Goal: Task Accomplishment & Management: Manage account settings

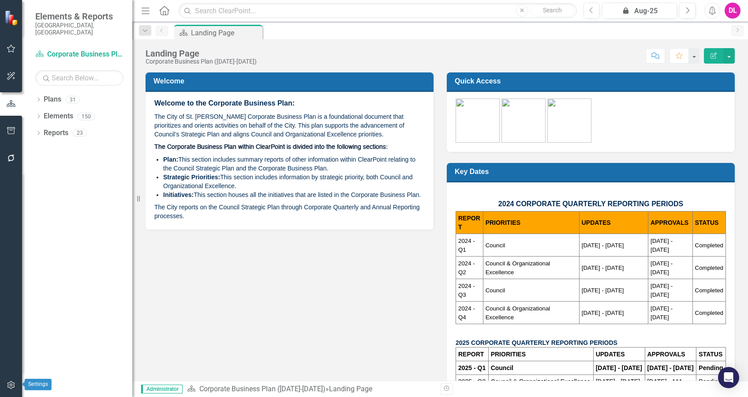
click at [11, 388] on button "button" at bounding box center [11, 385] width 20 height 19
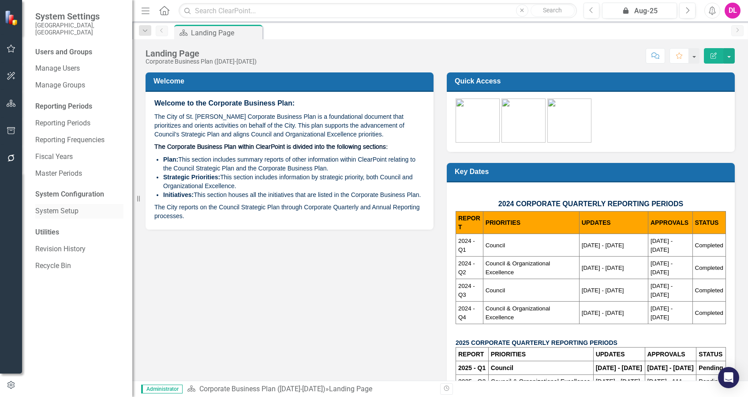
click at [73, 206] on link "System Setup" at bounding box center [79, 211] width 88 height 10
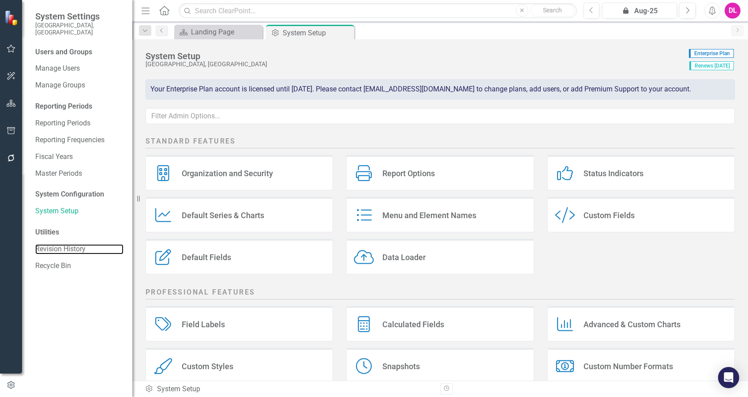
drag, startPoint x: 45, startPoint y: 241, endPoint x: 131, endPoint y: 247, distance: 86.7
click at [45, 244] on link "Revision History" at bounding box center [79, 249] width 88 height 10
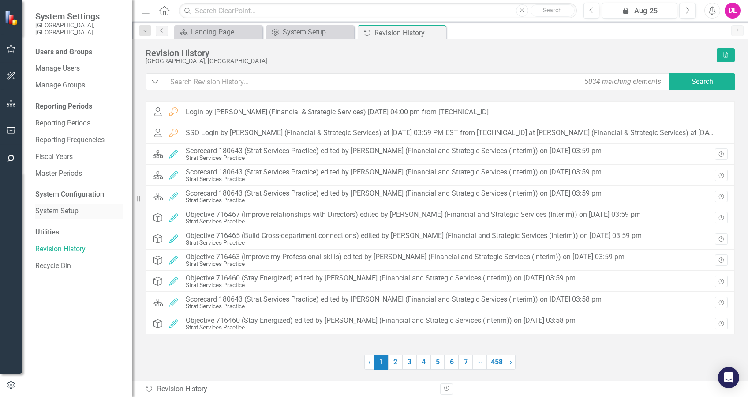
click at [61, 206] on link "System Setup" at bounding box center [79, 211] width 88 height 10
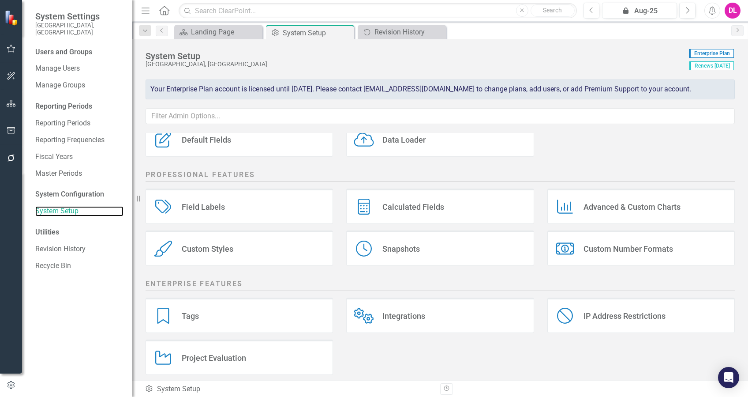
scroll to position [124, 0]
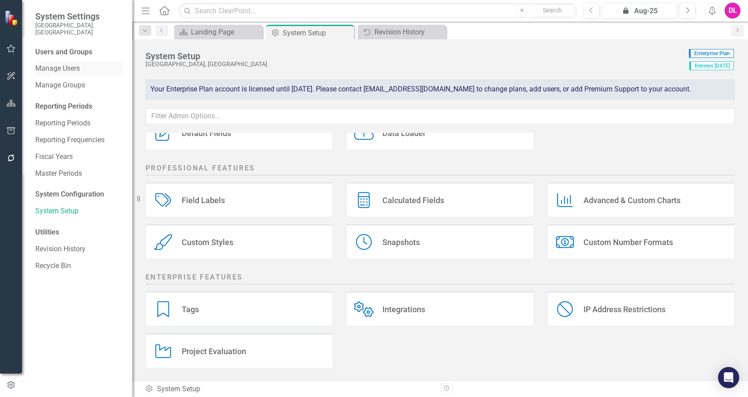
click at [71, 61] on div "Manage Users" at bounding box center [79, 68] width 88 height 15
click at [69, 64] on link "Manage Users" at bounding box center [79, 69] width 88 height 10
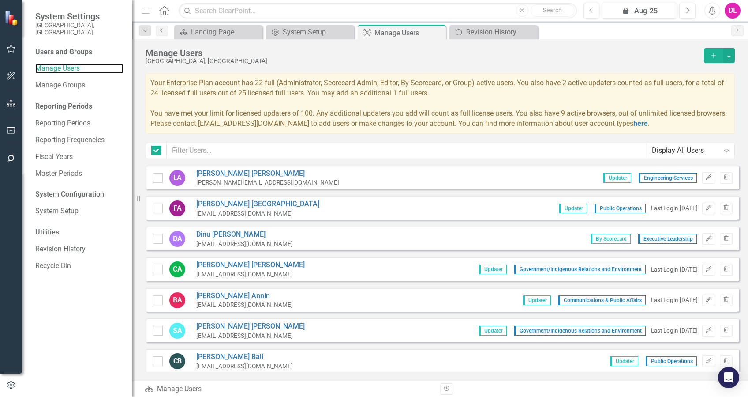
checkbox input "false"
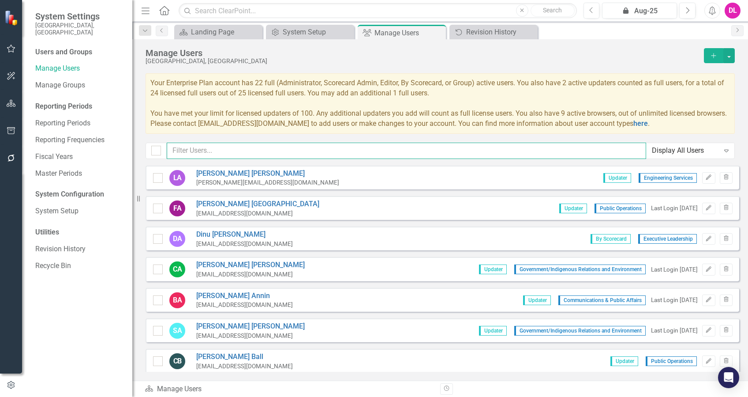
click at [201, 151] on input "text" at bounding box center [407, 150] width 480 height 16
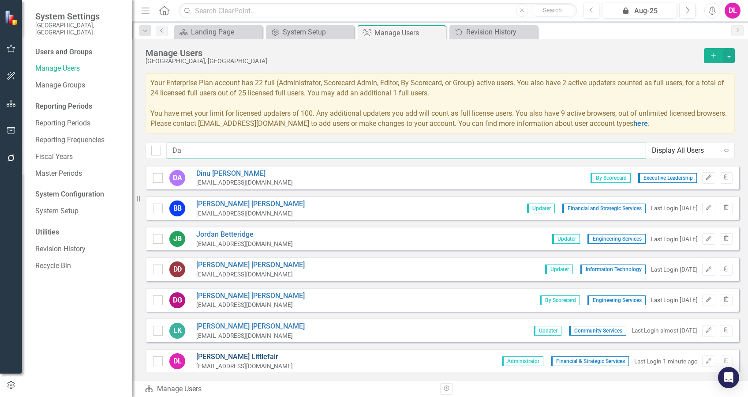
type input "Da"
click at [238, 357] on link "[PERSON_NAME]" at bounding box center [244, 357] width 97 height 10
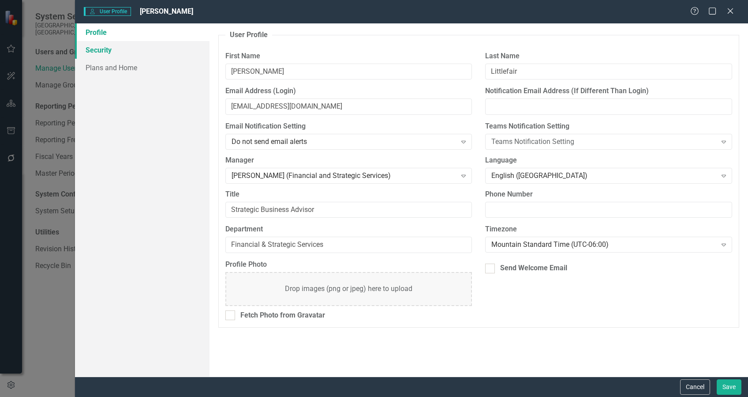
click at [100, 50] on link "Security" at bounding box center [142, 50] width 135 height 18
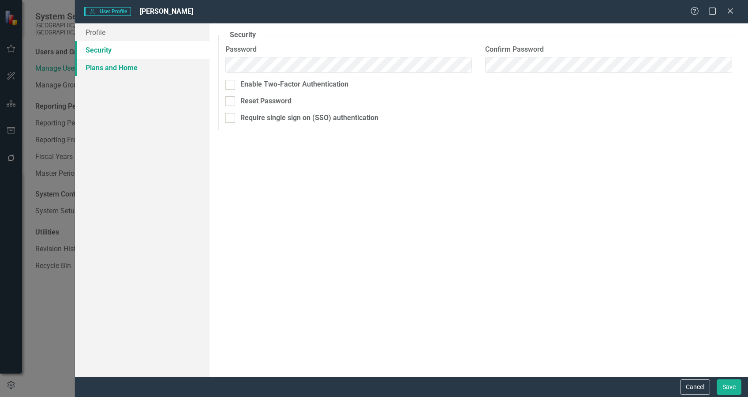
click at [100, 60] on link "Plans and Home" at bounding box center [142, 68] width 135 height 18
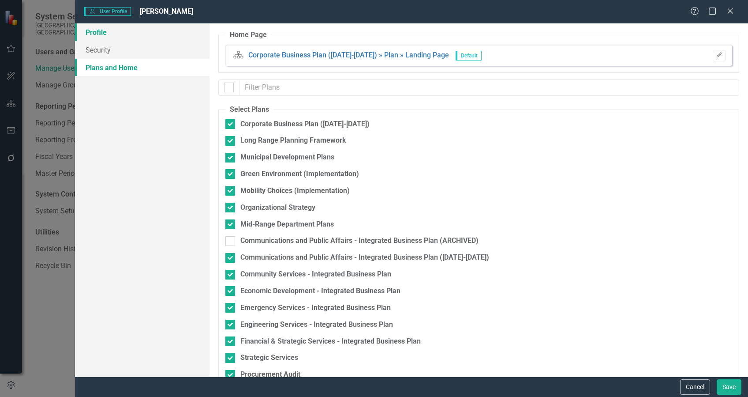
click at [99, 35] on link "Profile" at bounding box center [142, 32] width 135 height 18
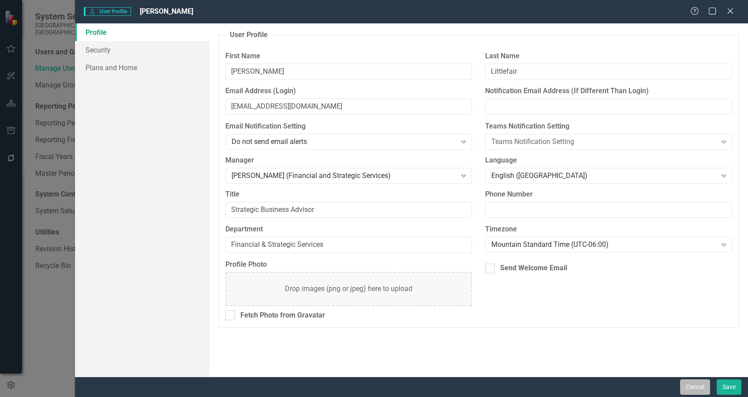
click at [696, 388] on button "Cancel" at bounding box center [695, 386] width 30 height 15
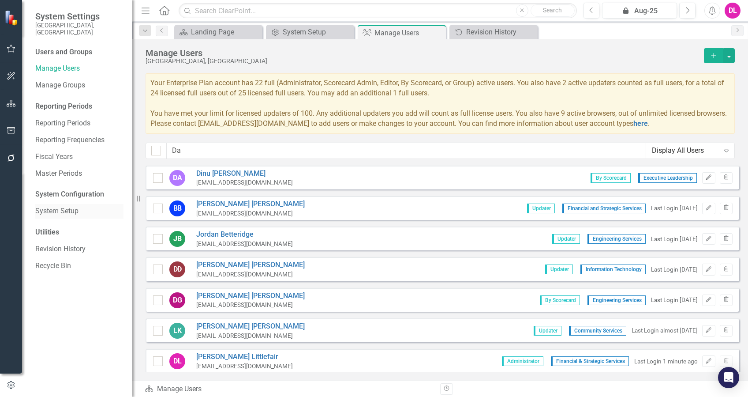
click at [59, 206] on link "System Setup" at bounding box center [79, 211] width 88 height 10
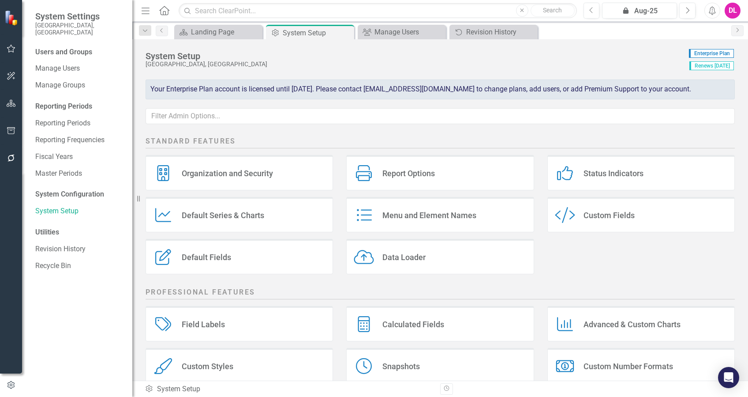
click at [75, 189] on div "System Configuration" at bounding box center [79, 194] width 88 height 10
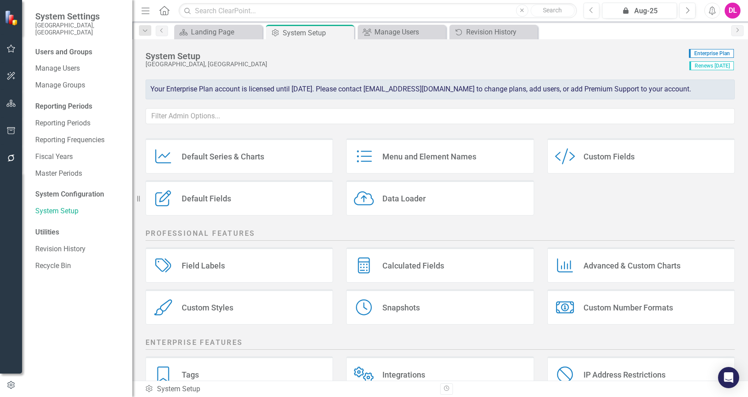
click at [401, 302] on div "Snapshots" at bounding box center [400, 307] width 37 height 10
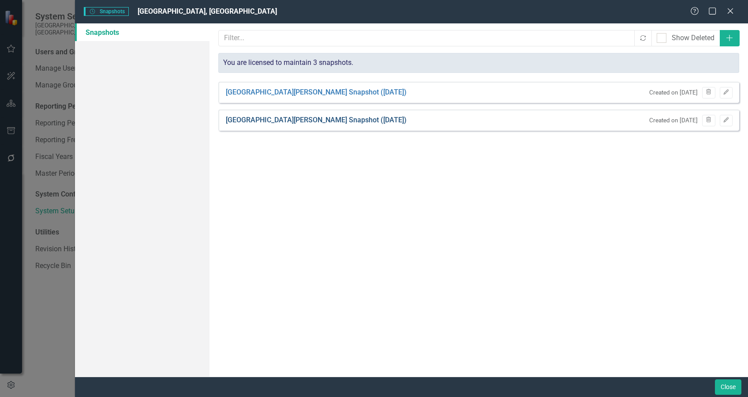
click at [315, 120] on link "[GEOGRAPHIC_DATA][PERSON_NAME] Snapshot ([DATE])" at bounding box center [316, 120] width 181 height 10
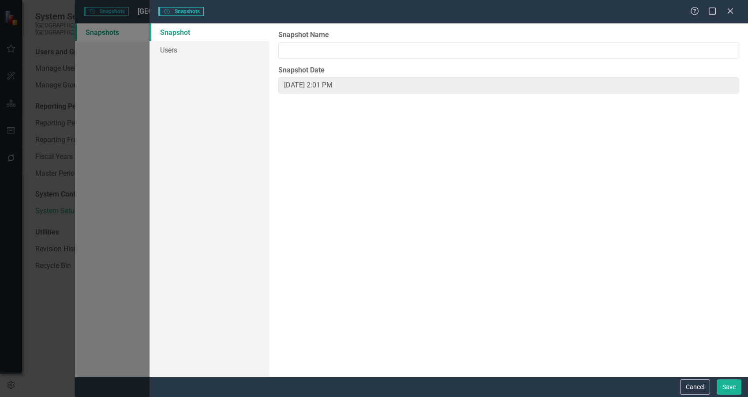
type input "[DATE] 2:35 PM"
type input "[GEOGRAPHIC_DATA][PERSON_NAME] Snapshot ([DATE])"
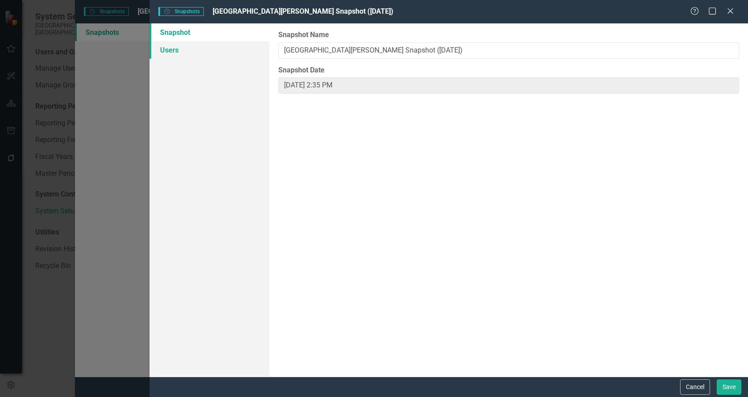
click at [168, 49] on link "Users" at bounding box center [210, 50] width 120 height 18
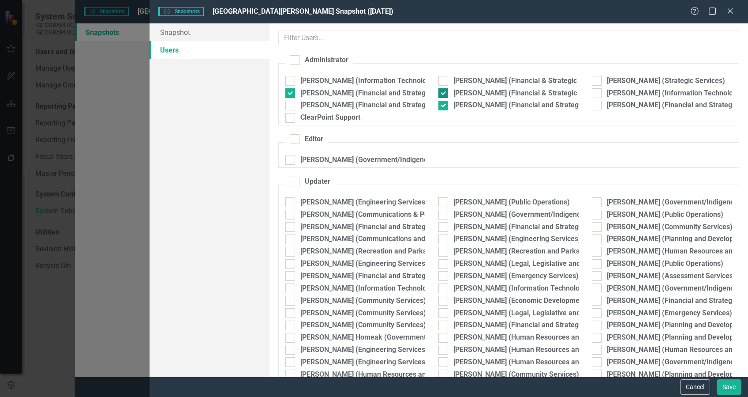
click at [440, 92] on input "[PERSON_NAME] (Financial & Strategic Services)" at bounding box center [442, 91] width 6 height 6
checkbox input "false"
click at [733, 390] on button "Save" at bounding box center [729, 386] width 25 height 15
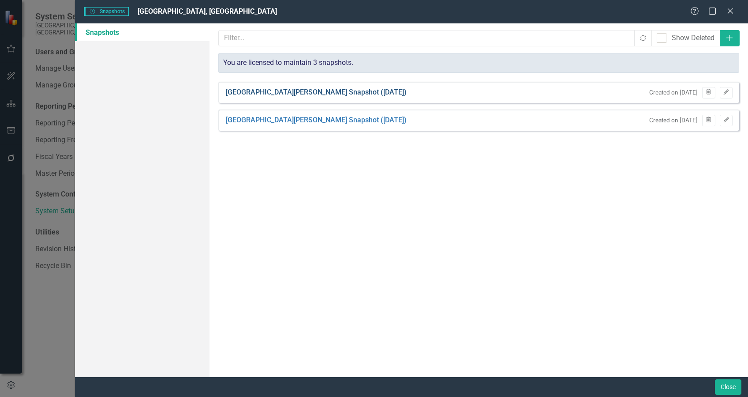
click at [273, 90] on link "[GEOGRAPHIC_DATA][PERSON_NAME] Snapshot ([DATE])" at bounding box center [316, 92] width 181 height 10
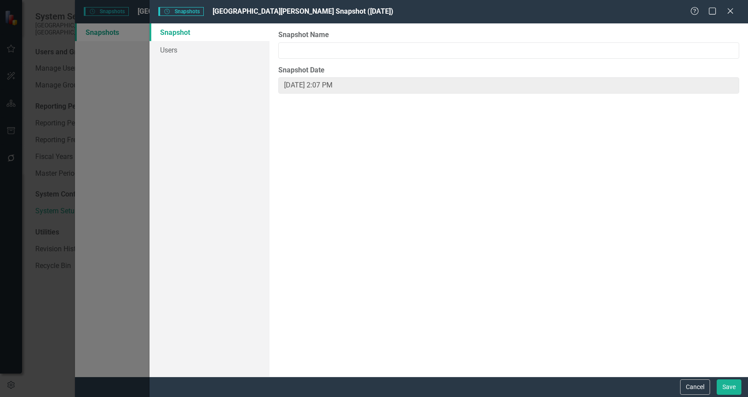
type input "[GEOGRAPHIC_DATA][PERSON_NAME] Snapshot ([DATE])"
click at [176, 53] on link "Users" at bounding box center [210, 50] width 120 height 18
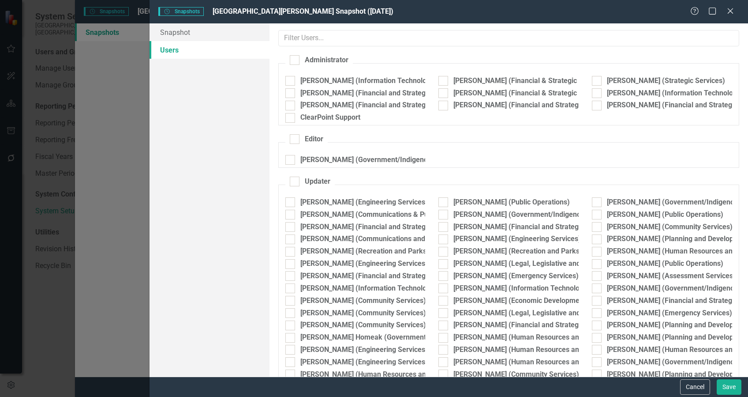
checkbox input "true"
checkbox input "false"
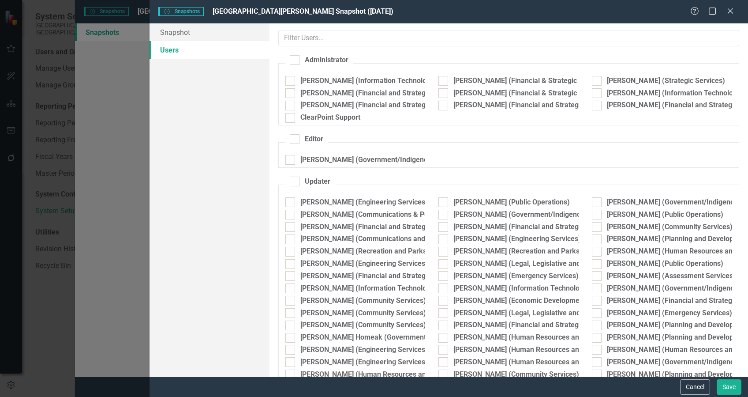
checkbox input "false"
click at [694, 386] on button "Cancel" at bounding box center [695, 386] width 30 height 15
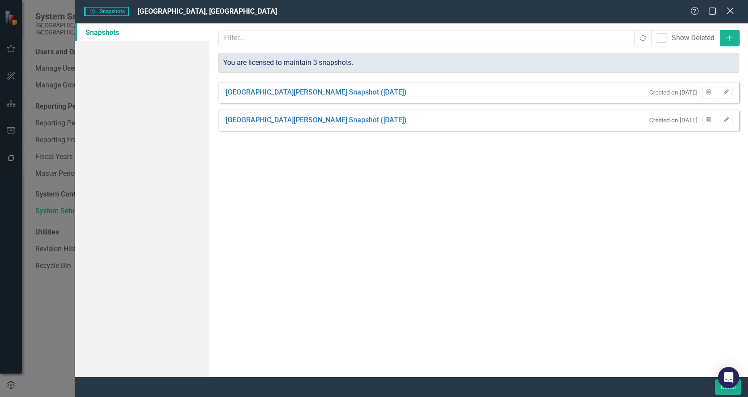
click at [732, 14] on icon "Close" at bounding box center [730, 11] width 11 height 8
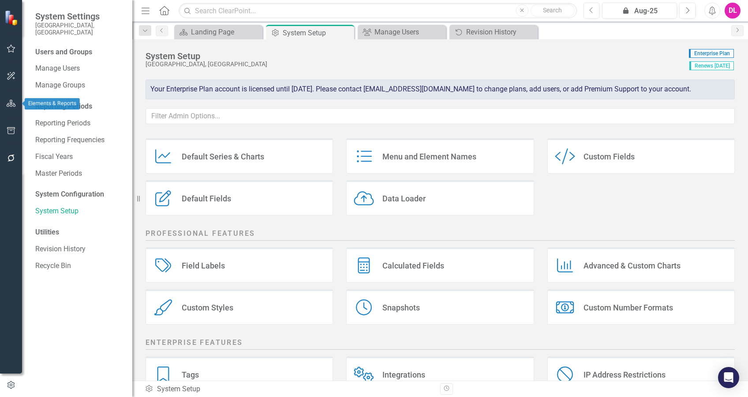
click at [4, 105] on button "button" at bounding box center [11, 103] width 20 height 19
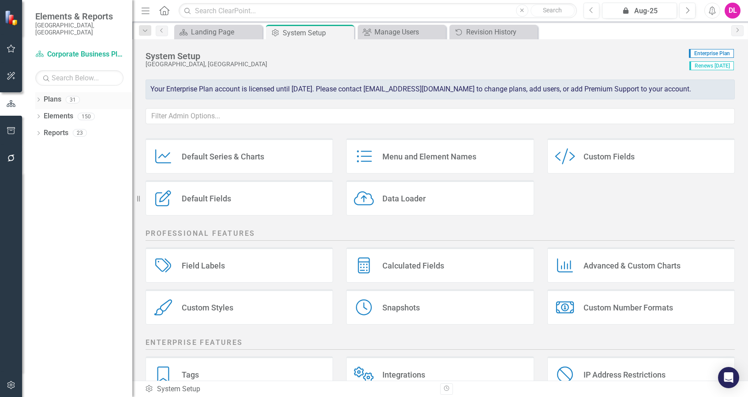
click at [38, 98] on icon "Dropdown" at bounding box center [38, 100] width 6 height 5
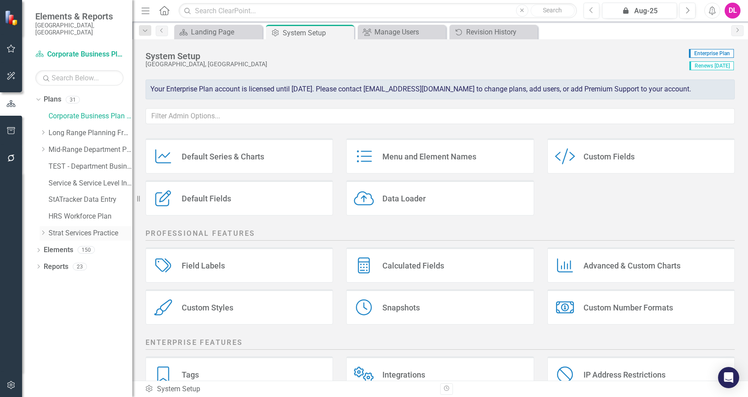
click at [44, 231] on icon at bounding box center [43, 233] width 2 height 4
click at [74, 228] on link "Strat Services Practice" at bounding box center [91, 233] width 84 height 10
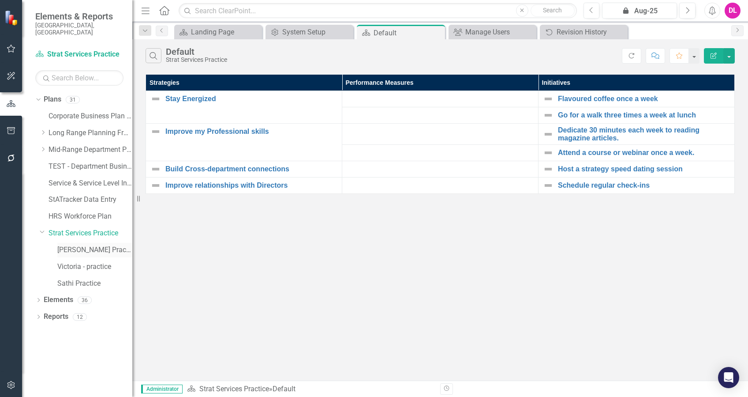
click at [91, 245] on link "[PERSON_NAME] Practice" at bounding box center [94, 250] width 75 height 10
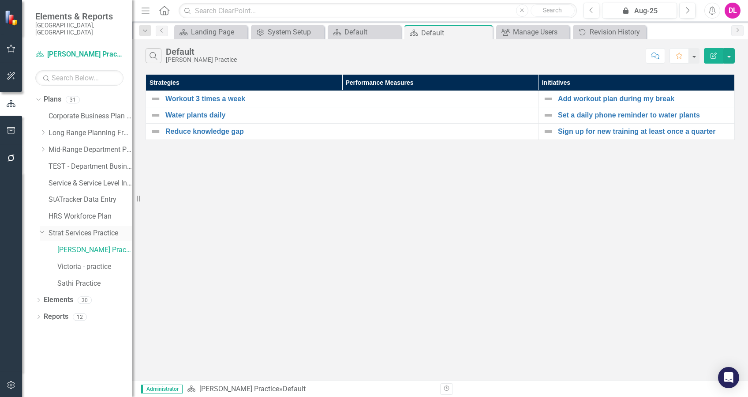
click at [76, 228] on link "Strat Services Practice" at bounding box center [91, 233] width 84 height 10
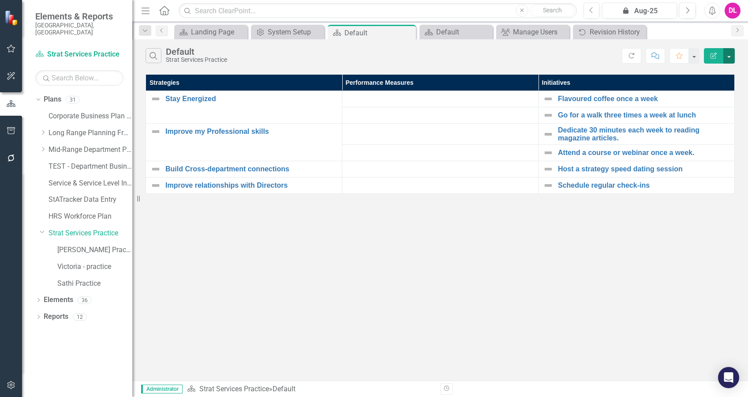
click at [734, 57] on button "button" at bounding box center [729, 55] width 11 height 15
click at [702, 276] on div "Search Default Strat Services Practice Refresh Comment Favorite Edit Report Str…" at bounding box center [440, 209] width 616 height 341
click at [713, 53] on icon "Edit Report" at bounding box center [714, 55] width 8 height 6
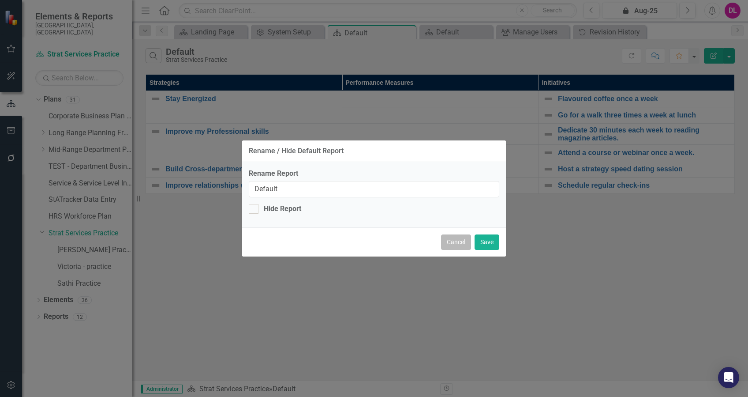
click at [448, 243] on button "Cancel" at bounding box center [456, 241] width 30 height 15
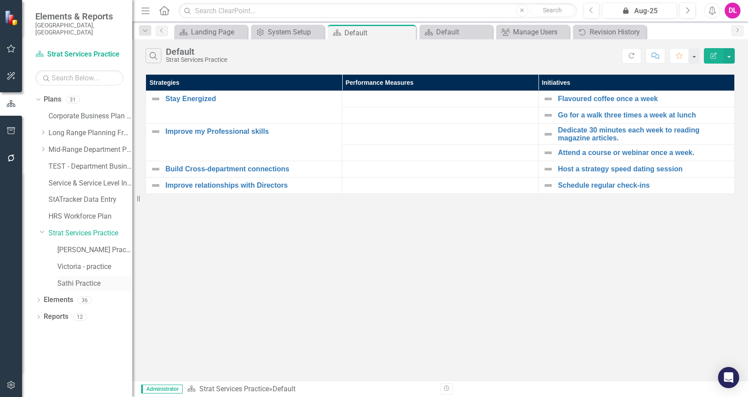
click at [79, 278] on link "Sathi Practice" at bounding box center [94, 283] width 75 height 10
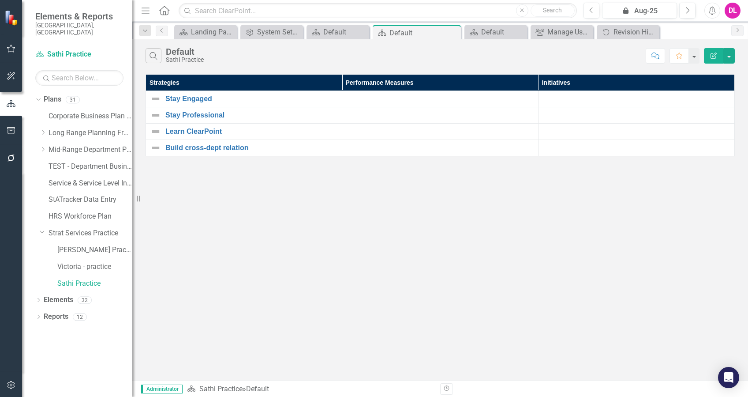
click at [715, 56] on icon "button" at bounding box center [714, 55] width 6 height 6
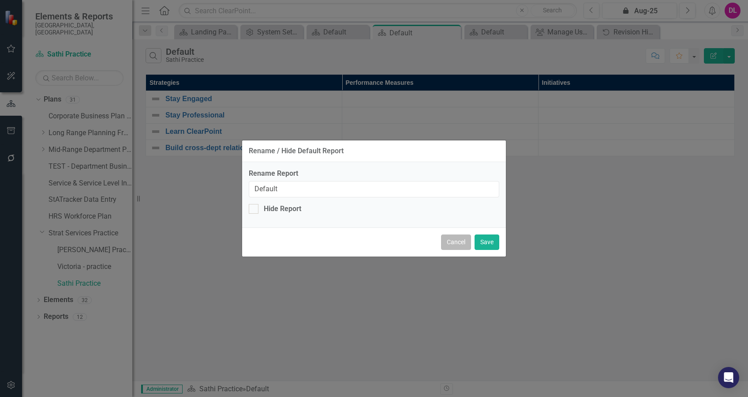
click at [453, 246] on button "Cancel" at bounding box center [456, 241] width 30 height 15
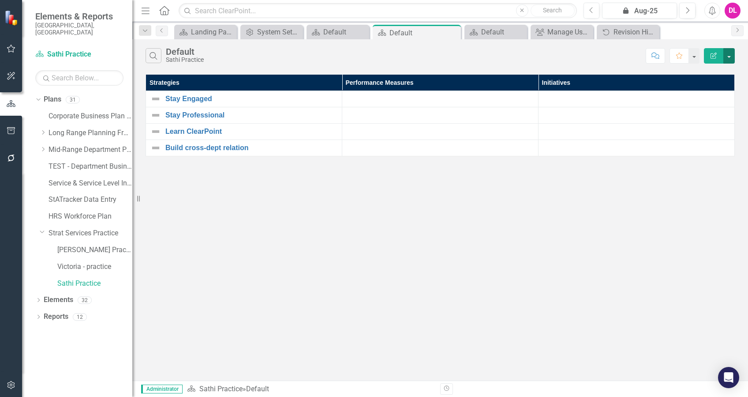
click at [730, 58] on button "button" at bounding box center [729, 55] width 11 height 15
click at [709, 72] on link "Edit Report Edit Report" at bounding box center [700, 72] width 70 height 16
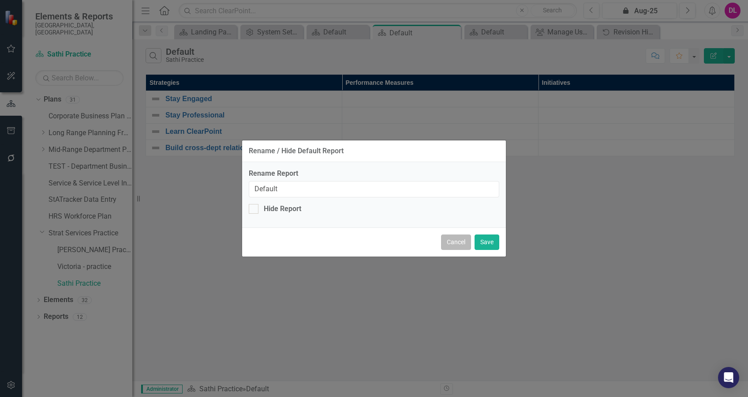
click at [449, 242] on button "Cancel" at bounding box center [456, 241] width 30 height 15
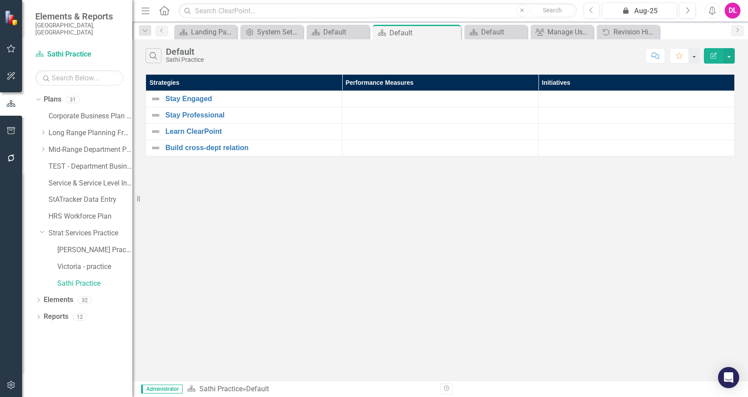
click at [420, 259] on div "Search Default Sathi Practice Comment Favorite Edit Report Strategies Performan…" at bounding box center [440, 209] width 616 height 341
click at [86, 245] on link "[PERSON_NAME] Practice" at bounding box center [94, 250] width 75 height 10
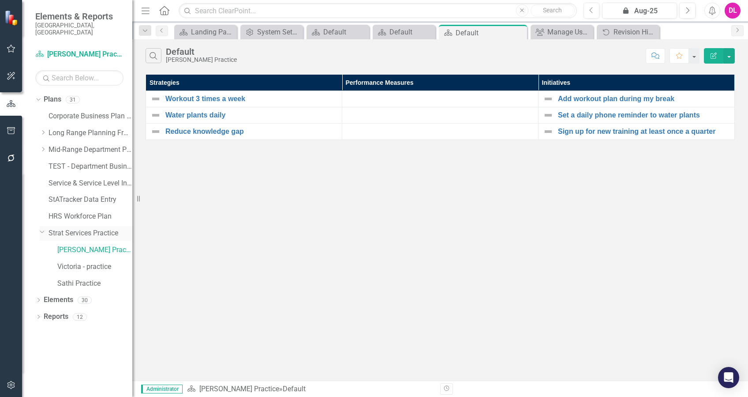
drag, startPoint x: 92, startPoint y: 232, endPoint x: 79, endPoint y: 229, distance: 14.1
click at [79, 232] on div "Dropdown Strat Services Practice" at bounding box center [86, 233] width 93 height 15
drag, startPoint x: 79, startPoint y: 224, endPoint x: 246, endPoint y: 214, distance: 166.6
click at [246, 214] on div "Search Default [PERSON_NAME] Practice Comment Favorite Edit Report Strategies P…" at bounding box center [440, 209] width 616 height 341
click at [103, 228] on link "Strat Services Practice" at bounding box center [91, 233] width 84 height 10
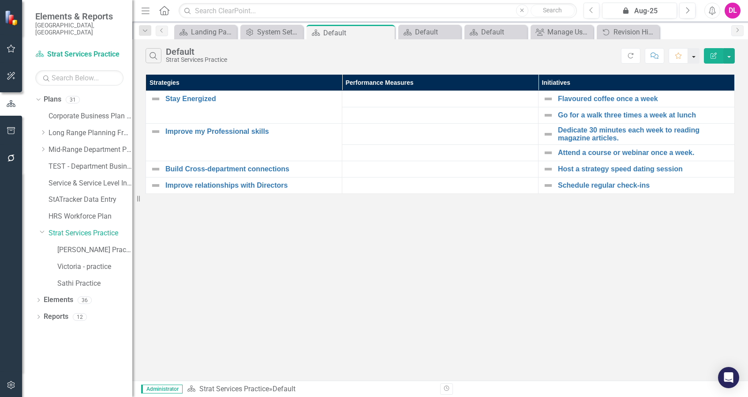
click at [697, 53] on button "button" at bounding box center [693, 55] width 11 height 15
click at [516, 60] on div "Search Default Strat Services Practice" at bounding box center [384, 55] width 476 height 15
click at [729, 55] on button "button" at bounding box center [729, 55] width 11 height 15
click at [439, 56] on div "Search Default Strat Services Practice" at bounding box center [384, 55] width 476 height 15
click at [55, 94] on link "Plans" at bounding box center [53, 99] width 18 height 10
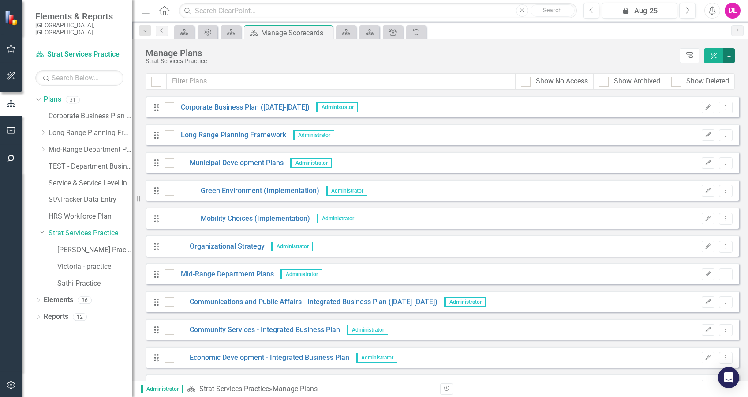
click at [731, 56] on button "button" at bounding box center [729, 55] width 11 height 15
click at [525, 58] on div "Strat Services Practice" at bounding box center [411, 61] width 530 height 7
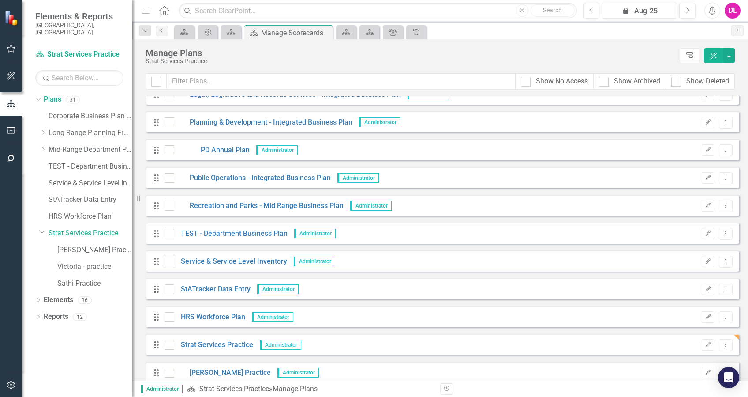
scroll to position [577, 0]
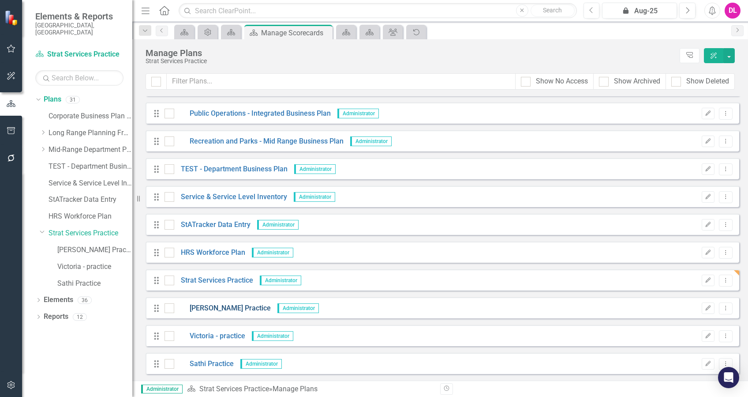
click at [206, 308] on link "[PERSON_NAME] Practice" at bounding box center [222, 308] width 97 height 10
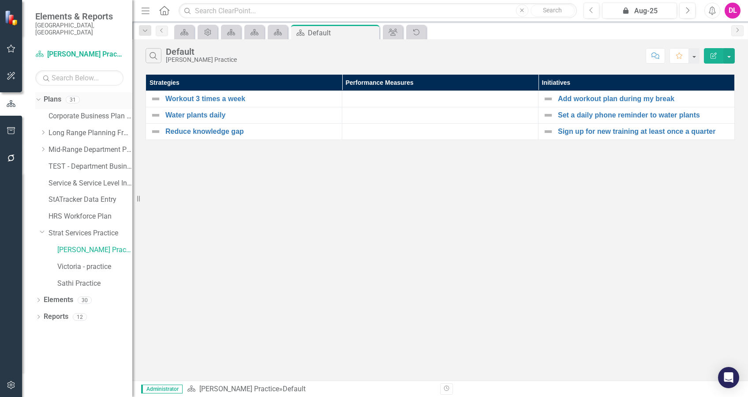
click at [52, 94] on link "Plans" at bounding box center [53, 99] width 18 height 10
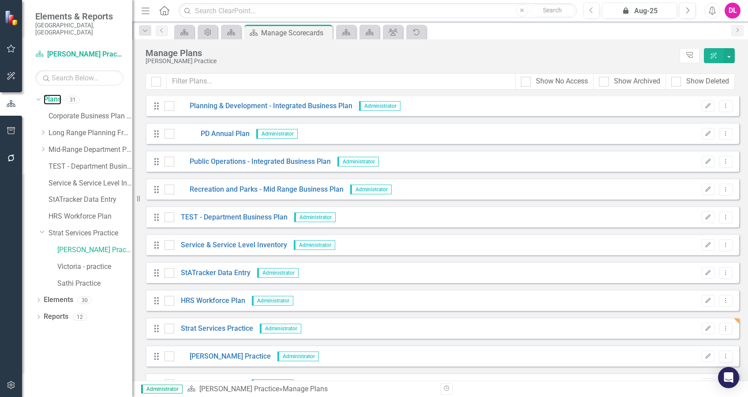
scroll to position [577, 0]
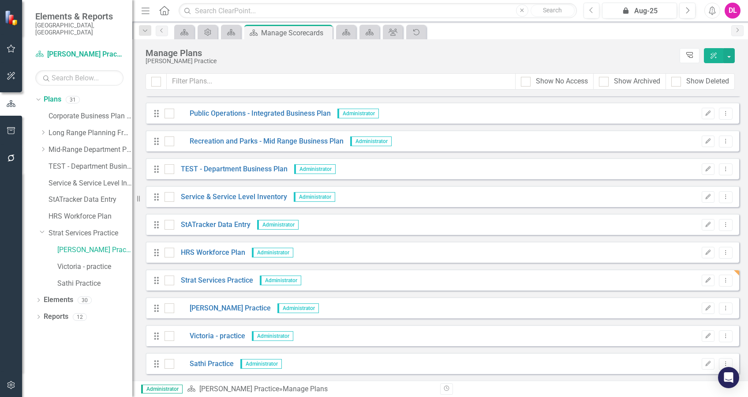
click at [689, 54] on icon at bounding box center [689, 55] width 7 height 6
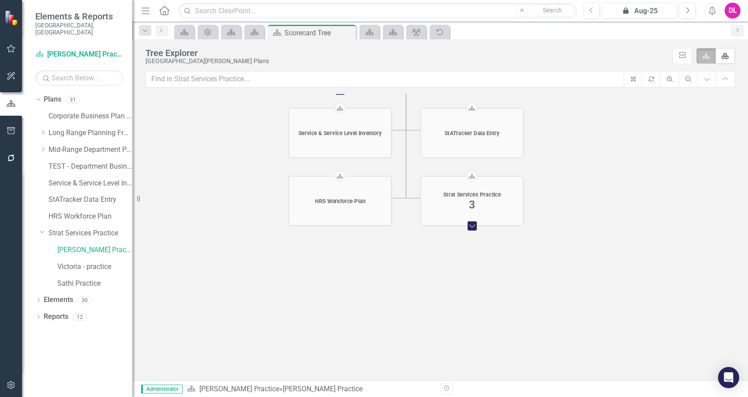
drag, startPoint x: 678, startPoint y: 304, endPoint x: 600, endPoint y: 94, distance: 224.5
click at [600, 94] on icon "Home [GEOGRAPHIC_DATA], [GEOGRAPHIC_DATA] Collapse Chart Plan Corporate Busines…" at bounding box center [440, 270] width 589 height 352
click at [472, 226] on foreignobject "Expand Chart" at bounding box center [472, 225] width 15 height 15
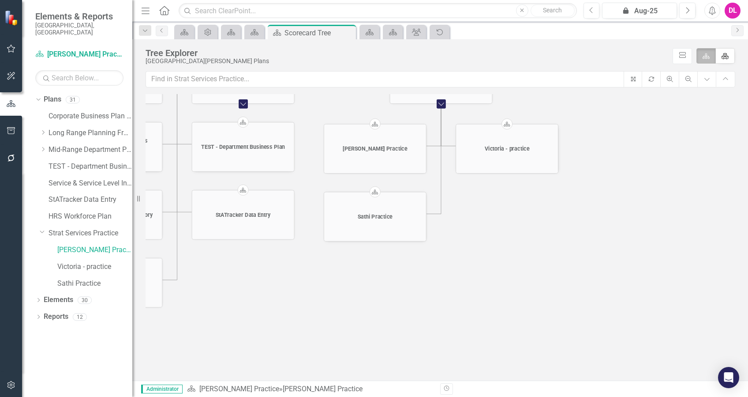
drag, startPoint x: 619, startPoint y: 342, endPoint x: 619, endPoint y: 216, distance: 125.7
click at [619, 216] on icon "Home [GEOGRAPHIC_DATA], [GEOGRAPHIC_DATA] Collapse Chart Plan Corporate Busines…" at bounding box center [440, 270] width 589 height 352
click at [491, 208] on icon "Home [GEOGRAPHIC_DATA], [GEOGRAPHIC_DATA] Collapse Chart Plan Corporate Busines…" at bounding box center [440, 270] width 589 height 352
click at [250, 32] on icon "Plan" at bounding box center [254, 32] width 9 height 7
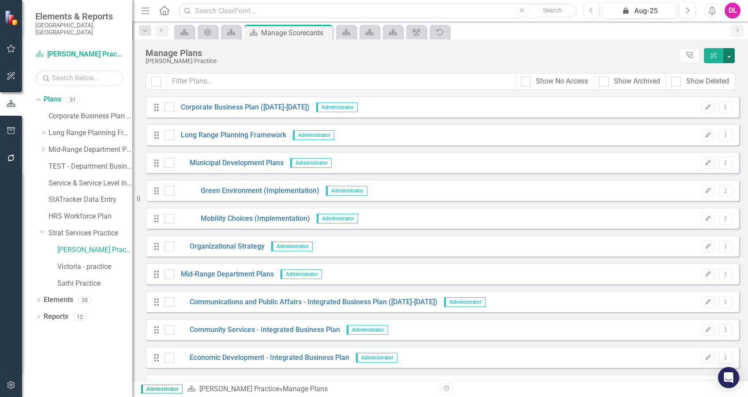
click at [729, 54] on button "button" at bounding box center [729, 55] width 11 height 15
click at [701, 89] on link "Add Add Plan" at bounding box center [692, 89] width 85 height 16
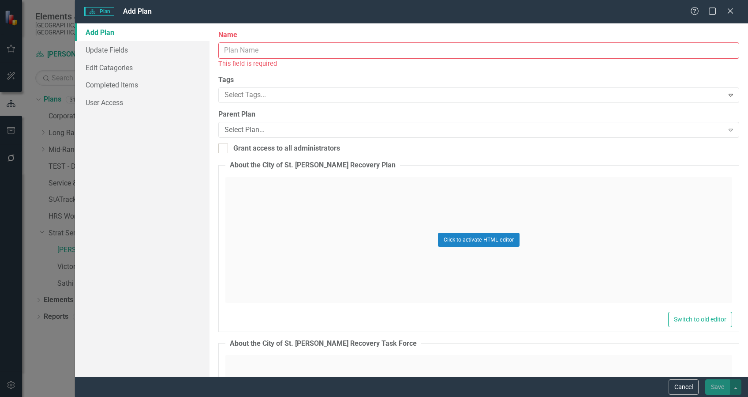
click at [297, 52] on input "Name" at bounding box center [478, 50] width 521 height 16
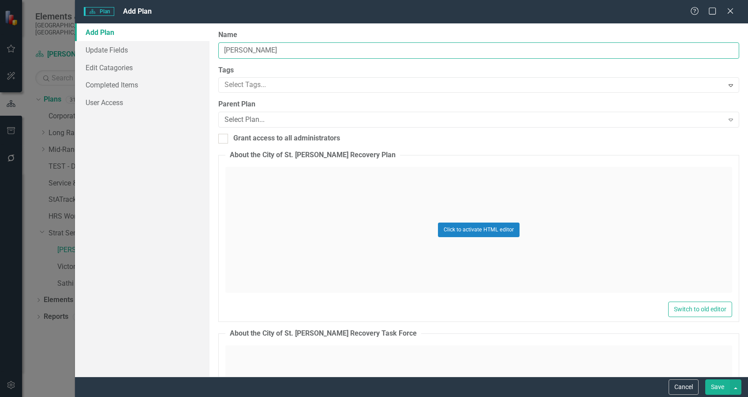
type input "[PERSON_NAME]"
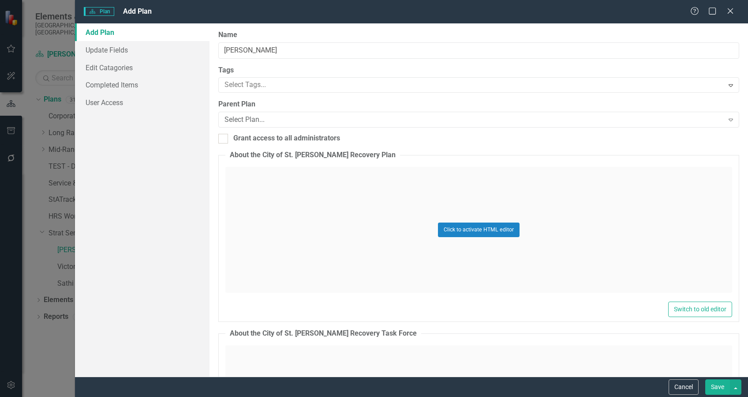
drag, startPoint x: 218, startPoint y: 14, endPoint x: 307, endPoint y: 11, distance: 88.7
click at [307, 11] on div "Plan Plan Add Plan" at bounding box center [387, 12] width 607 height 10
click at [676, 385] on button "Cancel" at bounding box center [684, 386] width 30 height 15
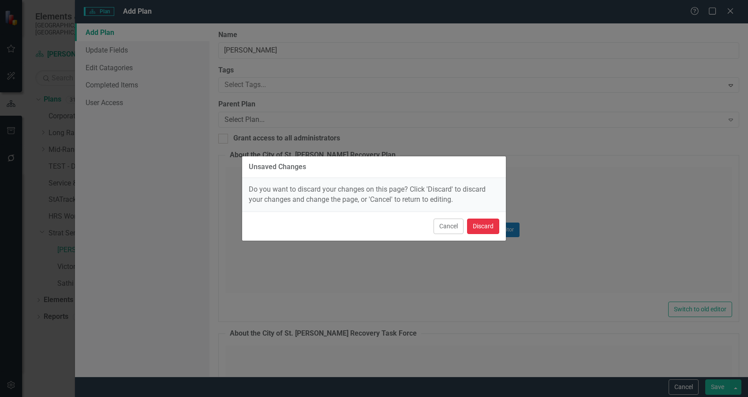
click at [496, 229] on button "Discard" at bounding box center [483, 225] width 32 height 15
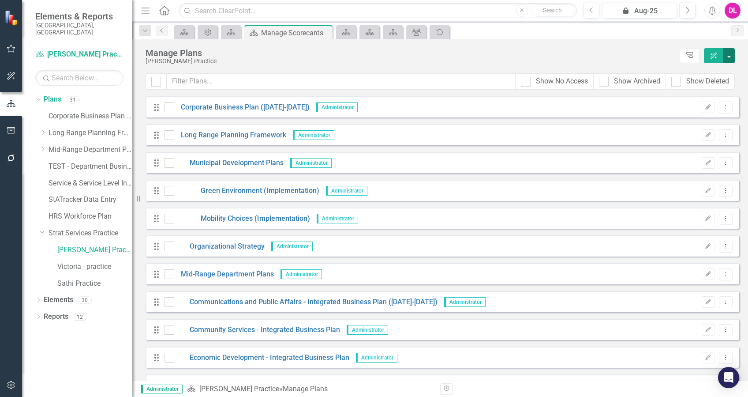
click at [731, 58] on button "button" at bounding box center [729, 55] width 11 height 15
click at [692, 88] on link "Add Add Plan" at bounding box center [692, 89] width 85 height 16
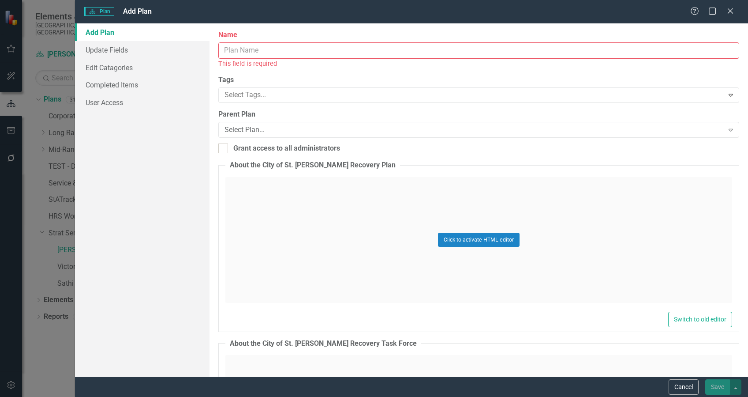
click at [333, 43] on input "Name" at bounding box center [478, 50] width 521 height 16
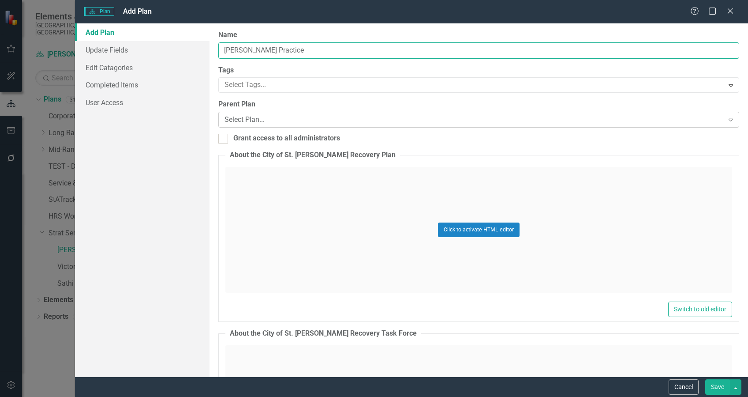
type input "[PERSON_NAME] Practice"
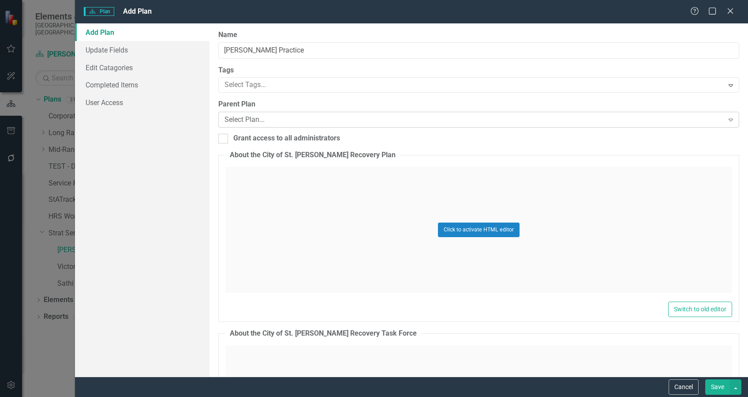
click at [292, 119] on div "Select Plan..." at bounding box center [474, 120] width 499 height 10
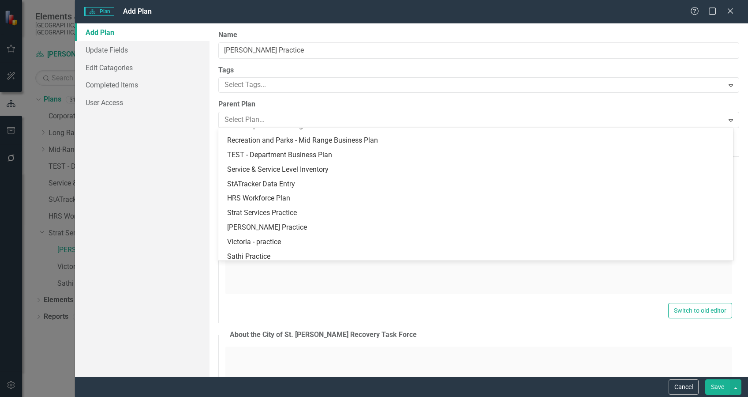
scroll to position [331, 0]
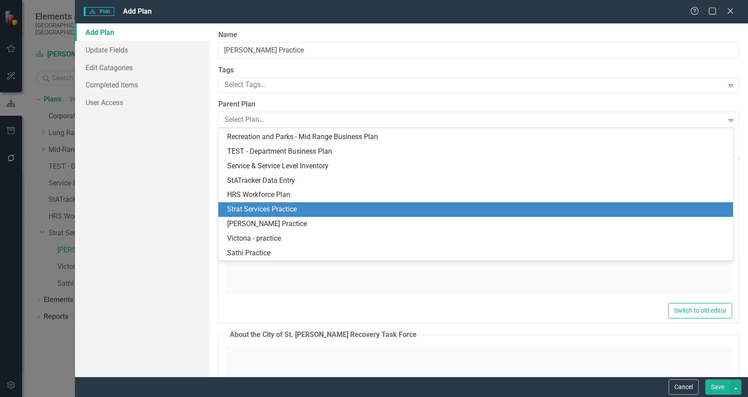
click at [286, 208] on div "Strat Services Practice" at bounding box center [477, 209] width 501 height 10
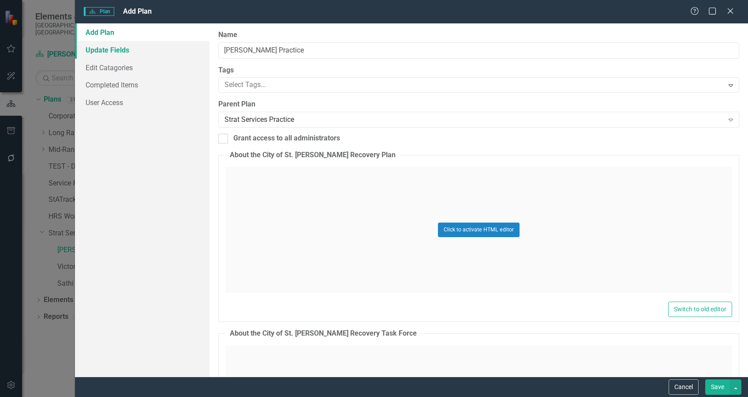
click at [109, 50] on link "Update Fields" at bounding box center [142, 50] width 135 height 18
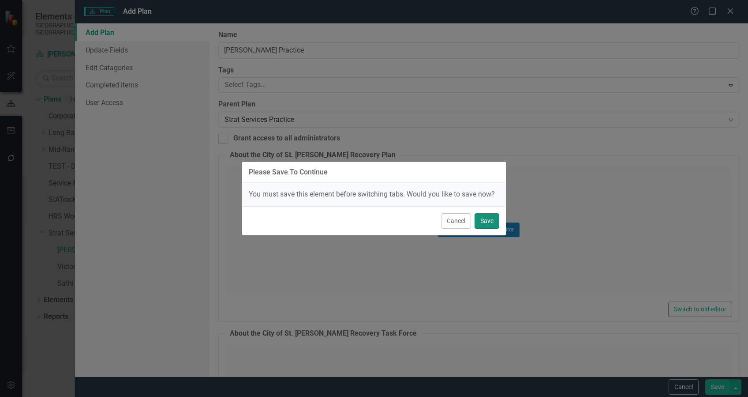
click at [491, 218] on button "Save" at bounding box center [487, 220] width 25 height 15
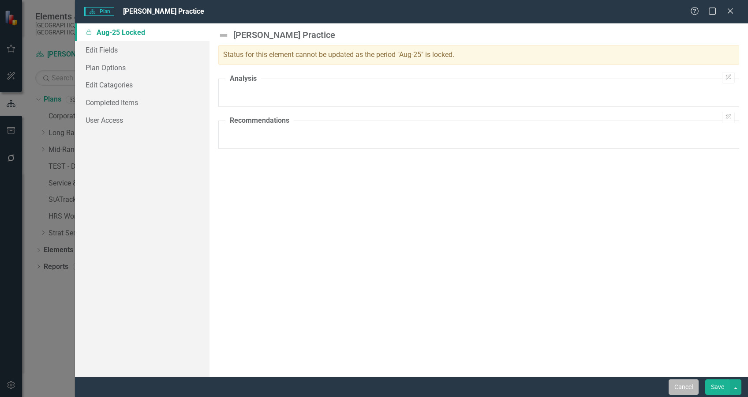
click at [680, 385] on button "Cancel" at bounding box center [684, 386] width 30 height 15
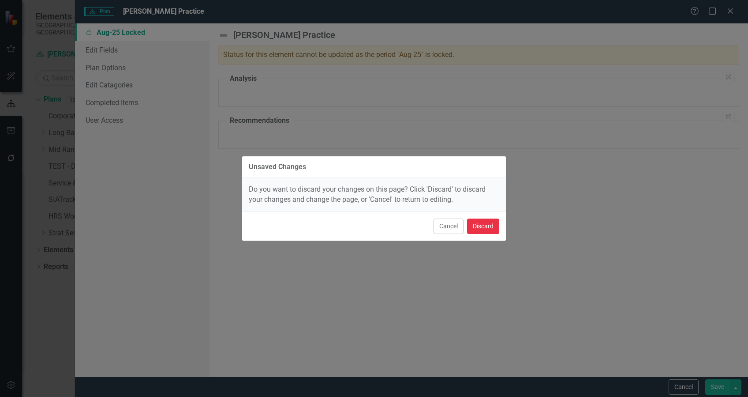
click at [482, 227] on button "Discard" at bounding box center [483, 225] width 32 height 15
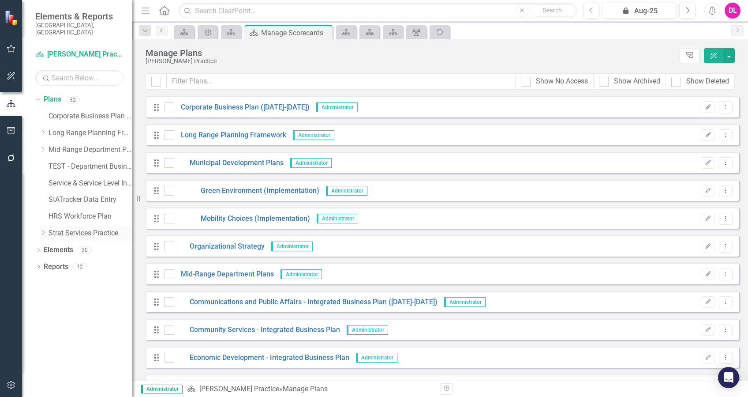
click at [41, 230] on icon "Dropdown" at bounding box center [43, 232] width 7 height 5
click at [77, 295] on link "[PERSON_NAME] Practice" at bounding box center [94, 300] width 75 height 10
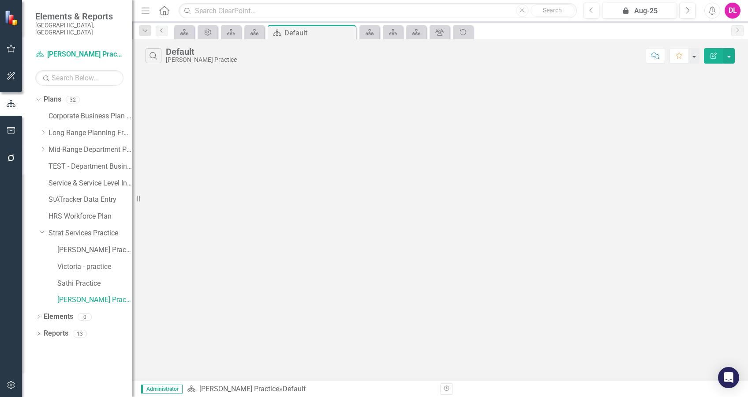
click at [712, 57] on icon "Edit Report" at bounding box center [714, 55] width 8 height 6
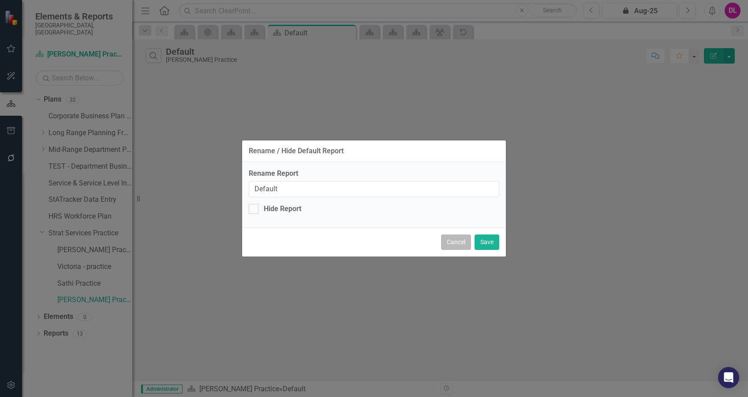
click at [455, 243] on button "Cancel" at bounding box center [456, 241] width 30 height 15
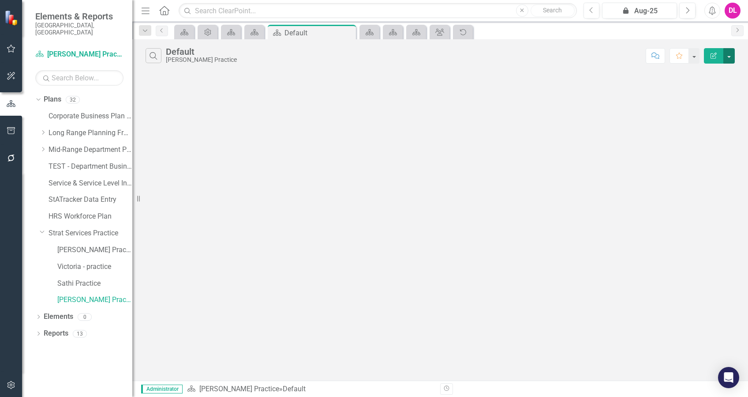
click at [729, 57] on button "button" at bounding box center [729, 55] width 11 height 15
click at [723, 69] on link "Edit Report Edit Report" at bounding box center [700, 72] width 70 height 16
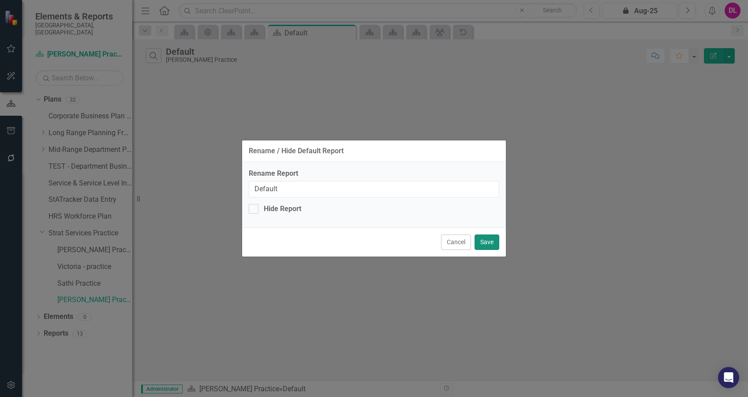
click at [486, 242] on button "Save" at bounding box center [487, 241] width 25 height 15
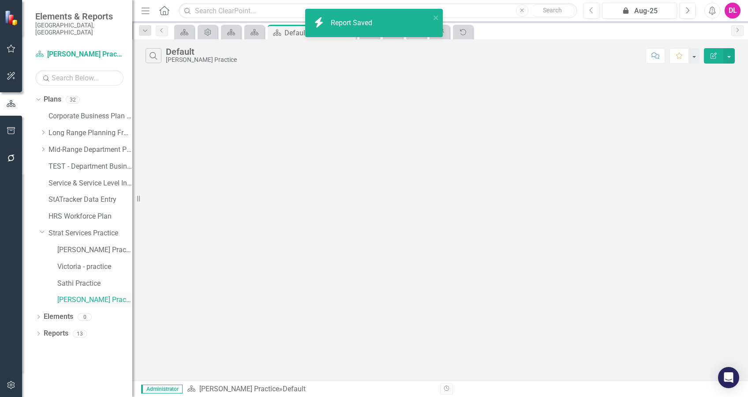
click at [99, 295] on link "[PERSON_NAME] Practice" at bounding box center [94, 300] width 75 height 10
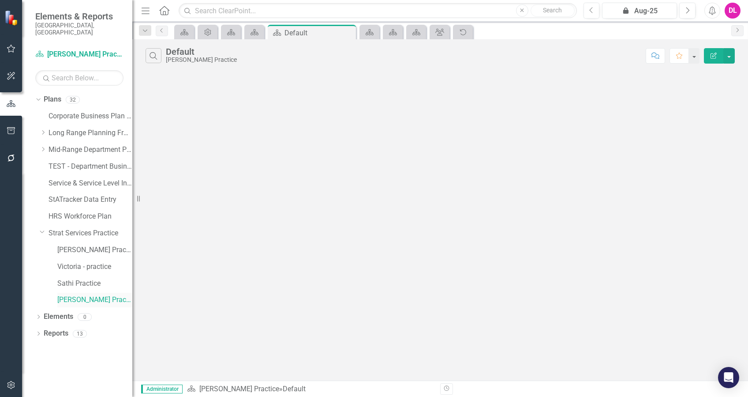
click at [99, 295] on link "[PERSON_NAME] Practice" at bounding box center [94, 300] width 75 height 10
drag, startPoint x: 99, startPoint y: 294, endPoint x: 93, endPoint y: 293, distance: 5.8
click at [93, 295] on link "[PERSON_NAME] Practice" at bounding box center [94, 300] width 75 height 10
click at [39, 315] on icon "Dropdown" at bounding box center [38, 317] width 6 height 5
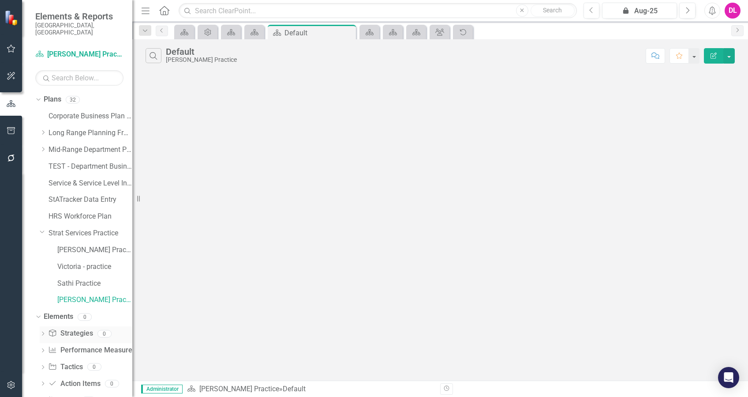
scroll to position [22, 0]
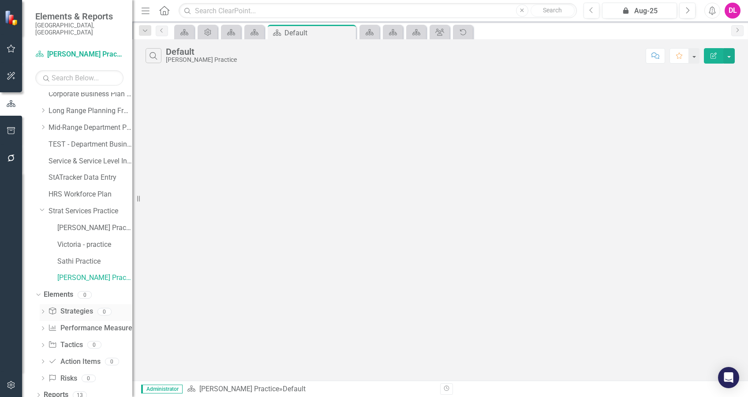
click at [79, 306] on link "Strategy Strategies" at bounding box center [70, 311] width 45 height 10
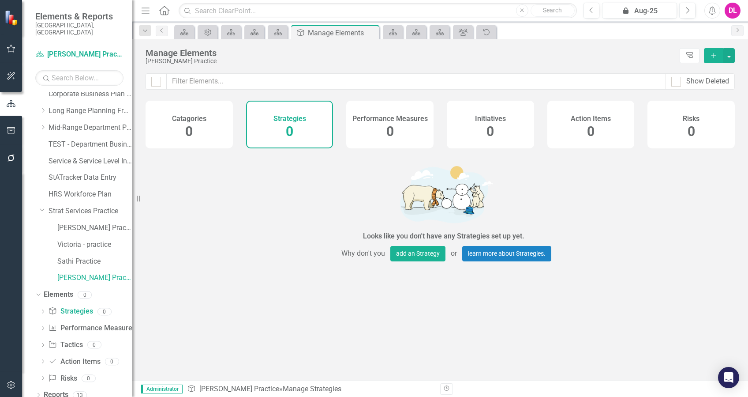
click at [713, 56] on icon "Add" at bounding box center [714, 55] width 8 height 6
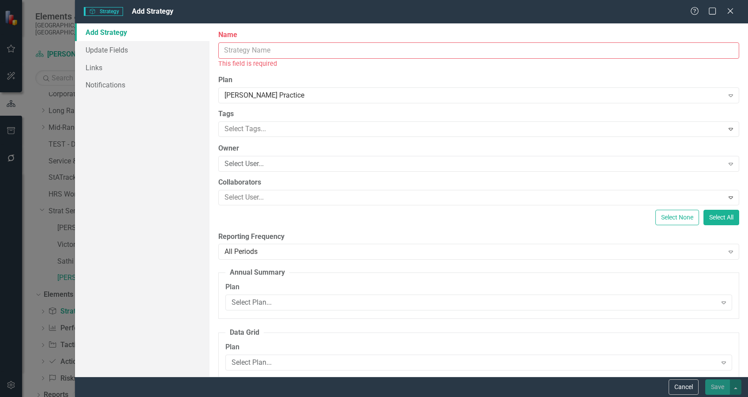
click at [307, 48] on input "Name" at bounding box center [478, 50] width 521 height 16
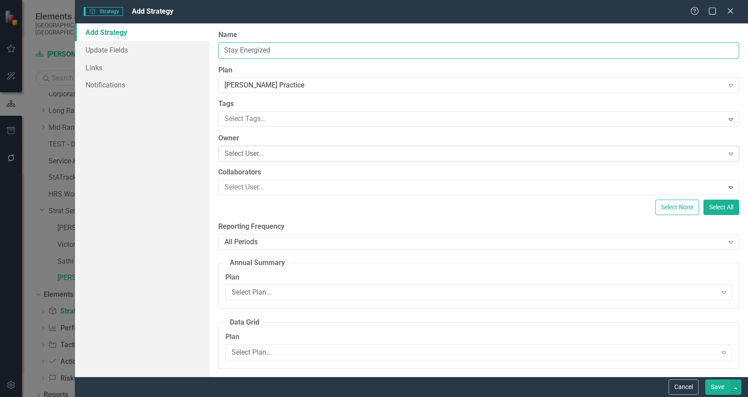
type input "Stay Energized"
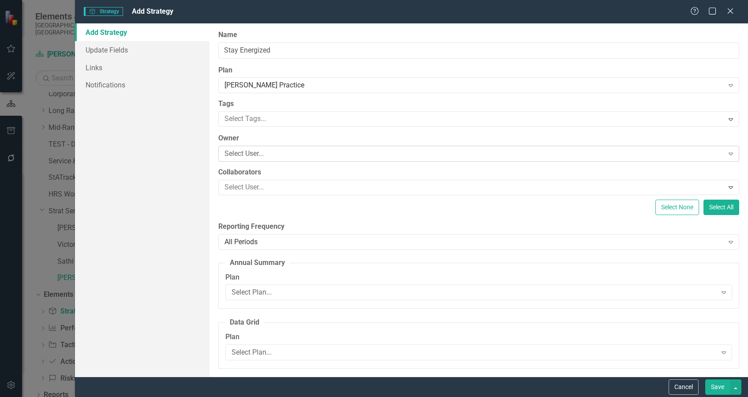
click at [316, 149] on div "Select User..." at bounding box center [474, 154] width 499 height 10
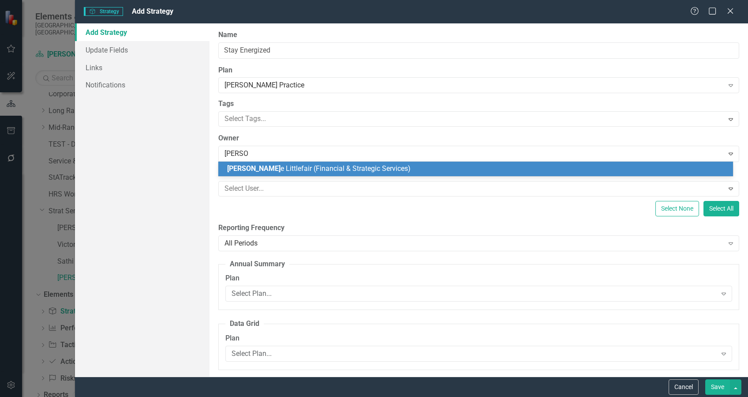
type input "[PERSON_NAME]"
click at [317, 171] on span "[PERSON_NAME] (Financial & Strategic Services)" at bounding box center [316, 168] width 178 height 8
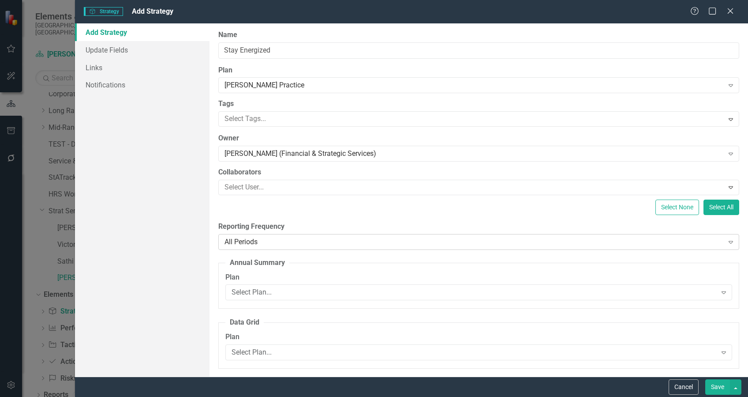
click at [313, 240] on div "All Periods" at bounding box center [474, 241] width 499 height 10
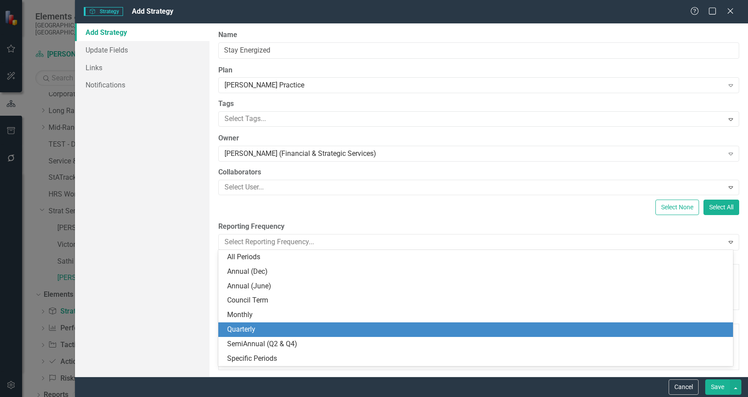
click at [267, 331] on div "Quarterly" at bounding box center [477, 329] width 501 height 10
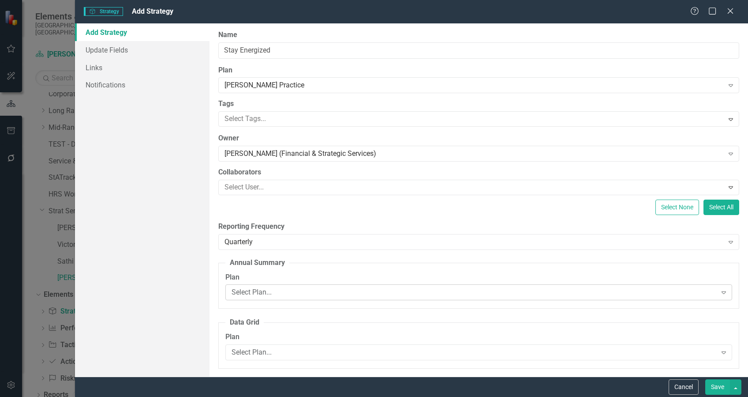
click at [311, 296] on div "Select Plan..." at bounding box center [474, 292] width 485 height 10
click at [152, 293] on div "Add Strategy Update Fields Links Notifications" at bounding box center [142, 199] width 135 height 353
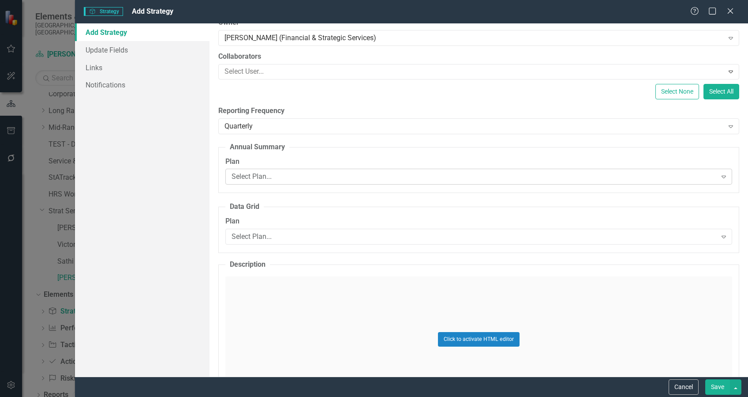
scroll to position [117, 0]
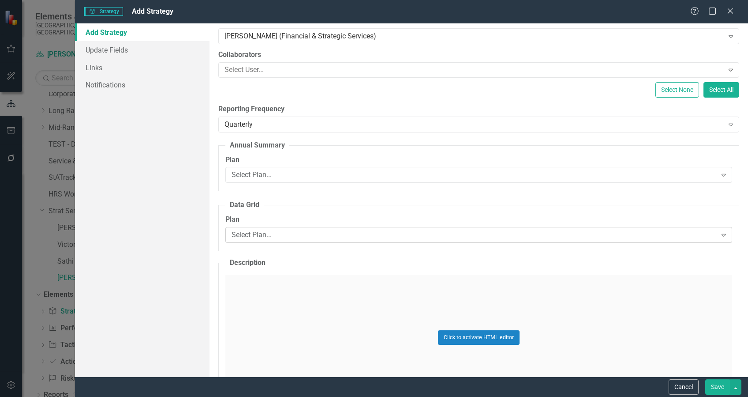
click at [290, 236] on div "Select Plan..." at bounding box center [474, 235] width 485 height 10
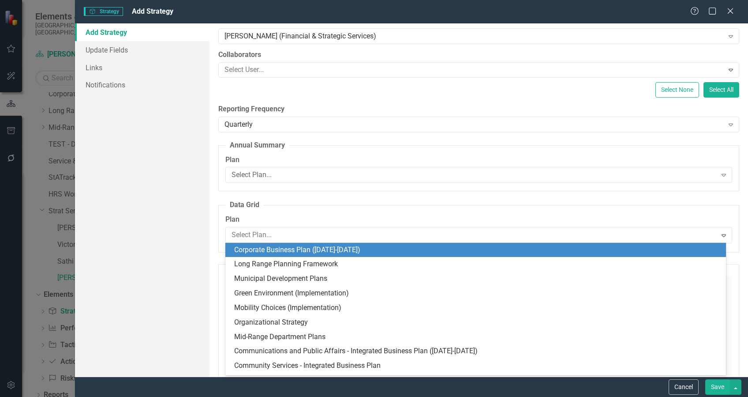
click at [176, 247] on div "Add Strategy Update Fields Links Notifications" at bounding box center [142, 199] width 135 height 353
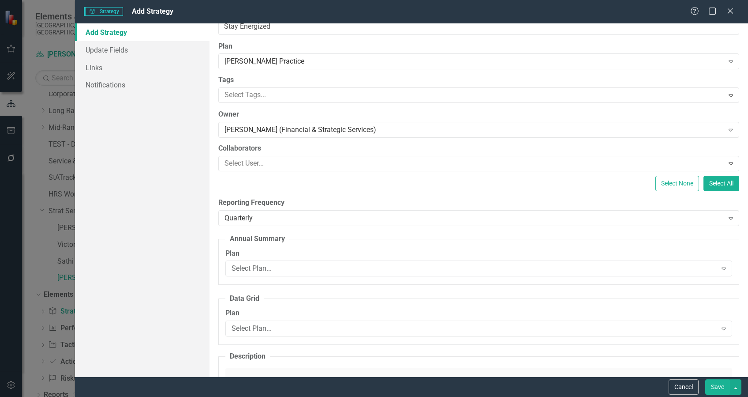
scroll to position [0, 0]
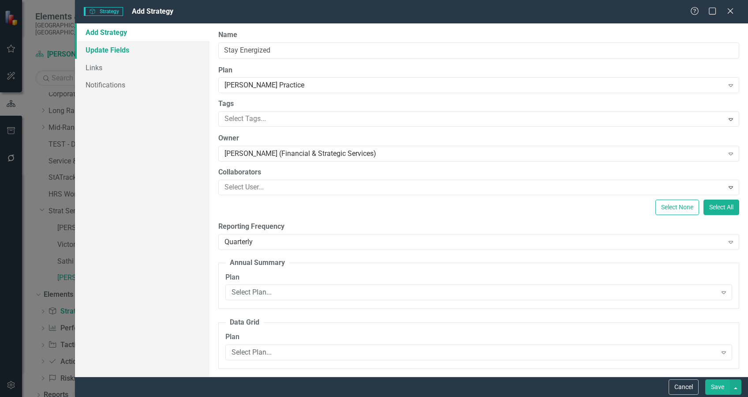
click at [115, 52] on link "Update Fields" at bounding box center [142, 50] width 135 height 18
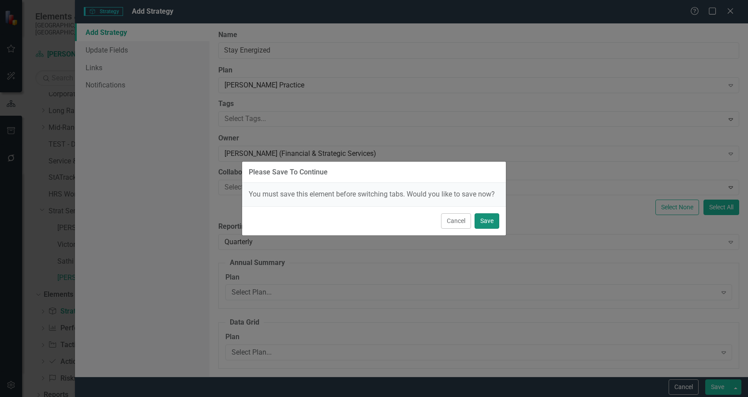
click at [494, 225] on button "Save" at bounding box center [487, 220] width 25 height 15
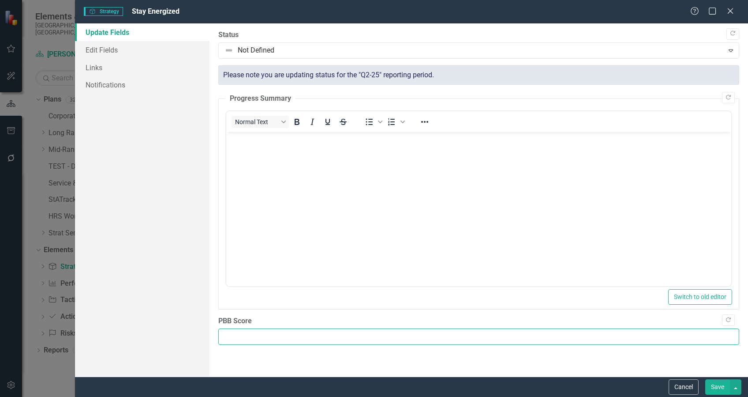
click at [251, 335] on input "PBB Score" at bounding box center [478, 336] width 521 height 16
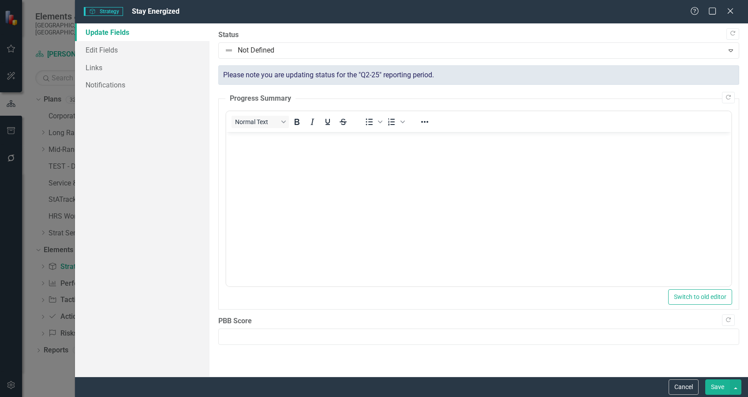
click at [250, 321] on label "PBB Score" at bounding box center [478, 321] width 521 height 10
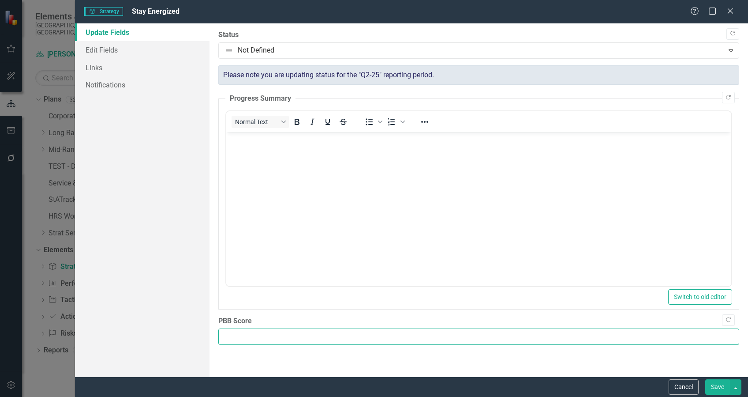
click at [250, 328] on input "PBB Score" at bounding box center [478, 336] width 521 height 16
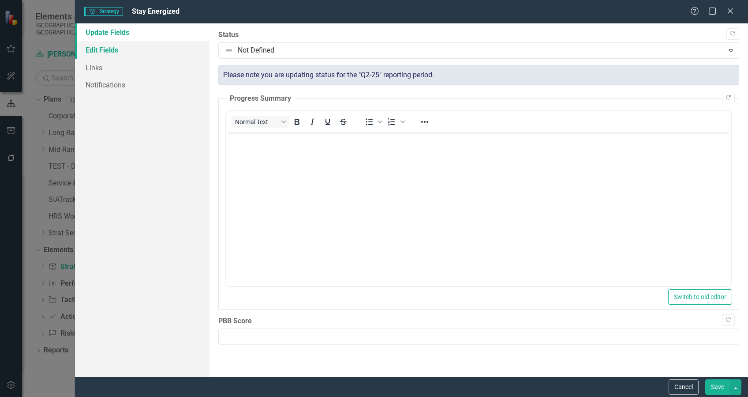
click at [102, 49] on link "Edit Fields" at bounding box center [142, 50] width 135 height 18
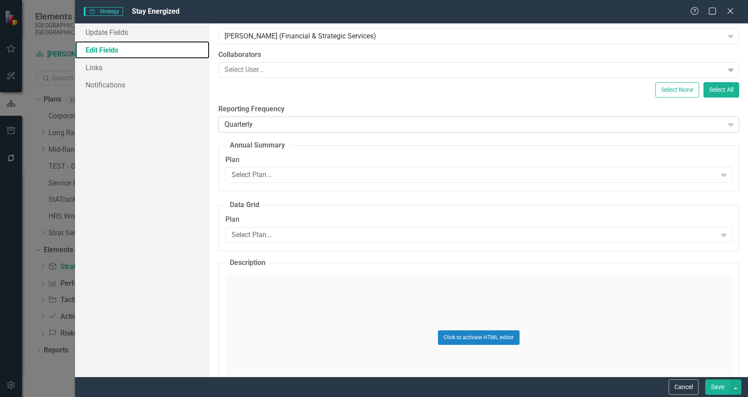
scroll to position [217, 0]
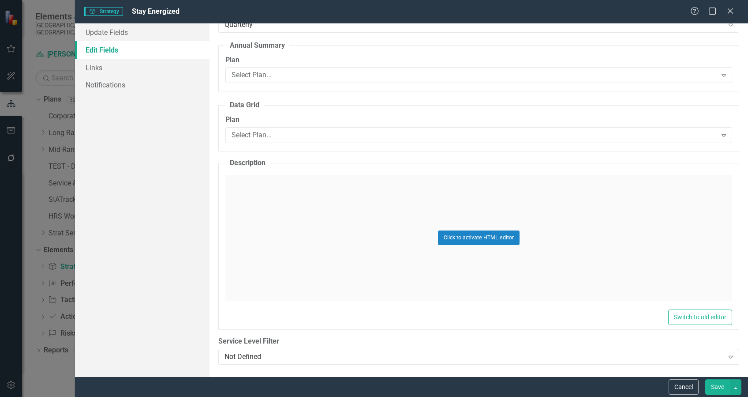
click at [266, 200] on div "Click to activate HTML editor" at bounding box center [478, 238] width 507 height 126
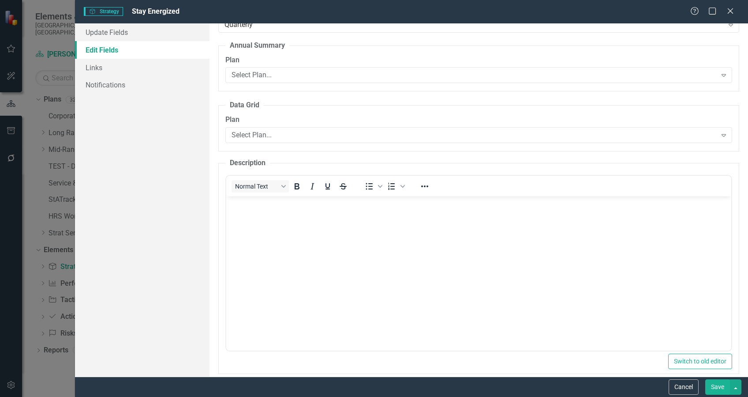
scroll to position [0, 0]
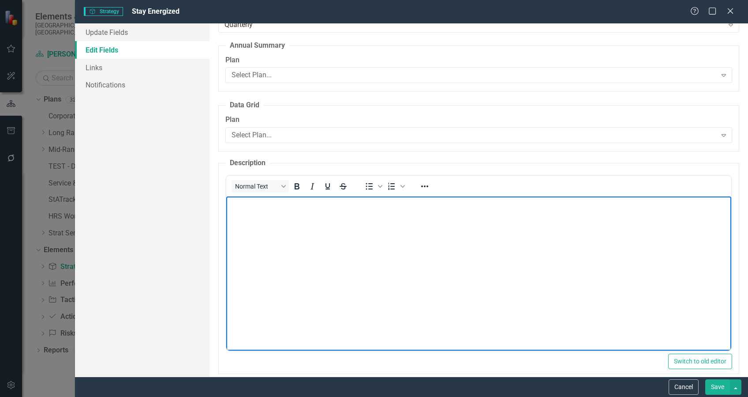
click at [257, 217] on body "Rich Text Area. Press ALT-0 for help." at bounding box center [478, 262] width 505 height 132
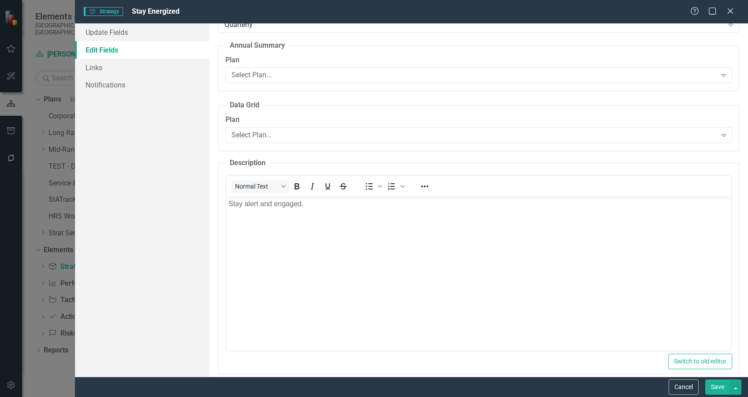
click at [720, 388] on button "Save" at bounding box center [717, 386] width 25 height 15
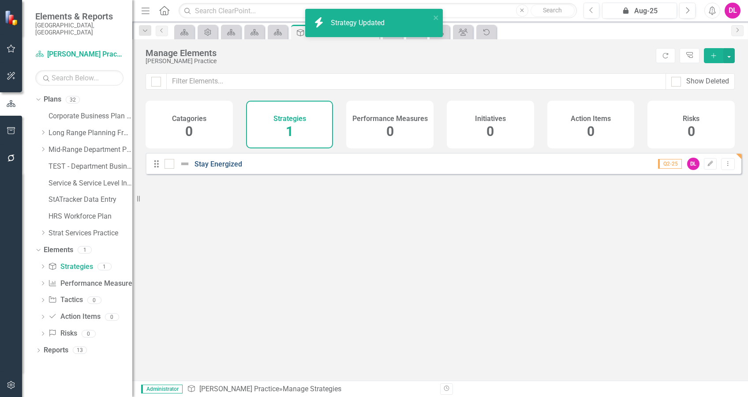
click at [217, 168] on link "Stay Energized" at bounding box center [219, 164] width 48 height 8
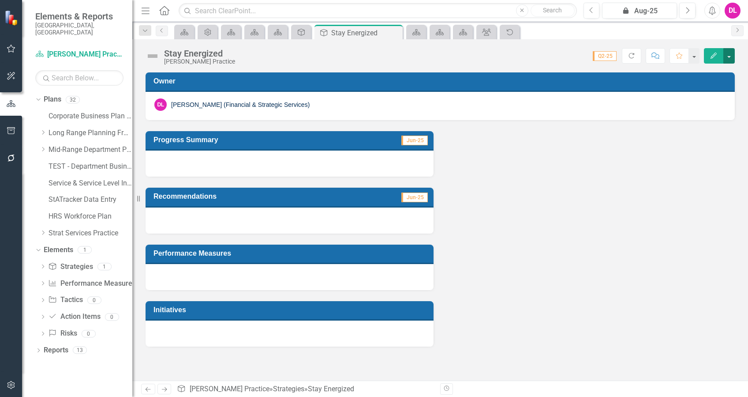
click at [728, 56] on button "button" at bounding box center [729, 55] width 11 height 15
click at [703, 90] on link "Edit Report Edit Layout" at bounding box center [698, 88] width 71 height 16
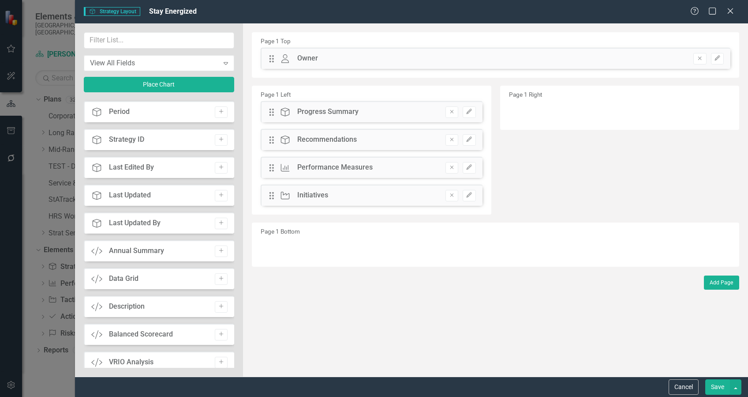
scroll to position [529, 0]
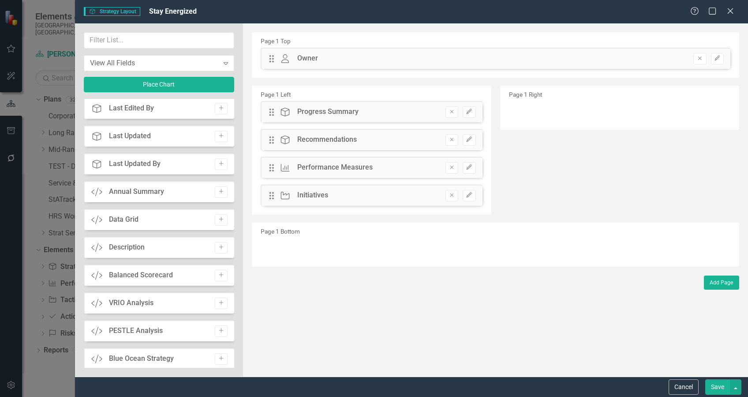
drag, startPoint x: 142, startPoint y: 248, endPoint x: 217, endPoint y: 240, distance: 75.5
click at [217, 240] on div "Custom Description Add" at bounding box center [159, 246] width 151 height 21
click at [220, 249] on icon "Add" at bounding box center [221, 246] width 7 height 5
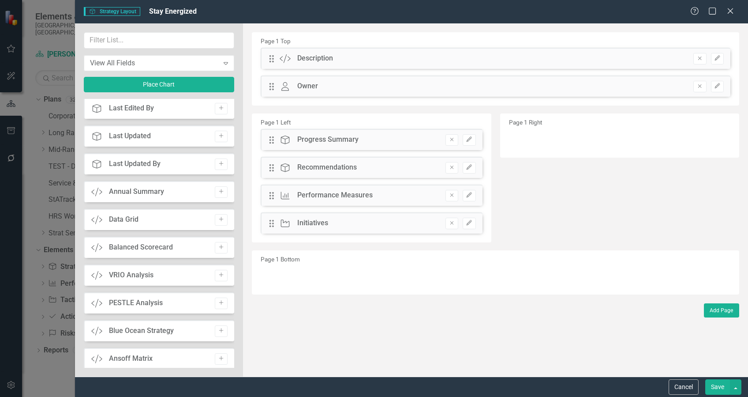
click at [344, 88] on div "Drag Owner Owner Remove Edit" at bounding box center [496, 85] width 470 height 21
drag, startPoint x: 341, startPoint y: 58, endPoint x: 335, endPoint y: 60, distance: 7.1
click at [335, 60] on div "Drag Custom Description Remove Edit" at bounding box center [496, 58] width 470 height 21
drag, startPoint x: 614, startPoint y: 59, endPoint x: 318, endPoint y: 56, distance: 296.5
click at [360, 52] on div "Drag Custom Description Remove Edit" at bounding box center [496, 58] width 470 height 21
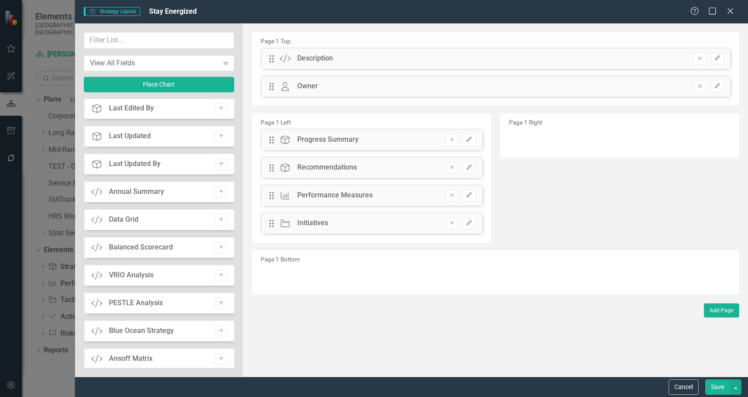
drag, startPoint x: 317, startPoint y: 57, endPoint x: 300, endPoint y: 56, distance: 16.3
click at [314, 67] on div "Drag Custom Description Remove Edit" at bounding box center [496, 58] width 470 height 21
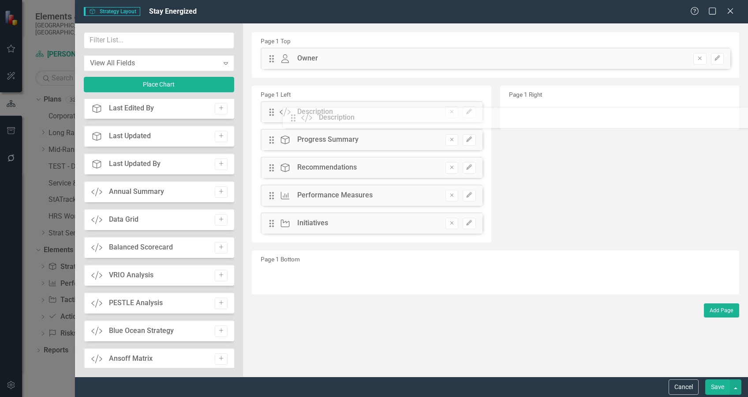
drag, startPoint x: 269, startPoint y: 58, endPoint x: 296, endPoint y: 117, distance: 65.5
click at [724, 309] on button "Add Page" at bounding box center [721, 310] width 35 height 14
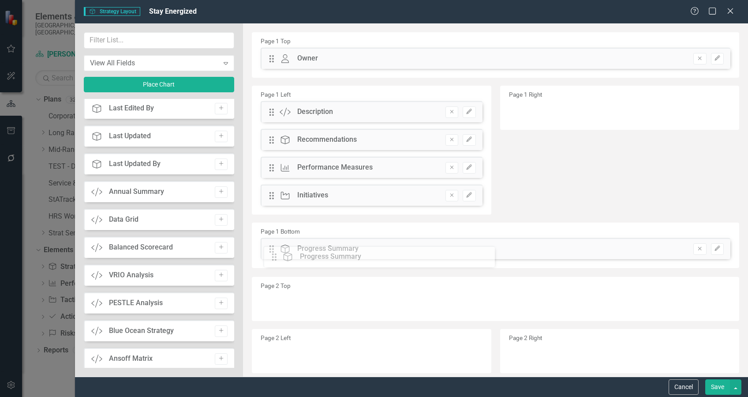
drag, startPoint x: 272, startPoint y: 137, endPoint x: 281, endPoint y: 254, distance: 117.3
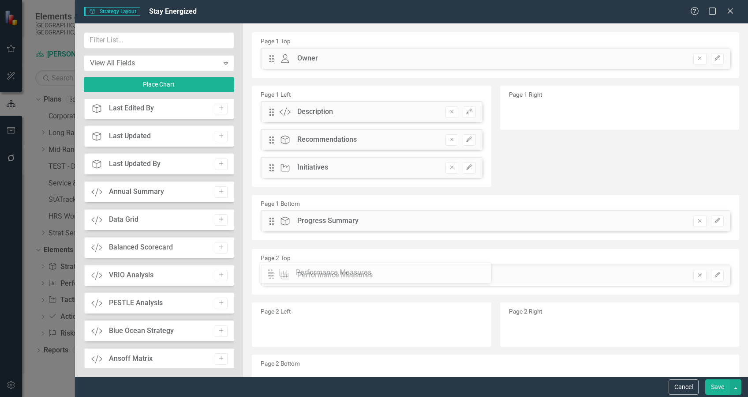
drag, startPoint x: 272, startPoint y: 168, endPoint x: 277, endPoint y: 272, distance: 104.7
drag, startPoint x: 276, startPoint y: 169, endPoint x: 287, endPoint y: 219, distance: 51.5
click at [448, 142] on button "Remove" at bounding box center [452, 139] width 13 height 11
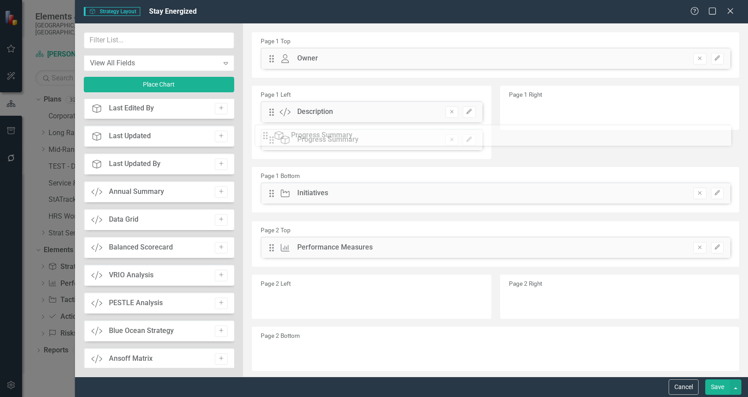
drag, startPoint x: 271, startPoint y: 164, endPoint x: 272, endPoint y: 134, distance: 30.0
click at [522, 112] on div "Page 1 Right" at bounding box center [619, 108] width 239 height 44
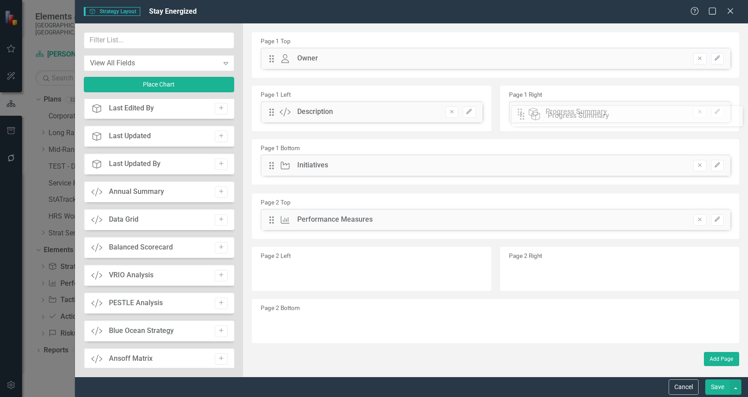
drag, startPoint x: 268, startPoint y: 141, endPoint x: 525, endPoint y: 117, distance: 258.3
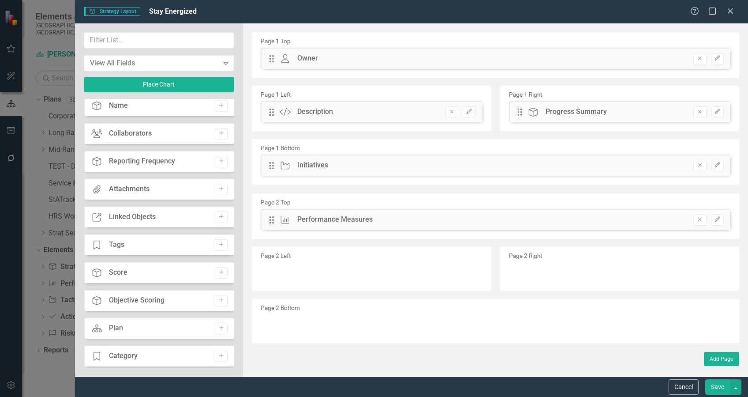
scroll to position [0, 0]
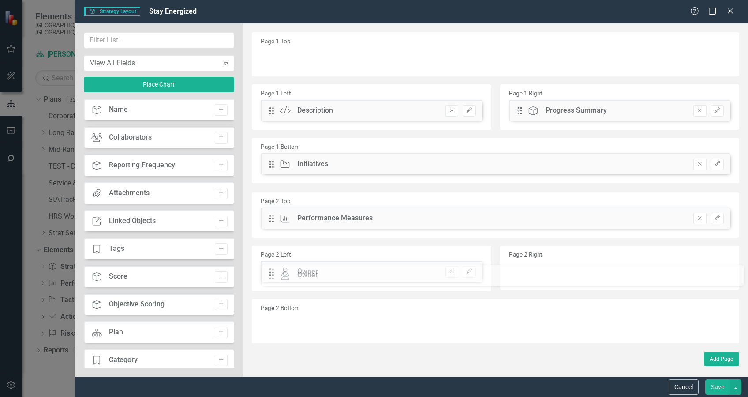
drag, startPoint x: 272, startPoint y: 56, endPoint x: 278, endPoint y: 273, distance: 216.7
drag, startPoint x: 274, startPoint y: 111, endPoint x: 286, endPoint y: 62, distance: 50.3
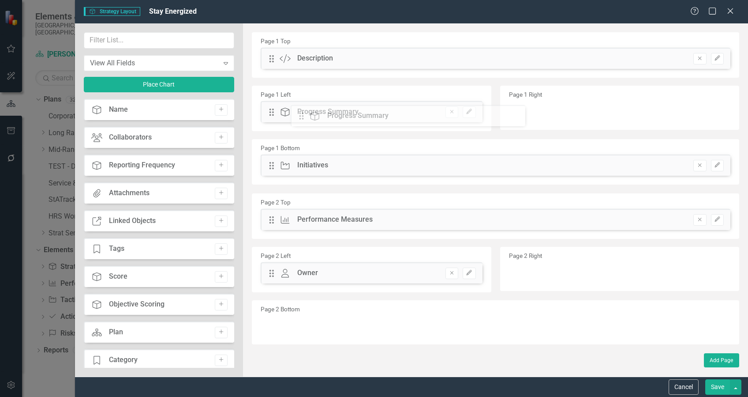
drag, startPoint x: 516, startPoint y: 109, endPoint x: 304, endPoint y: 113, distance: 211.8
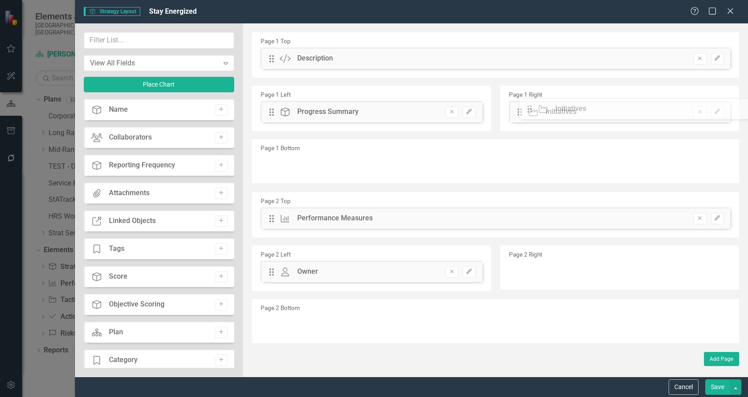
drag, startPoint x: 274, startPoint y: 169, endPoint x: 539, endPoint y: 112, distance: 270.7
drag, startPoint x: 269, startPoint y: 219, endPoint x: 270, endPoint y: 170, distance: 49.0
drag, startPoint x: 272, startPoint y: 274, endPoint x: 268, endPoint y: 221, distance: 53.5
click at [719, 387] on button "Save" at bounding box center [717, 386] width 25 height 15
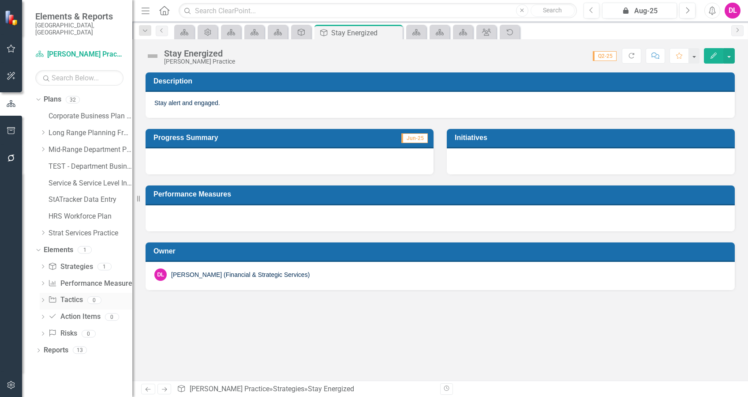
click at [42, 298] on icon "Dropdown" at bounding box center [43, 300] width 6 height 5
click at [74, 295] on link "Initiative Tactics" at bounding box center [65, 300] width 34 height 10
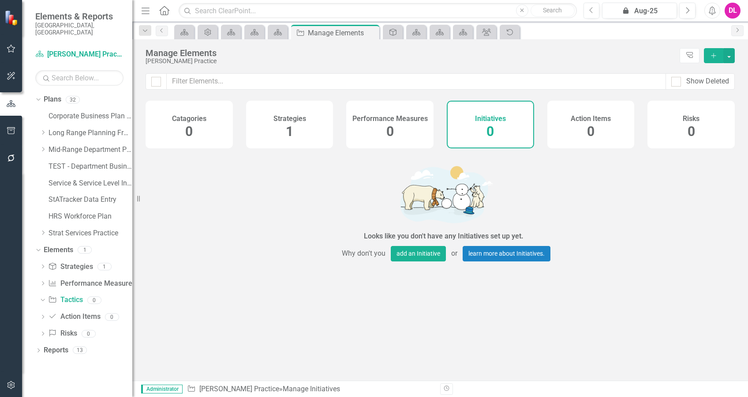
click at [716, 55] on icon "Add" at bounding box center [714, 55] width 8 height 6
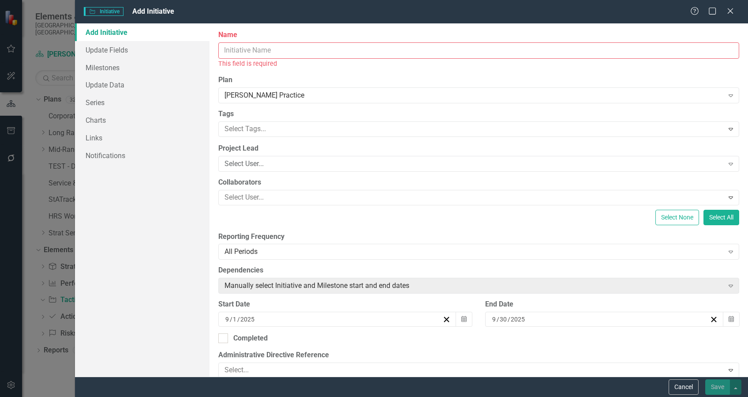
click at [270, 49] on input "Name" at bounding box center [478, 50] width 521 height 16
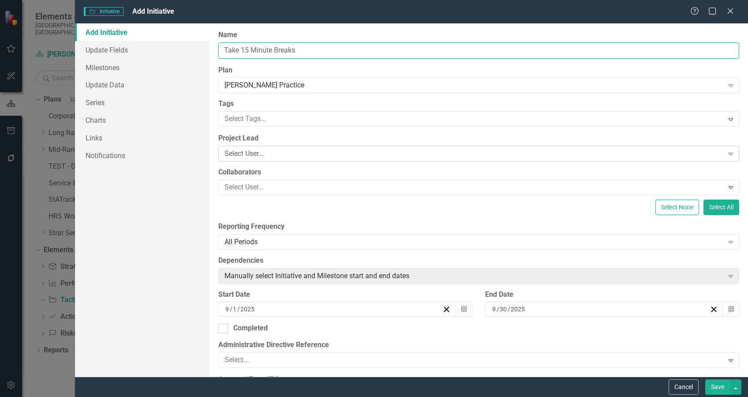
type input "Take 15 Minute Breaks"
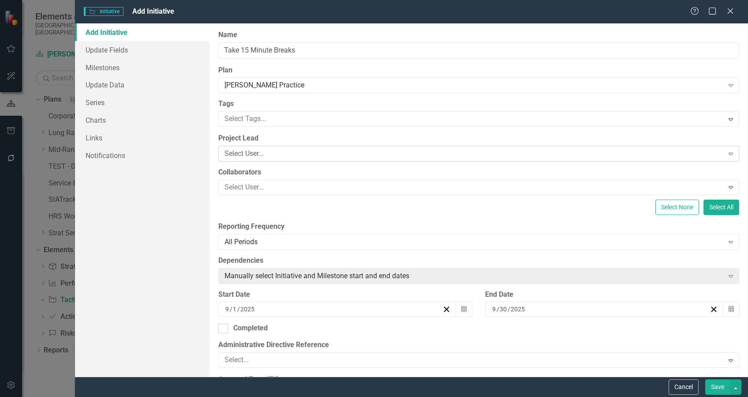
click at [304, 155] on div "Select User..." at bounding box center [474, 154] width 499 height 10
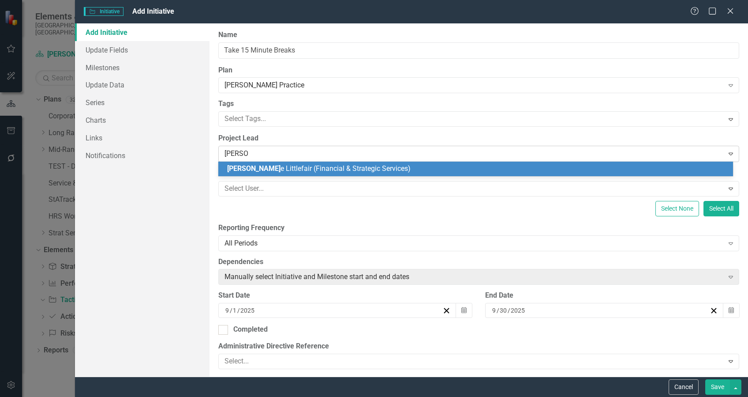
type input "[PERSON_NAME]"
click at [304, 168] on span "[PERSON_NAME] (Financial & Strategic Services)" at bounding box center [316, 168] width 178 height 8
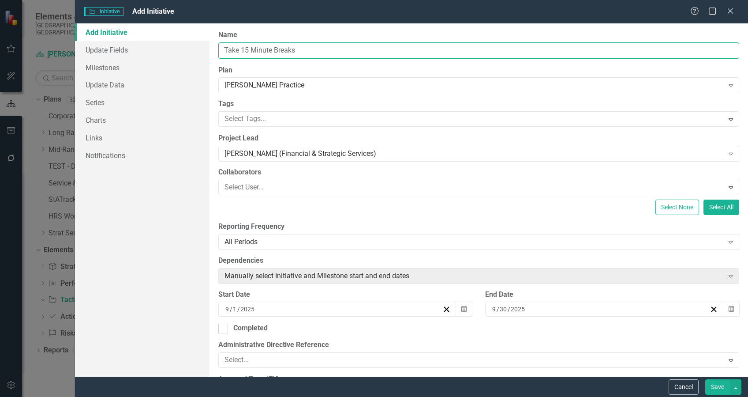
click at [318, 50] on input "Take 15 Minute Breaks" at bounding box center [478, 50] width 521 height 16
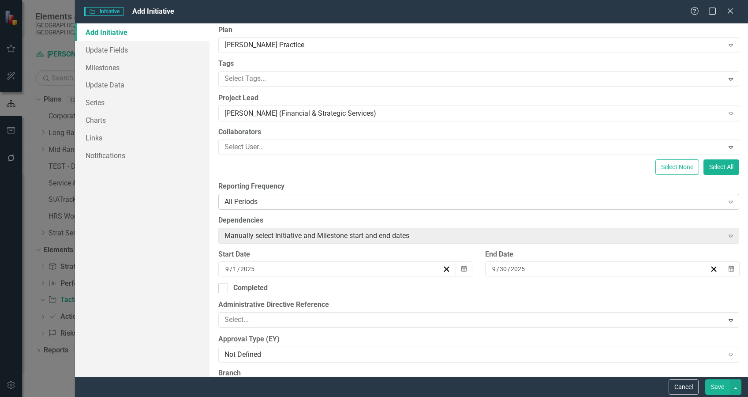
scroll to position [59, 0]
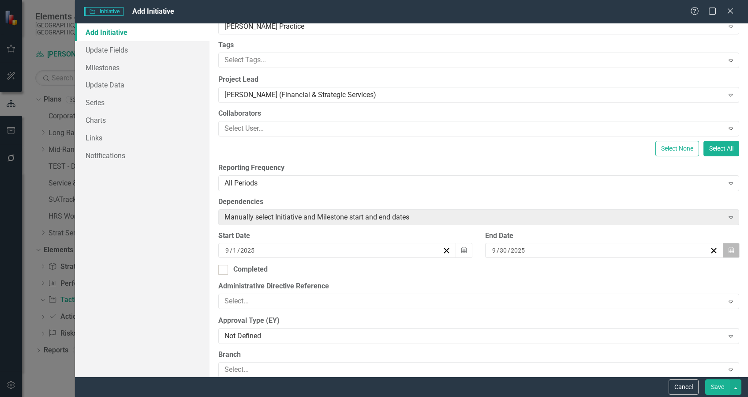
click at [729, 251] on icon "Calendar" at bounding box center [731, 250] width 5 height 6
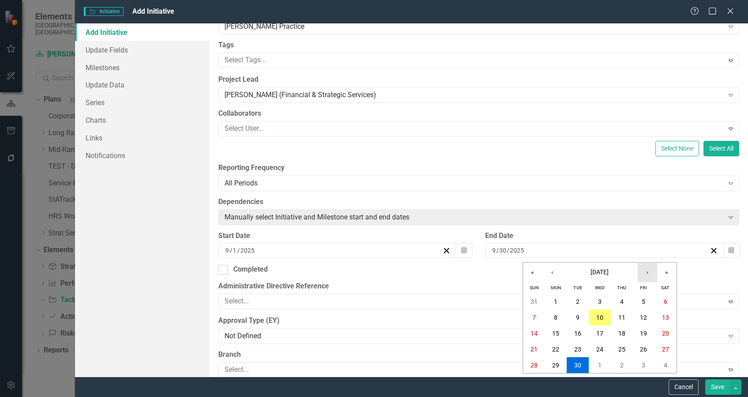
click at [653, 274] on button "›" at bounding box center [647, 271] width 19 height 19
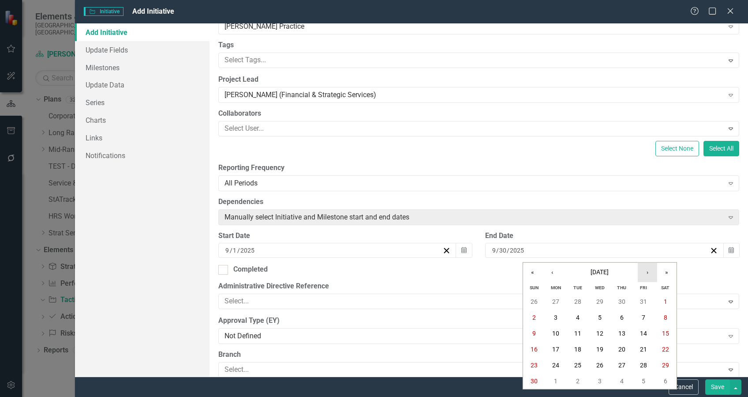
click at [653, 274] on button "›" at bounding box center [647, 271] width 19 height 19
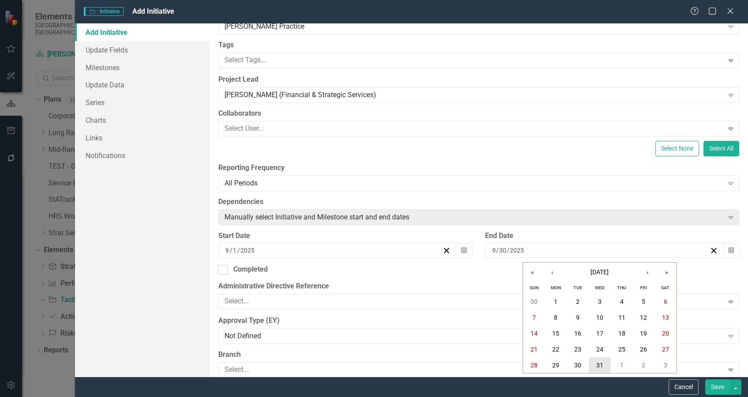
click at [596, 366] on abbr "31" at bounding box center [599, 364] width 7 height 7
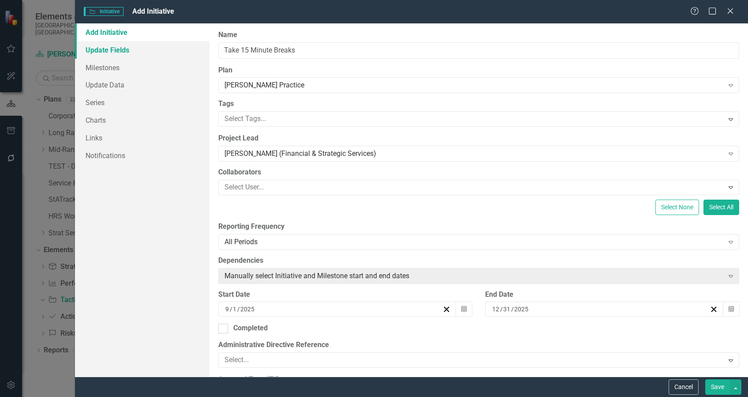
click at [115, 51] on link "Update Fields" at bounding box center [142, 50] width 135 height 18
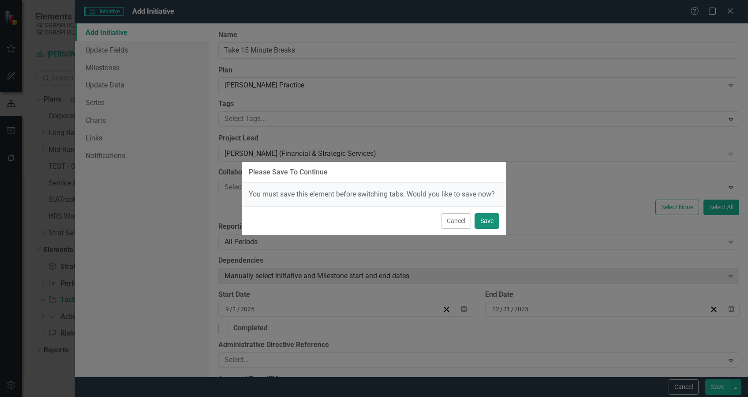
click at [495, 221] on button "Save" at bounding box center [487, 220] width 25 height 15
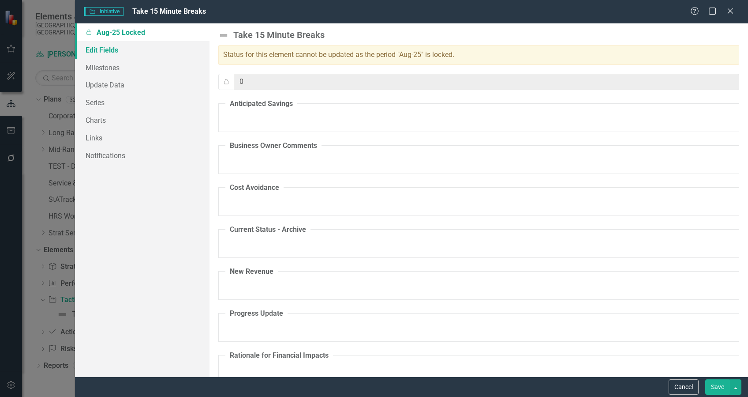
click at [99, 46] on link "Edit Fields" at bounding box center [142, 50] width 135 height 18
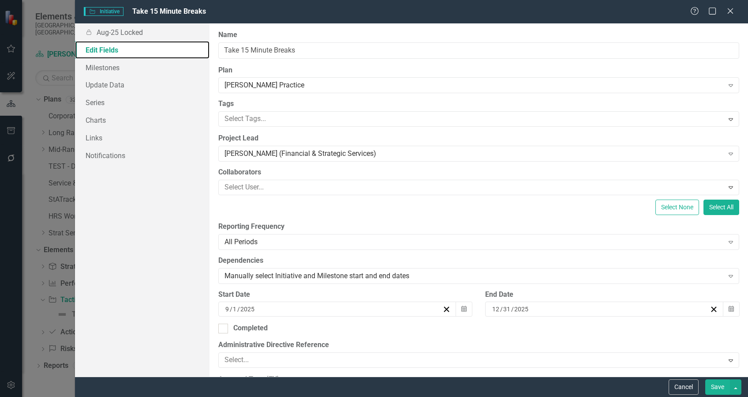
scroll to position [59, 0]
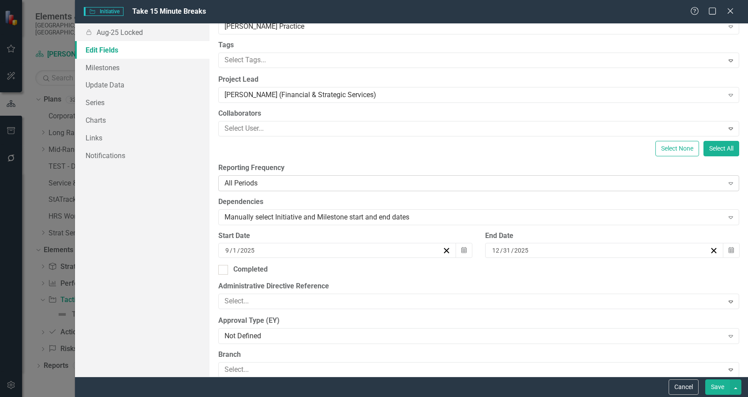
click at [285, 184] on div "All Periods" at bounding box center [474, 183] width 499 height 10
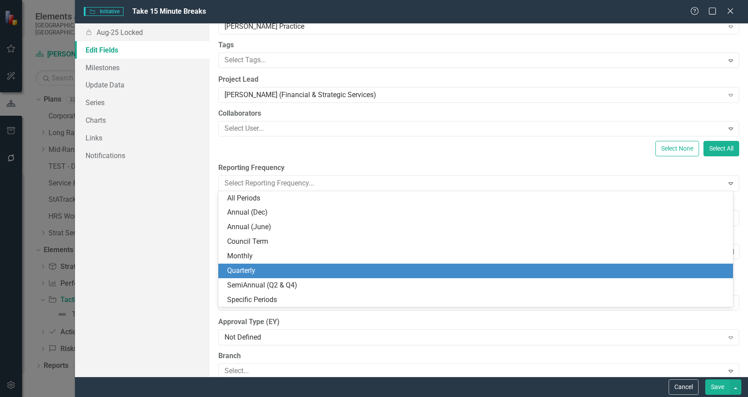
click at [272, 269] on div "Quarterly" at bounding box center [477, 271] width 501 height 10
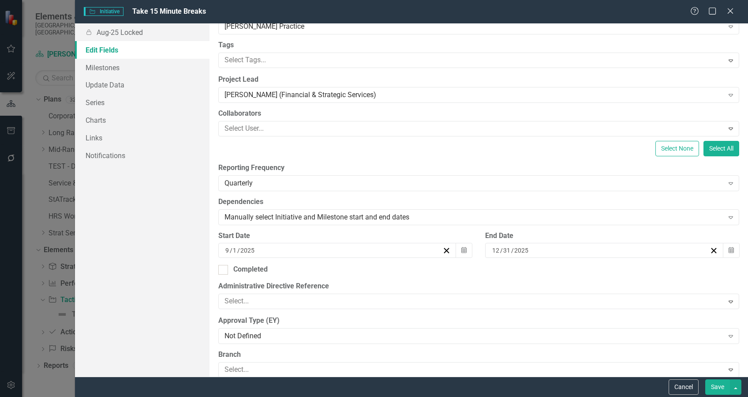
click at [722, 385] on button "Save" at bounding box center [717, 386] width 25 height 15
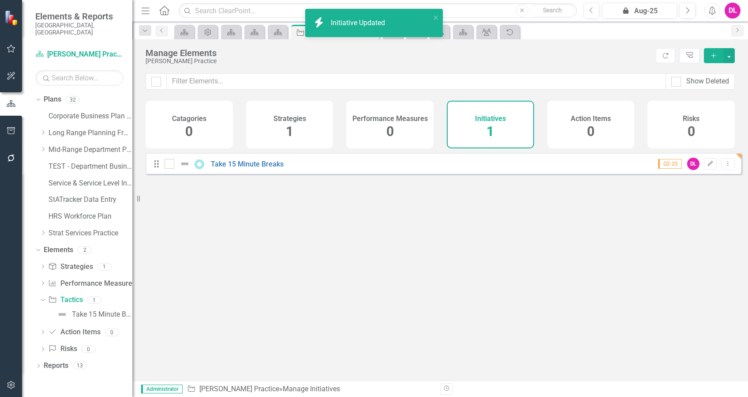
click at [502, 124] on div "Initiatives 1" at bounding box center [490, 125] width 87 height 48
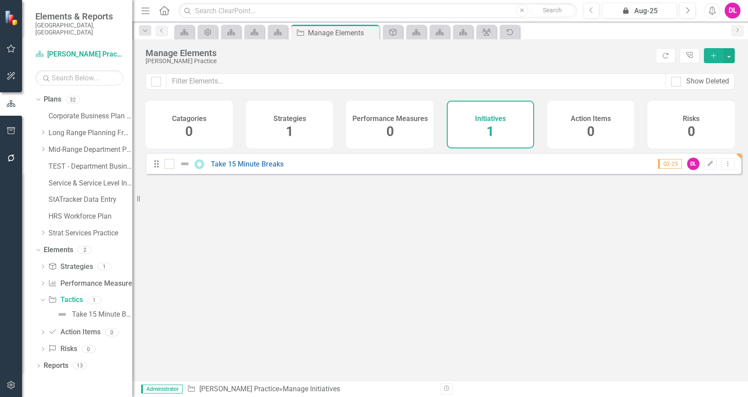
click at [490, 118] on h4 "Initiatives" at bounding box center [490, 119] width 31 height 8
click at [491, 130] on span "1" at bounding box center [490, 131] width 7 height 15
click at [248, 168] on link "Take 15 Minute Breaks" at bounding box center [247, 164] width 73 height 8
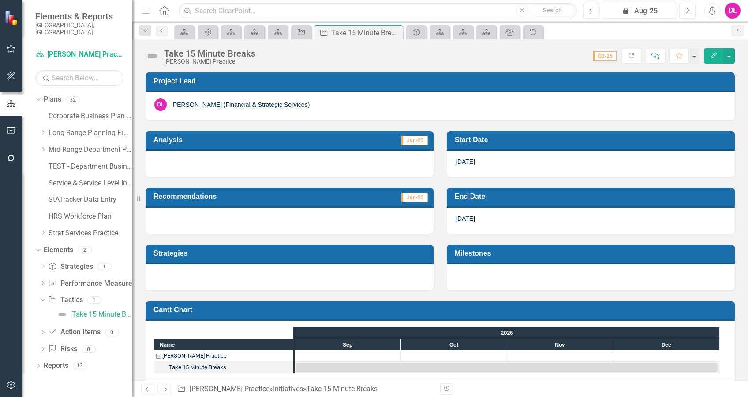
click at [220, 279] on div at bounding box center [290, 277] width 288 height 26
click at [201, 268] on div at bounding box center [290, 277] width 288 height 26
click at [187, 274] on div at bounding box center [290, 277] width 288 height 26
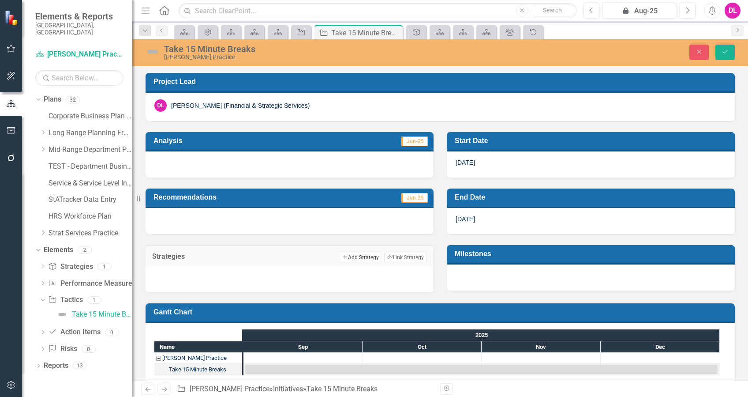
click at [356, 257] on button "Add Add Strategy" at bounding box center [360, 256] width 43 height 11
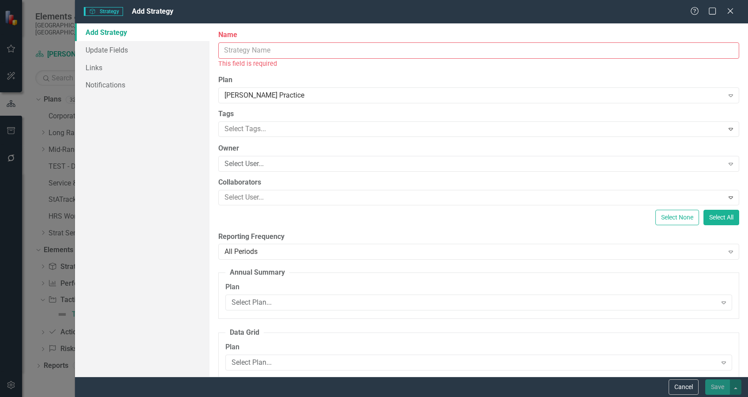
click at [236, 49] on input "Name" at bounding box center [478, 50] width 521 height 16
click at [263, 46] on input "Name" at bounding box center [478, 50] width 521 height 16
click at [185, 52] on link "Update Fields" at bounding box center [142, 50] width 135 height 18
click at [686, 388] on button "Cancel" at bounding box center [684, 386] width 30 height 15
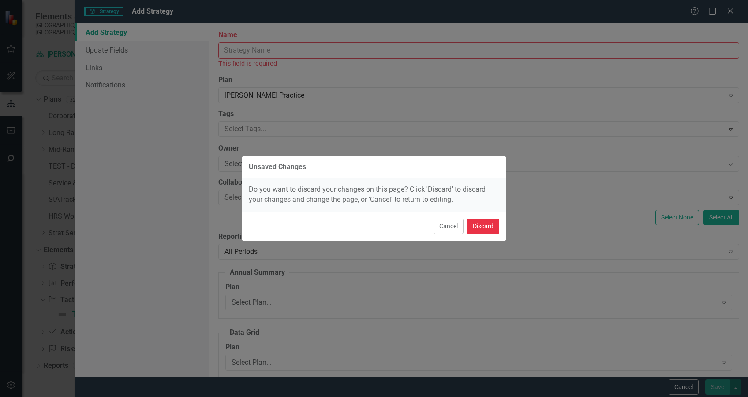
click at [486, 225] on button "Discard" at bounding box center [483, 225] width 32 height 15
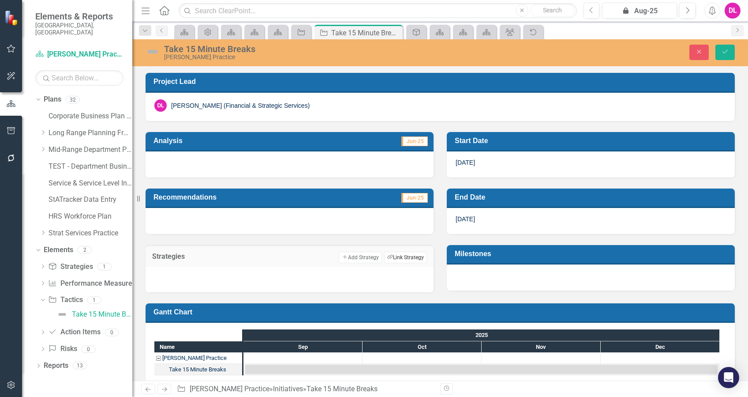
click at [415, 258] on button "Link Tag Link Strategy" at bounding box center [405, 256] width 43 height 11
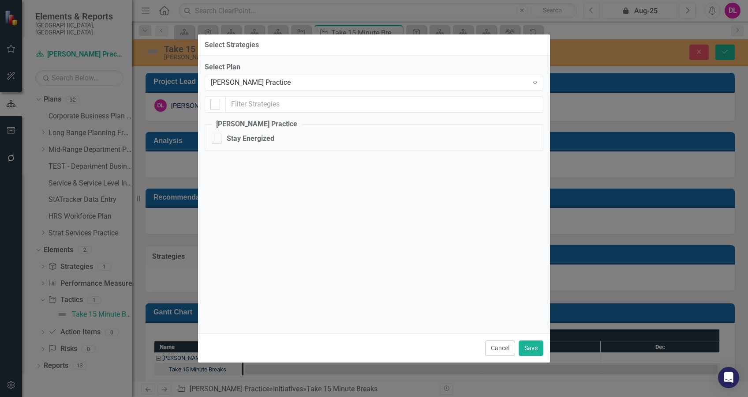
checkbox input "false"
click at [217, 142] on div at bounding box center [217, 139] width 10 height 10
click at [217, 139] on input "Stay Energized" at bounding box center [215, 137] width 6 height 6
checkbox input "true"
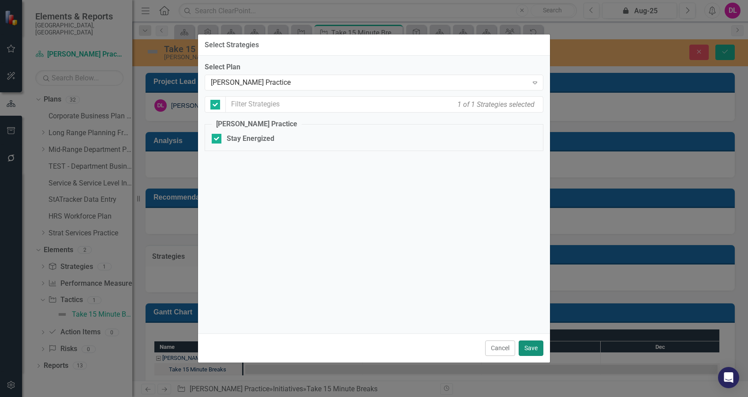
click at [529, 351] on button "Save" at bounding box center [531, 347] width 25 height 15
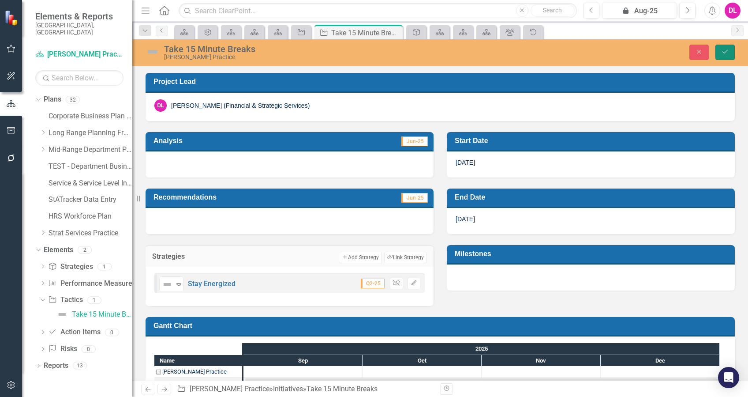
click at [720, 52] on button "Save" at bounding box center [725, 52] width 19 height 15
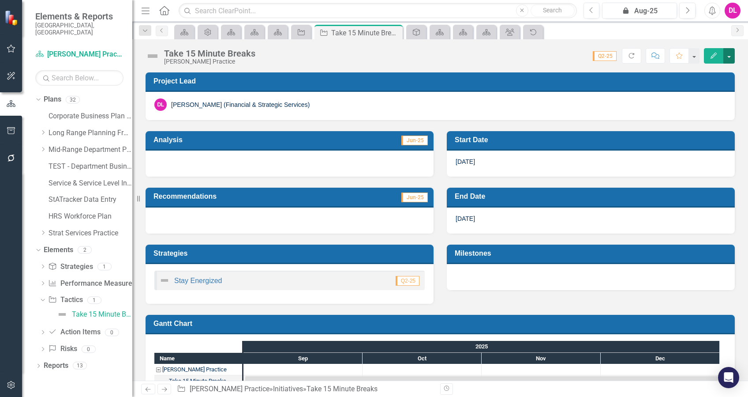
click at [731, 56] on button "button" at bounding box center [729, 55] width 11 height 15
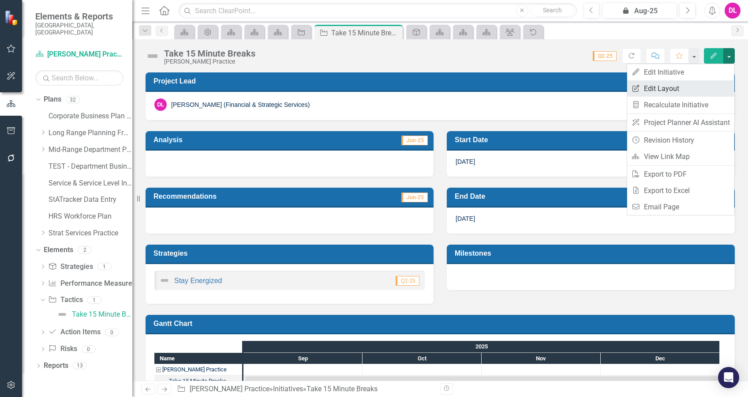
click at [678, 89] on link "Edit Report Edit Layout" at bounding box center [680, 88] width 107 height 16
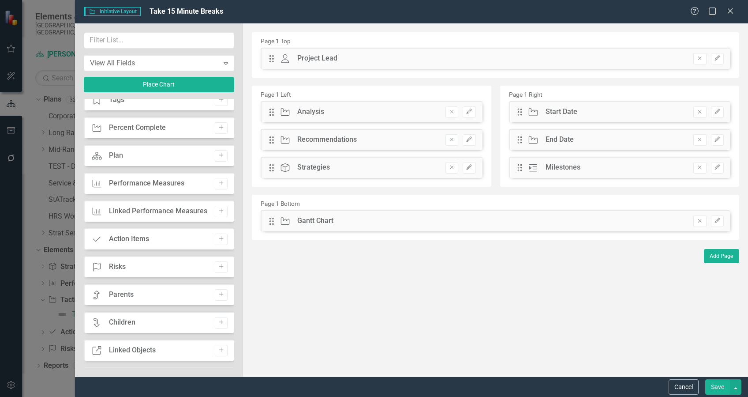
scroll to position [59, 0]
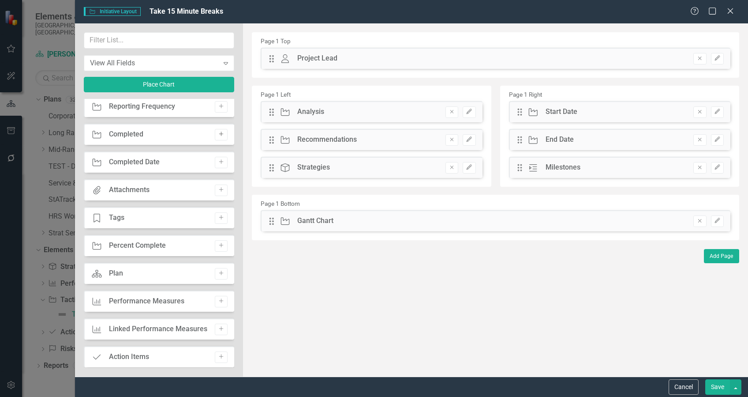
click at [221, 135] on icon "Add" at bounding box center [221, 133] width 7 height 5
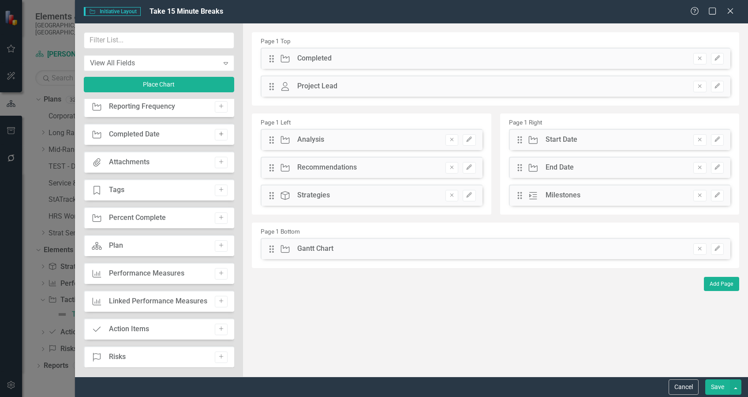
click at [218, 136] on icon "Add" at bounding box center [221, 133] width 7 height 5
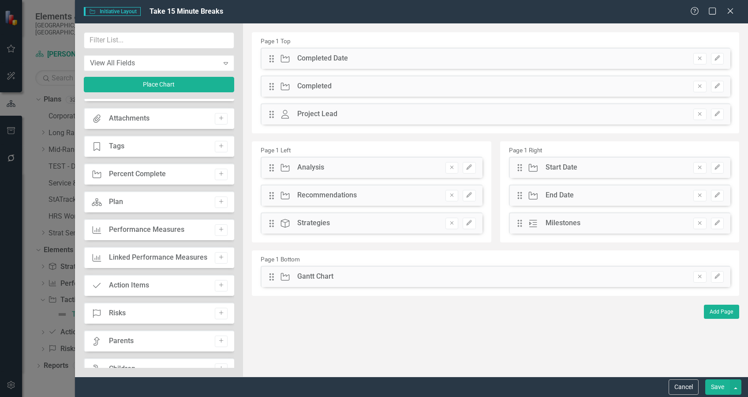
scroll to position [117, 0]
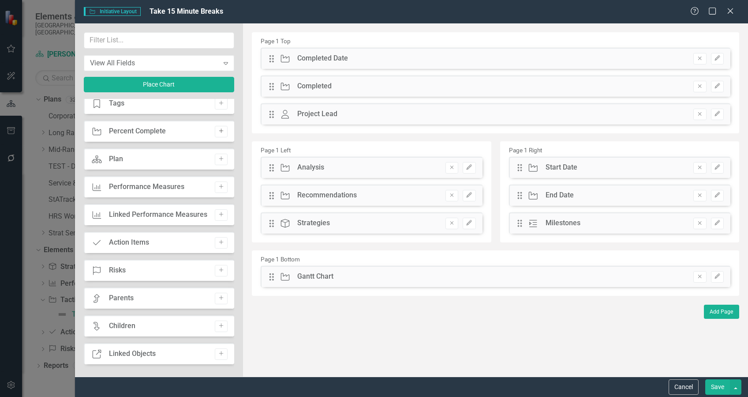
click at [220, 132] on icon "Add" at bounding box center [221, 130] width 7 height 5
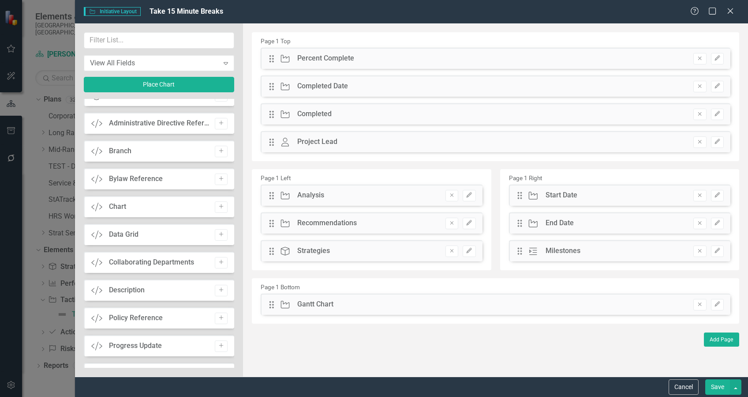
scroll to position [823, 0]
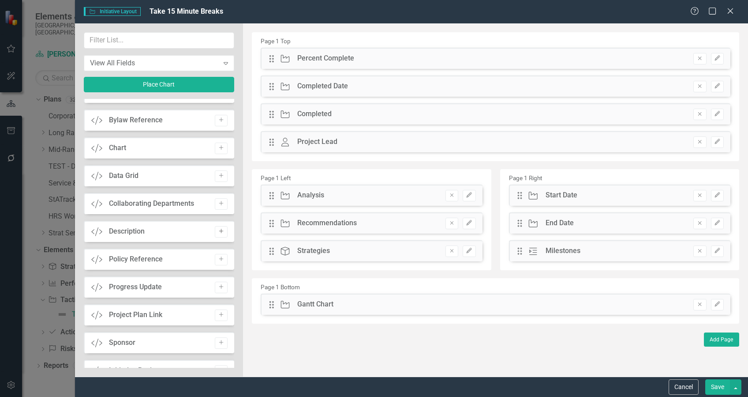
click at [219, 231] on icon "Add" at bounding box center [221, 231] width 7 height 5
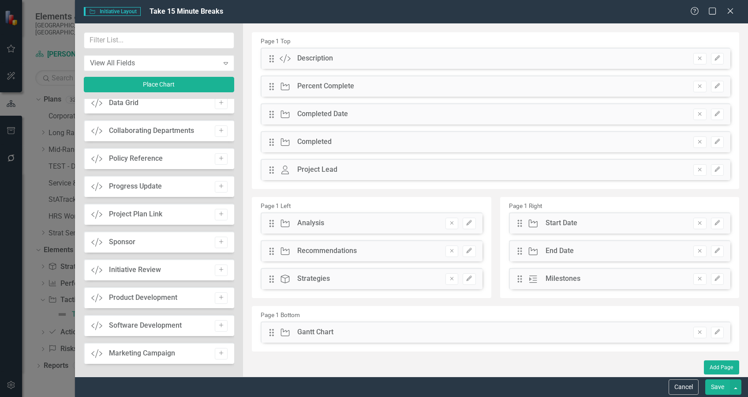
scroll to position [898, 0]
click at [452, 221] on icon "Remove" at bounding box center [452, 222] width 7 height 5
click at [452, 224] on icon "Remove" at bounding box center [452, 222] width 7 height 5
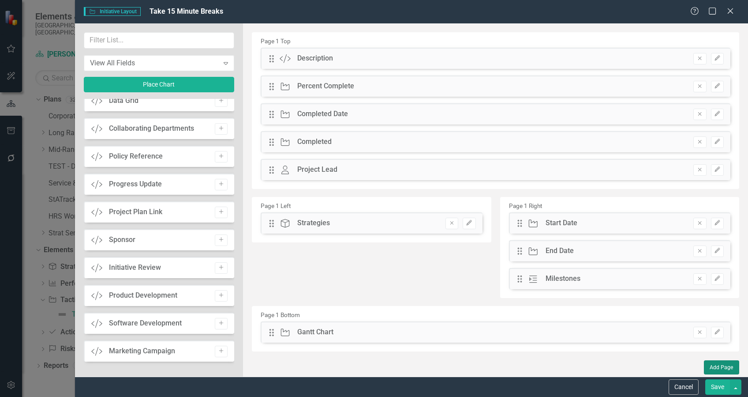
click at [718, 367] on button "Add Page" at bounding box center [721, 367] width 35 height 14
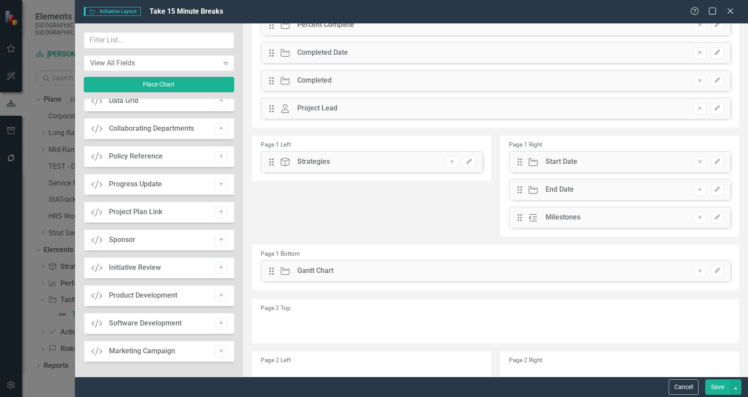
scroll to position [117, 0]
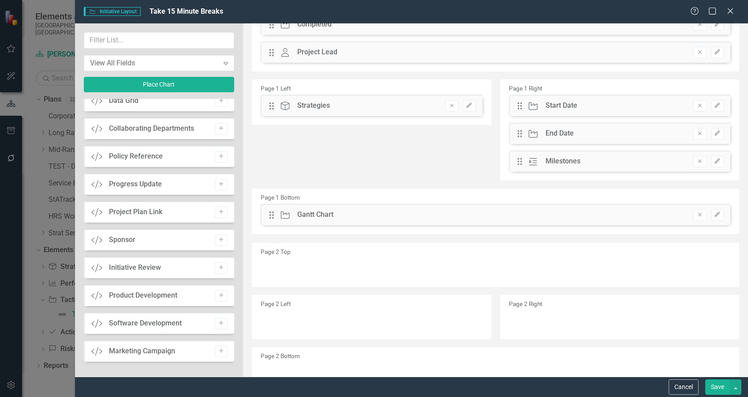
drag, startPoint x: 340, startPoint y: 106, endPoint x: 244, endPoint y: 84, distance: 98.6
click at [300, 123] on div "Page 1 Left Drag Strategy Strategies Remove Edit" at bounding box center [371, 101] width 239 height 45
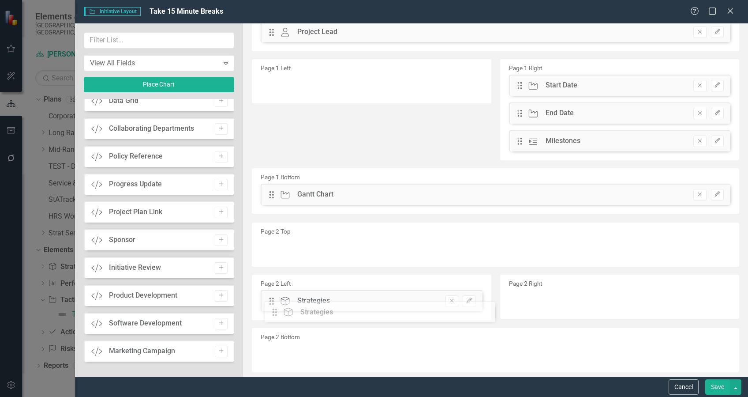
scroll to position [139, 0]
drag, startPoint x: 272, startPoint y: 106, endPoint x: 281, endPoint y: 304, distance: 197.4
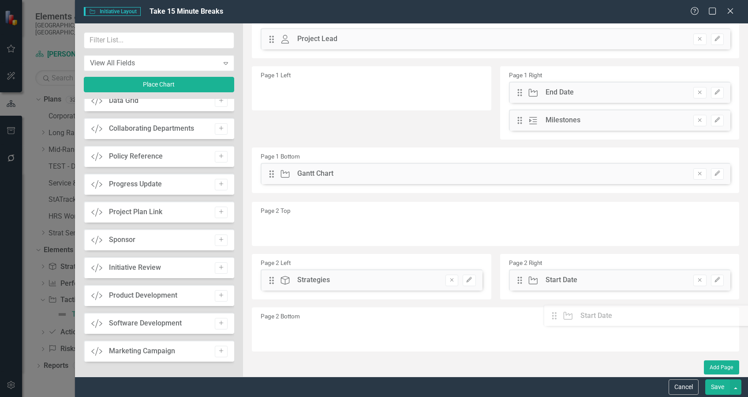
scroll to position [131, 0]
drag, startPoint x: 515, startPoint y: 82, endPoint x: 526, endPoint y: 284, distance: 201.4
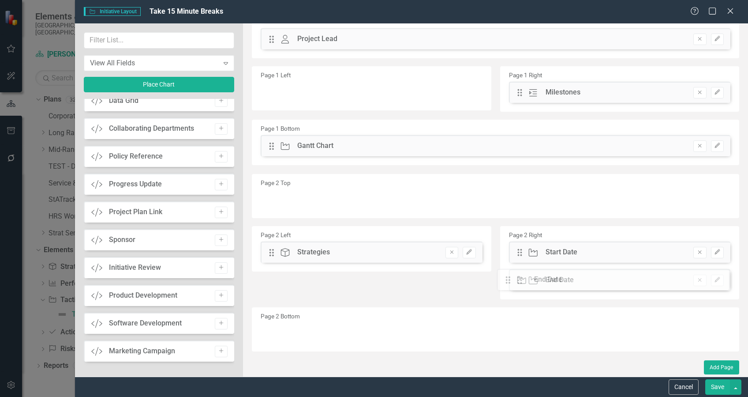
drag, startPoint x: 516, startPoint y: 95, endPoint x: 514, endPoint y: 282, distance: 187.1
click at [697, 91] on icon "Remove" at bounding box center [700, 92] width 7 height 5
drag, startPoint x: 272, startPoint y: 149, endPoint x: 270, endPoint y: 324, distance: 175.6
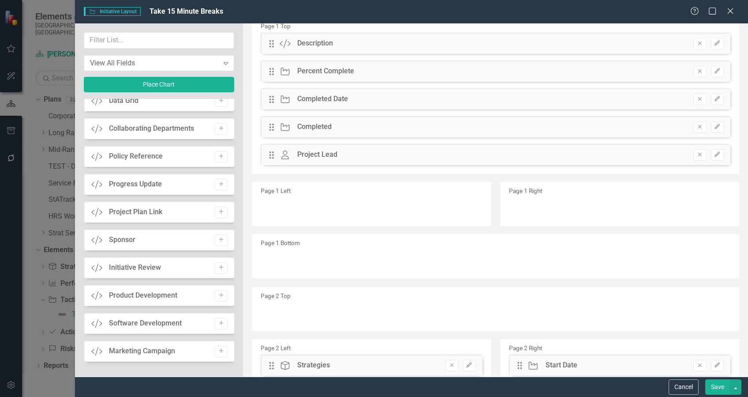
scroll to position [0, 0]
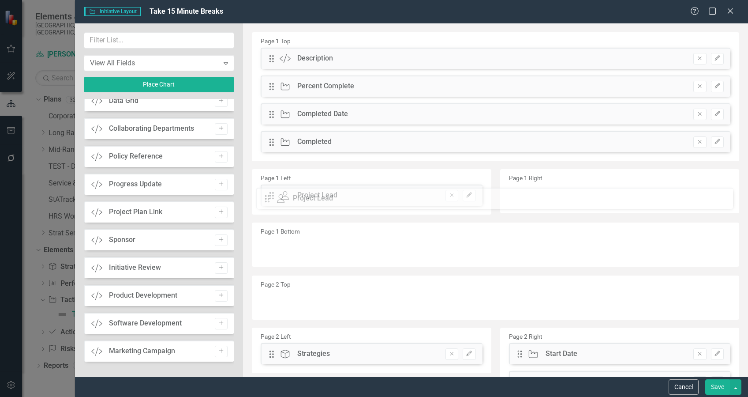
drag, startPoint x: 270, startPoint y: 169, endPoint x: 272, endPoint y: 198, distance: 28.8
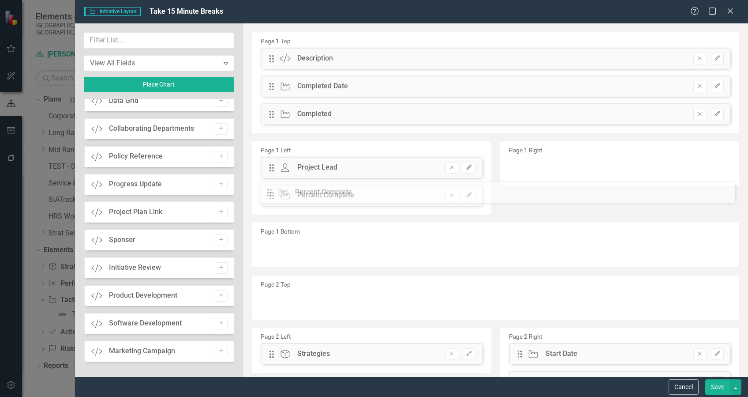
drag, startPoint x: 271, startPoint y: 84, endPoint x: 276, endPoint y: 190, distance: 106.0
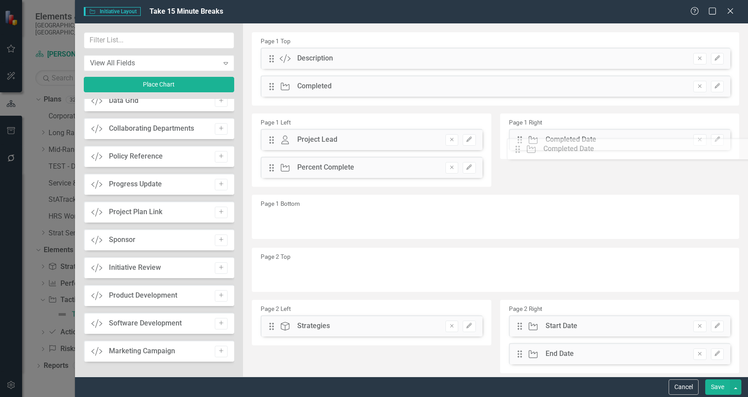
drag, startPoint x: 270, startPoint y: 86, endPoint x: 523, endPoint y: 149, distance: 260.4
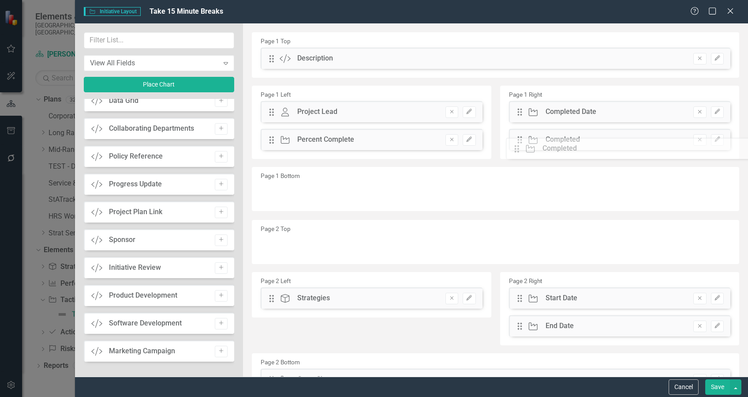
drag, startPoint x: 273, startPoint y: 86, endPoint x: 525, endPoint y: 146, distance: 259.1
click at [720, 386] on button "Save" at bounding box center [717, 386] width 25 height 15
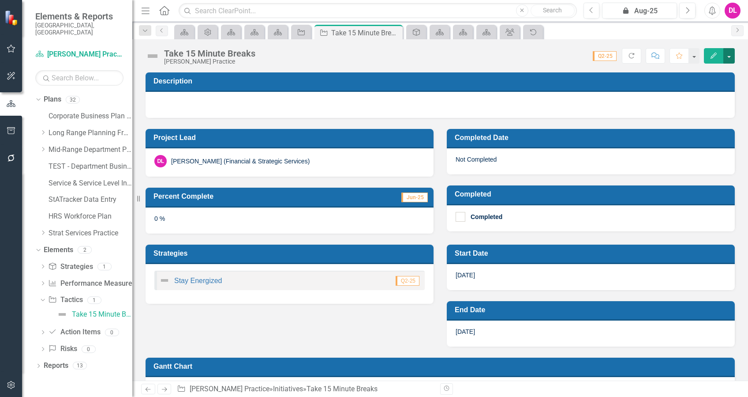
click at [732, 60] on button "button" at bounding box center [729, 55] width 11 height 15
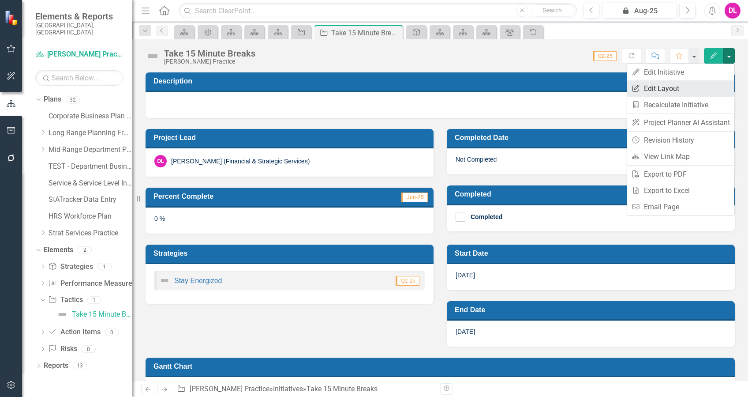
click at [664, 89] on link "Edit Report Edit Layout" at bounding box center [680, 88] width 107 height 16
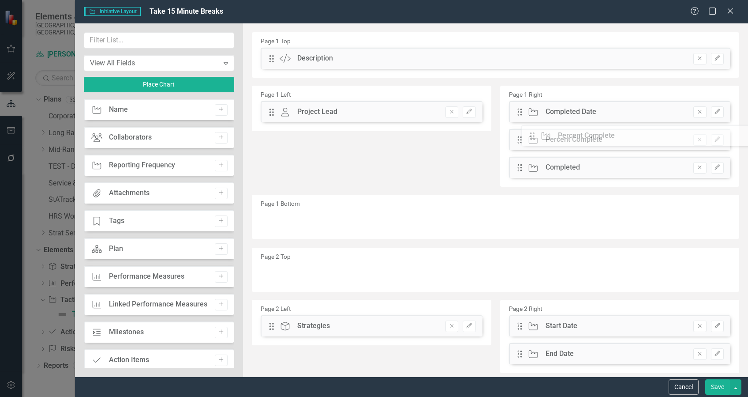
drag, startPoint x: 520, startPoint y: 113, endPoint x: 536, endPoint y: 135, distance: 27.4
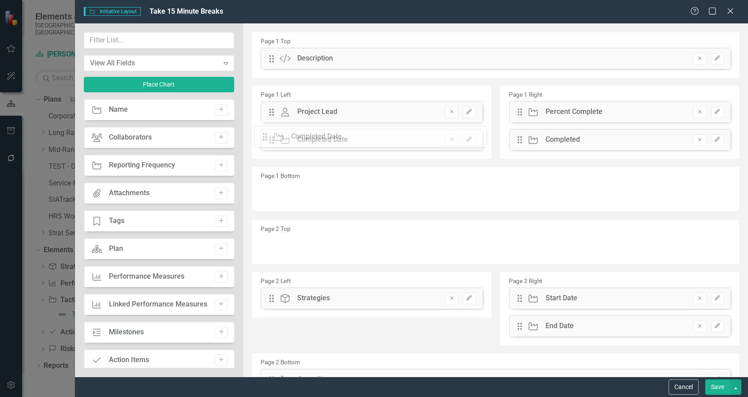
drag, startPoint x: 518, startPoint y: 110, endPoint x: 273, endPoint y: 135, distance: 246.1
click at [716, 386] on button "Save" at bounding box center [717, 386] width 25 height 15
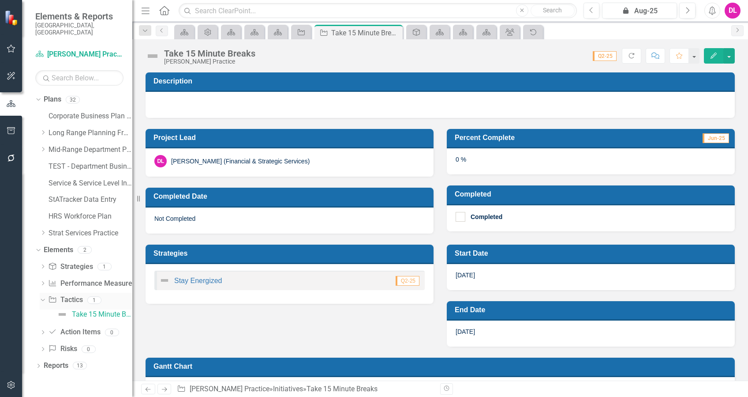
click at [66, 295] on link "Initiative Tactics" at bounding box center [65, 300] width 34 height 10
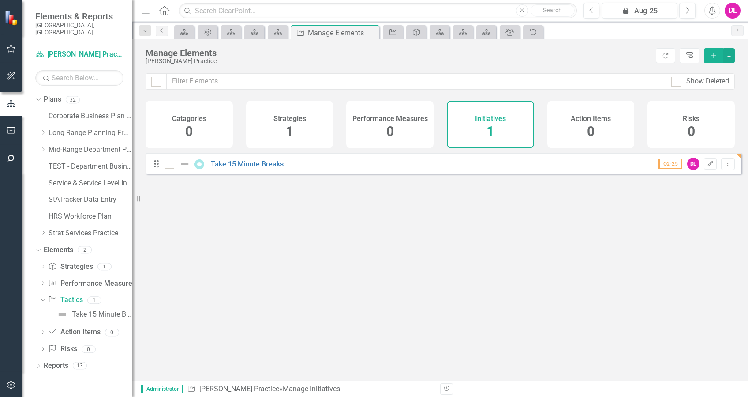
click at [712, 57] on icon "Add" at bounding box center [714, 55] width 8 height 6
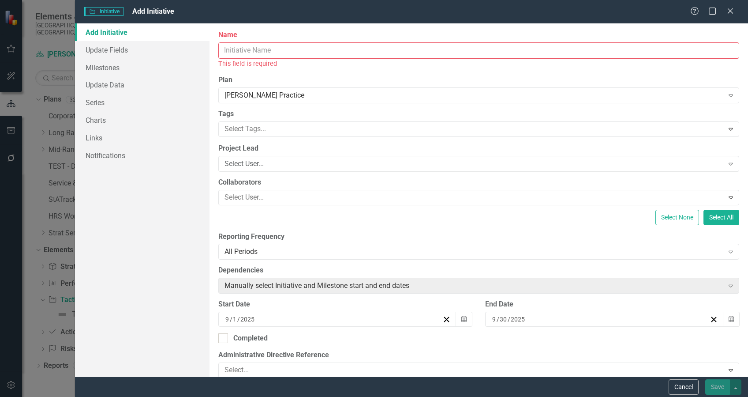
click at [255, 52] on input "Name" at bounding box center [478, 50] width 521 height 16
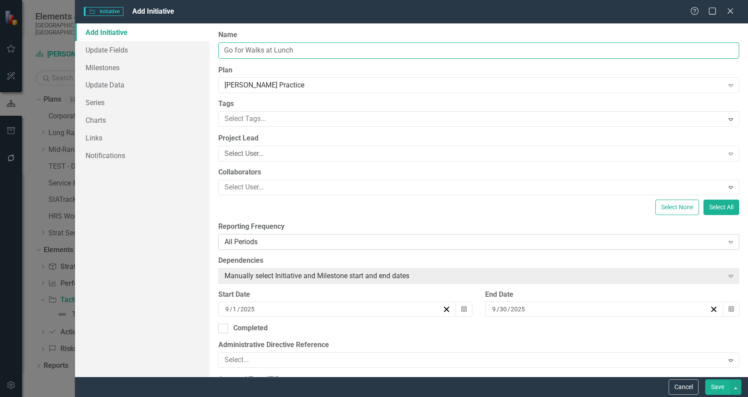
type input "Go for Walks at Lunch"
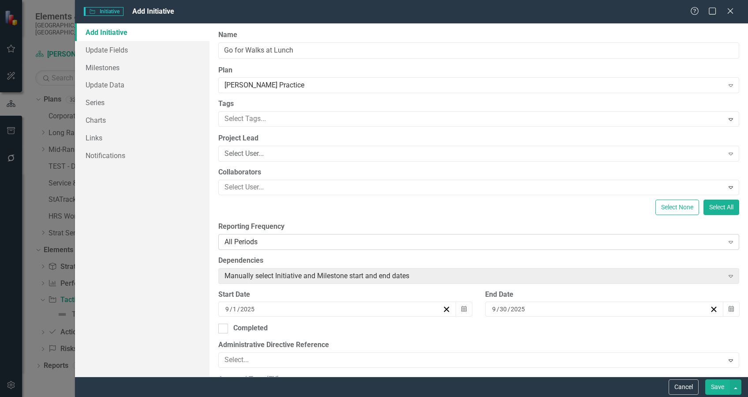
click at [318, 242] on div "All Periods" at bounding box center [474, 241] width 499 height 10
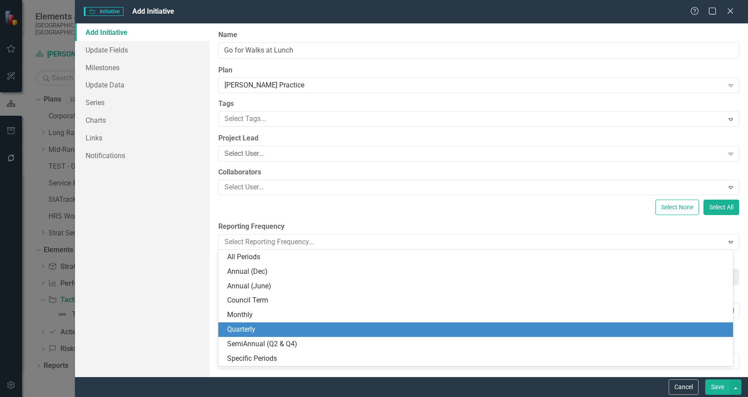
click at [265, 328] on div "Quarterly" at bounding box center [477, 329] width 501 height 10
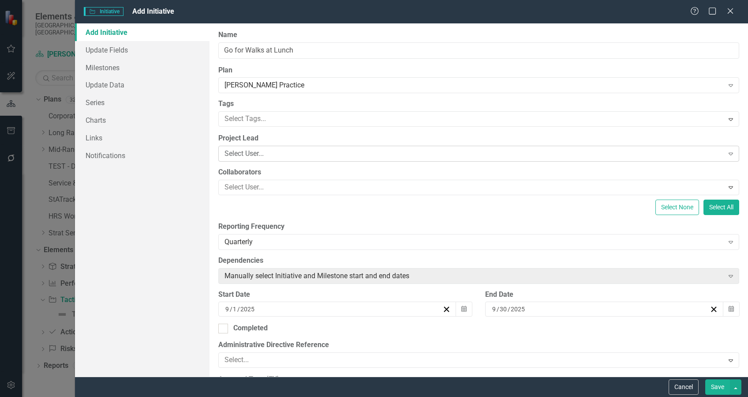
click at [263, 155] on div "Select User..." at bounding box center [474, 154] width 499 height 10
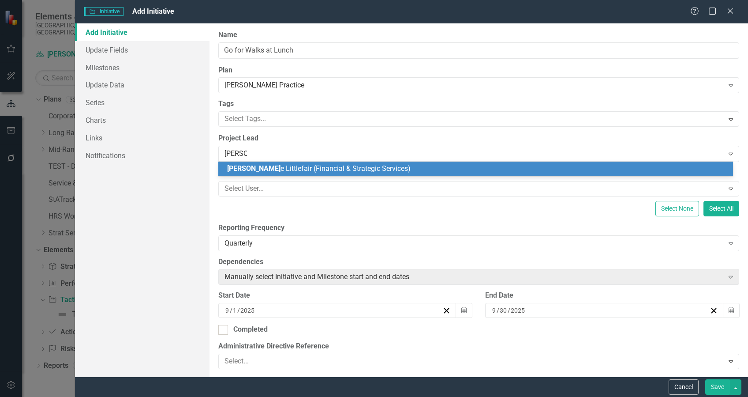
type input "[PERSON_NAME]"
click at [274, 172] on span "[PERSON_NAME] (Financial & Strategic Services)" at bounding box center [316, 168] width 178 height 8
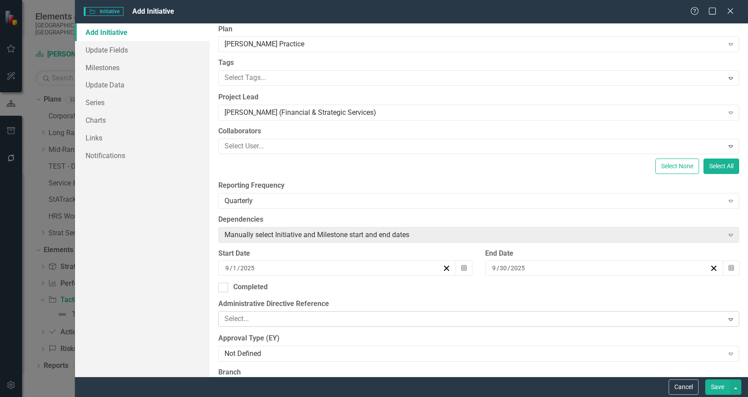
scroll to position [59, 0]
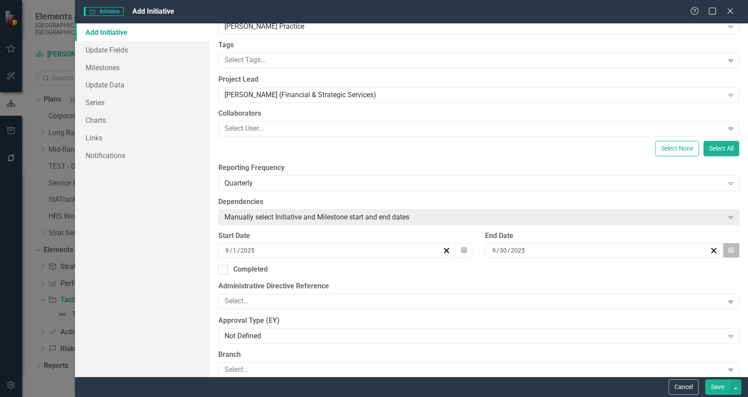
click at [723, 248] on button "Calendar" at bounding box center [731, 250] width 17 height 15
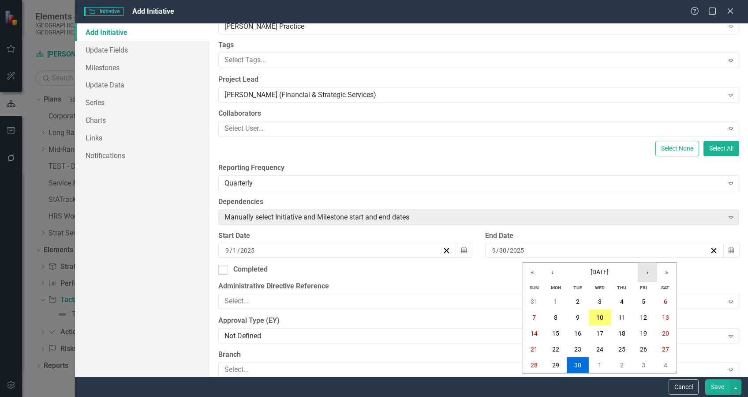
click at [649, 277] on button "›" at bounding box center [647, 271] width 19 height 19
click at [664, 274] on button "»" at bounding box center [666, 271] width 19 height 19
click at [651, 274] on button "›" at bounding box center [647, 271] width 19 height 19
click at [625, 363] on button "31" at bounding box center [622, 365] width 22 height 16
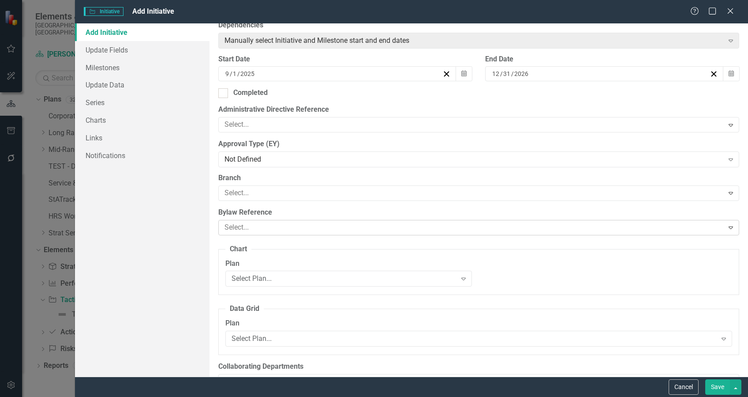
scroll to position [353, 0]
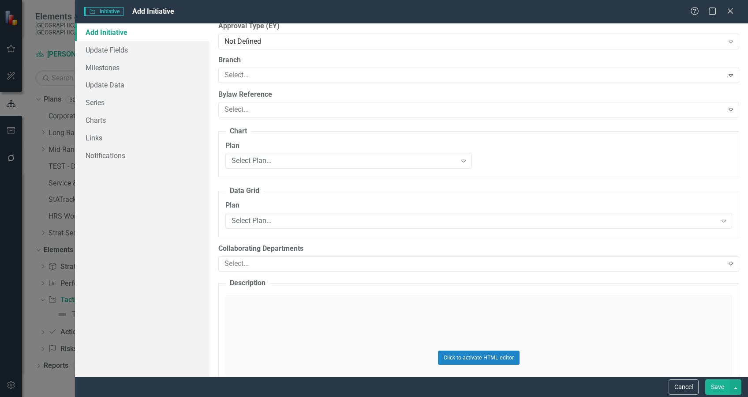
click at [718, 386] on button "Save" at bounding box center [717, 386] width 25 height 15
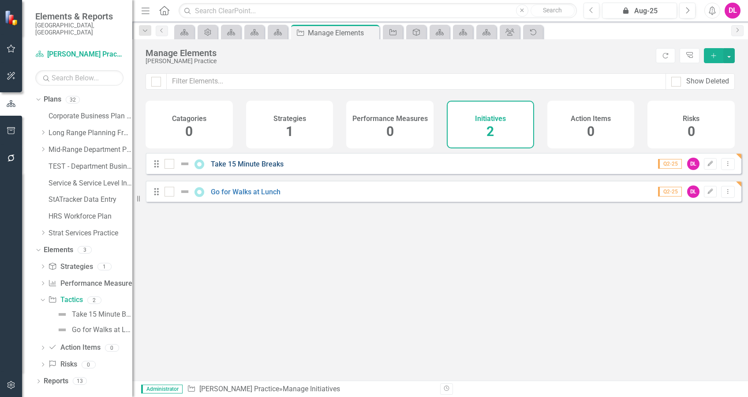
click at [265, 168] on link "Take 15 Minute Breaks" at bounding box center [247, 164] width 73 height 8
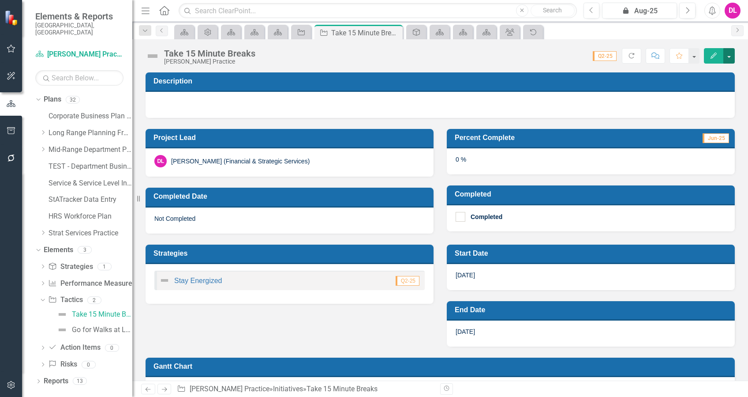
click at [731, 56] on button "button" at bounding box center [729, 55] width 11 height 15
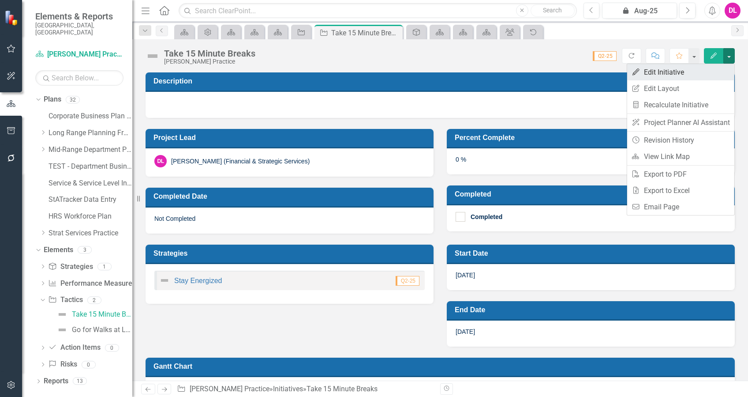
click at [677, 73] on link "Edit Edit Initiative" at bounding box center [680, 72] width 107 height 16
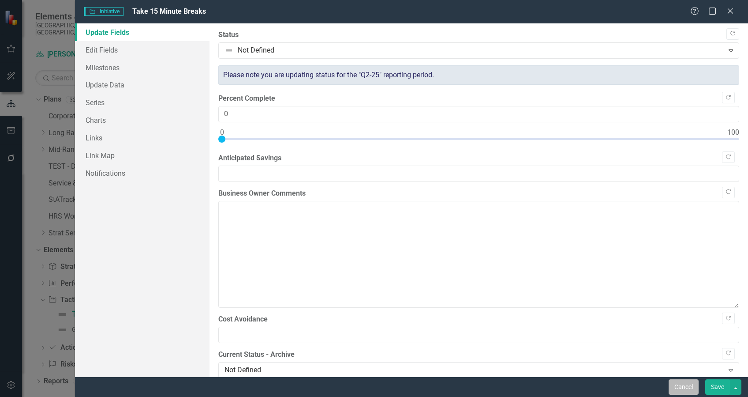
click at [680, 382] on button "Cancel" at bounding box center [684, 386] width 30 height 15
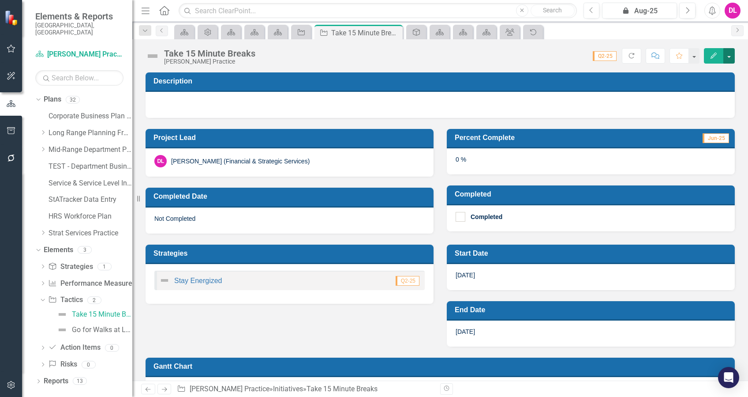
click at [734, 60] on button "button" at bounding box center [729, 55] width 11 height 15
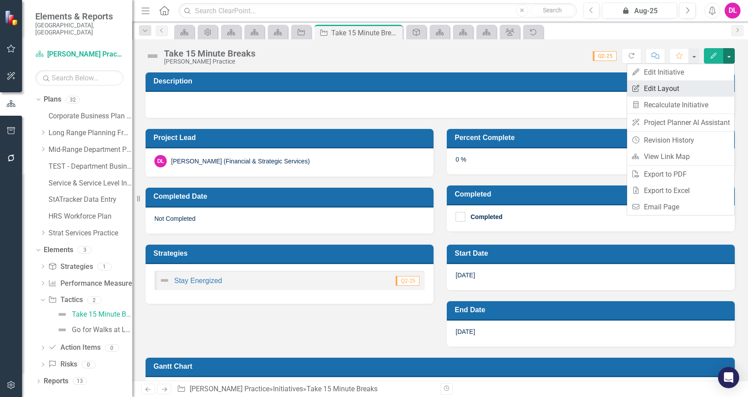
click at [692, 87] on link "Edit Report Edit Layout" at bounding box center [680, 88] width 107 height 16
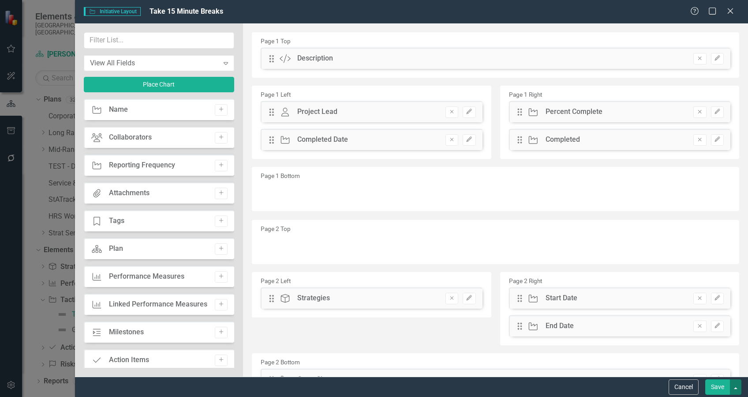
click at [735, 385] on button "button" at bounding box center [735, 386] width 11 height 15
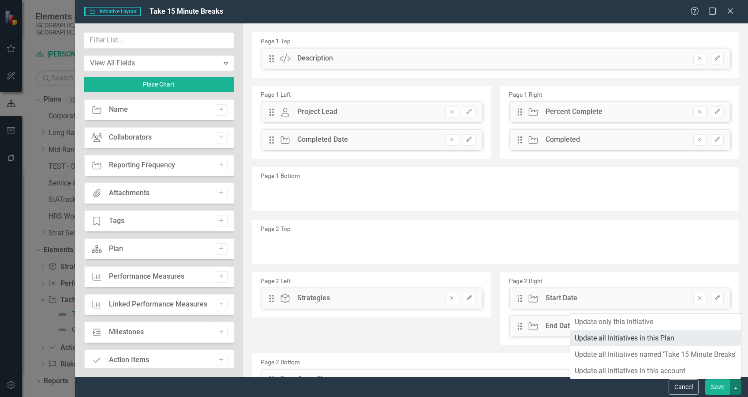
click at [619, 339] on link "Update all Initiatives in this Plan" at bounding box center [655, 338] width 171 height 16
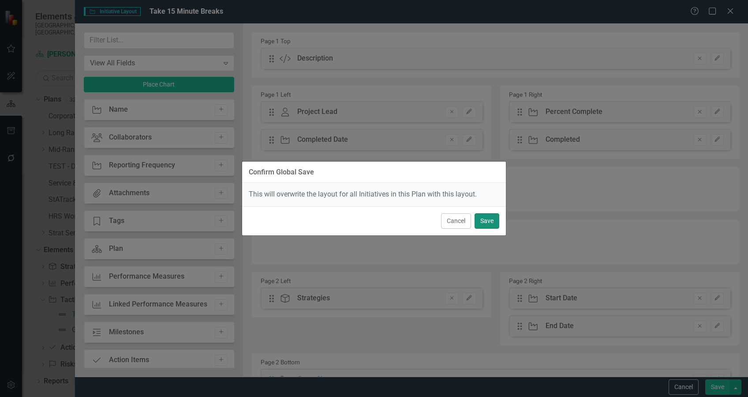
click at [491, 221] on button "Save" at bounding box center [487, 220] width 25 height 15
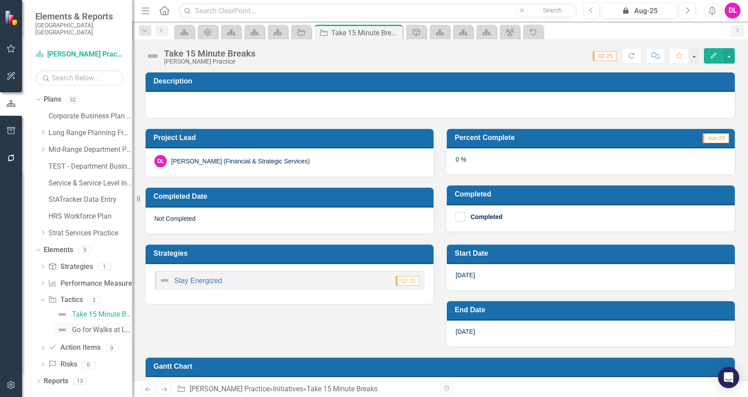
click at [97, 326] on div "Go for Walks at Lunch" at bounding box center [102, 330] width 60 height 8
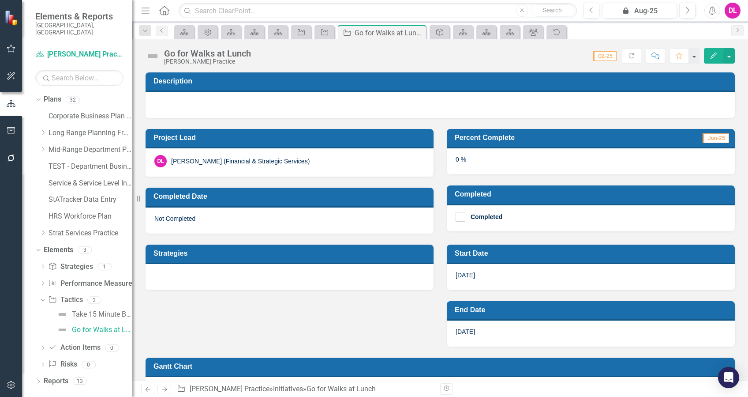
click at [216, 274] on div at bounding box center [290, 277] width 288 height 26
click at [387, 278] on div at bounding box center [290, 277] width 288 height 26
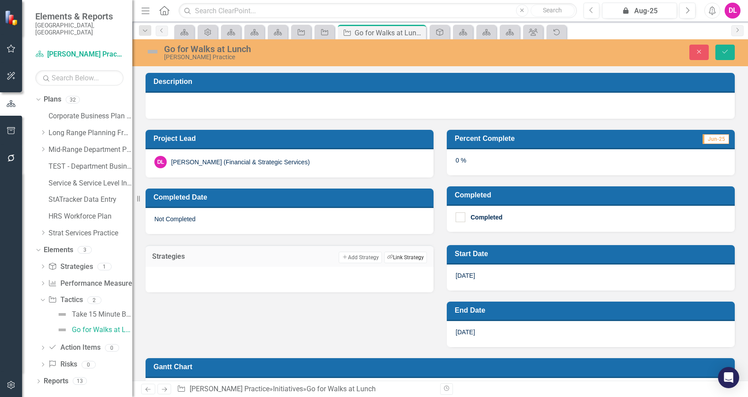
click at [405, 258] on button "Link Tag Link Strategy" at bounding box center [405, 256] width 43 height 11
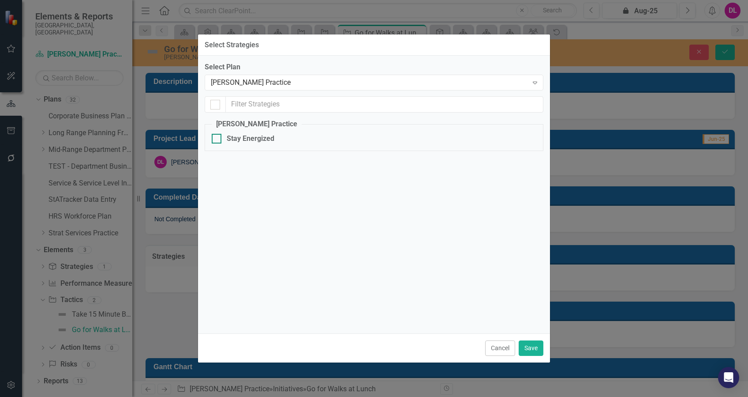
click at [216, 138] on input "Stay Energized" at bounding box center [215, 137] width 6 height 6
checkbox input "true"
click at [536, 346] on button "Save" at bounding box center [531, 347] width 25 height 15
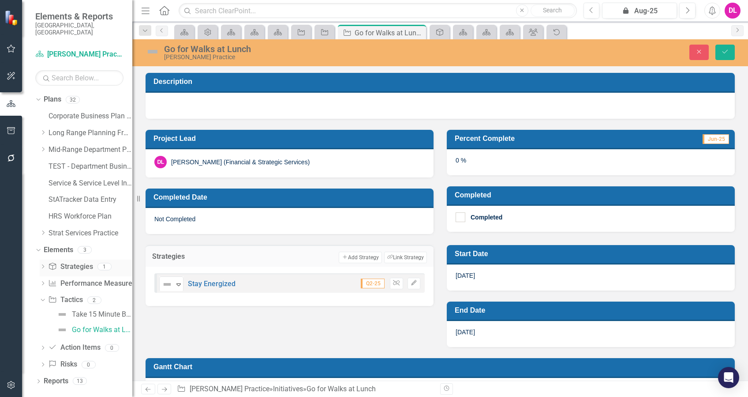
click at [65, 262] on link "Strategy Strategies" at bounding box center [70, 267] width 45 height 10
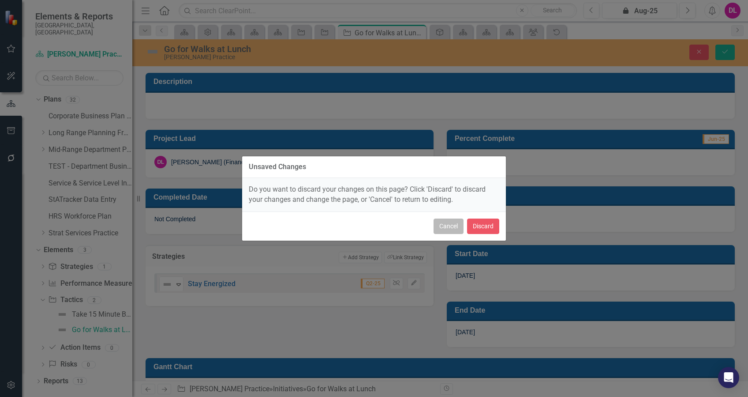
click at [444, 226] on button "Cancel" at bounding box center [449, 225] width 30 height 15
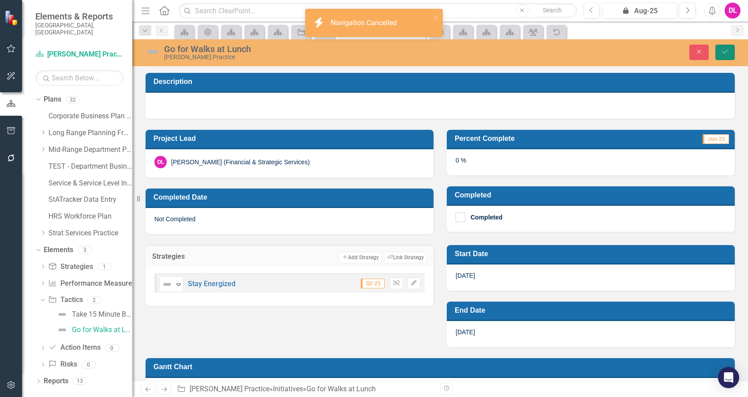
click at [727, 52] on icon "Save" at bounding box center [725, 52] width 8 height 6
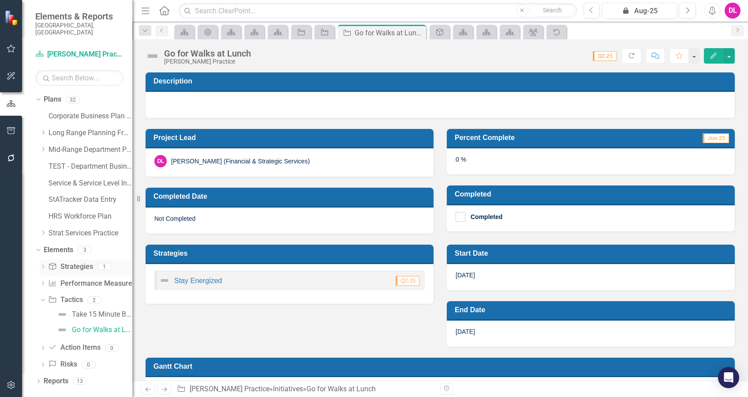
click at [43, 265] on icon "Dropdown" at bounding box center [43, 267] width 6 height 5
click at [71, 262] on link "Strategy Strategies" at bounding box center [70, 267] width 45 height 10
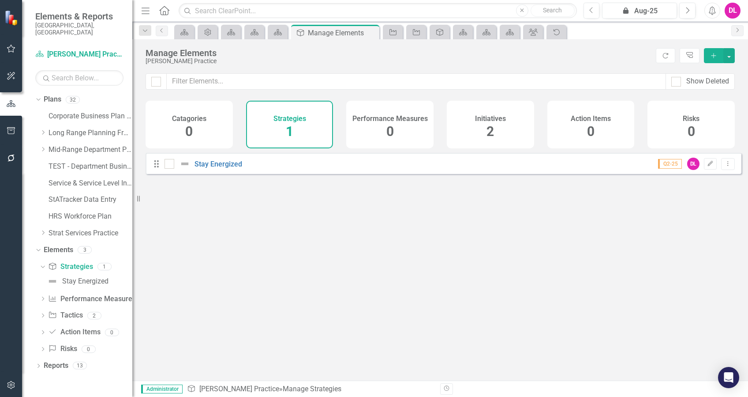
click at [716, 55] on icon "Add" at bounding box center [714, 55] width 8 height 6
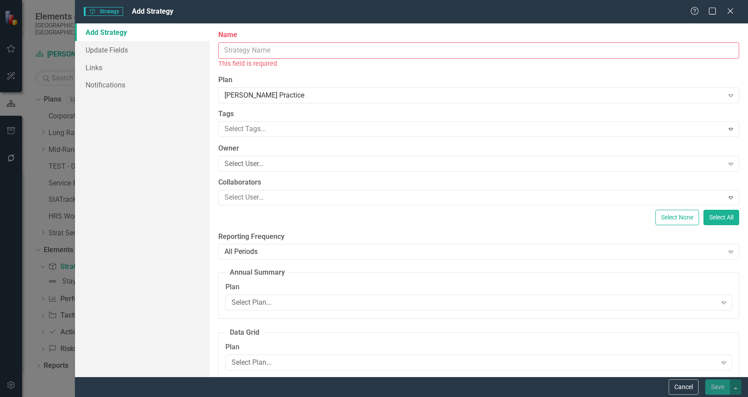
click at [349, 48] on input "Name" at bounding box center [478, 50] width 521 height 16
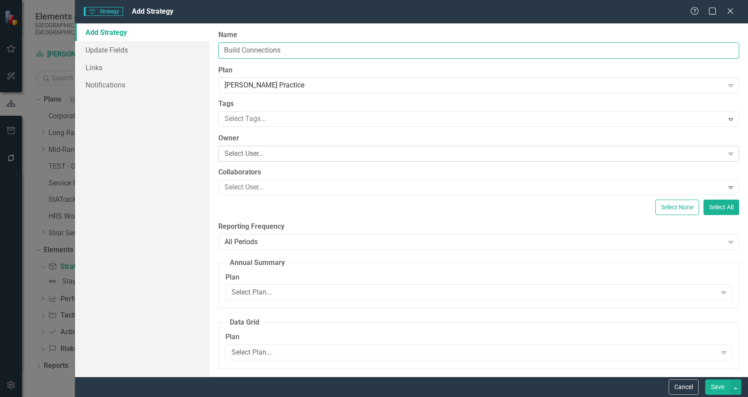
type input "Build Connections"
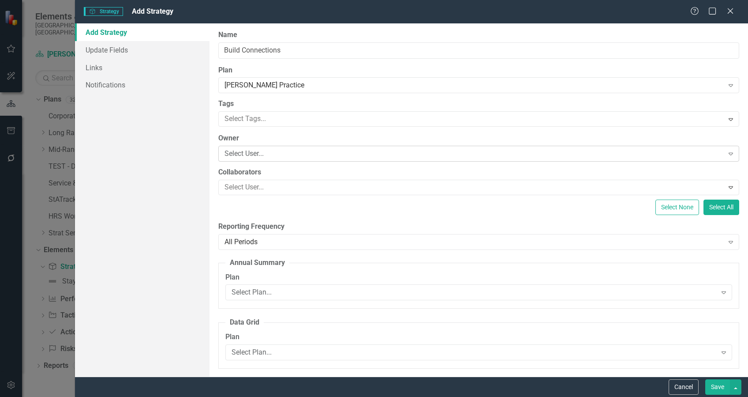
click at [280, 149] on div "Select User..." at bounding box center [474, 154] width 499 height 10
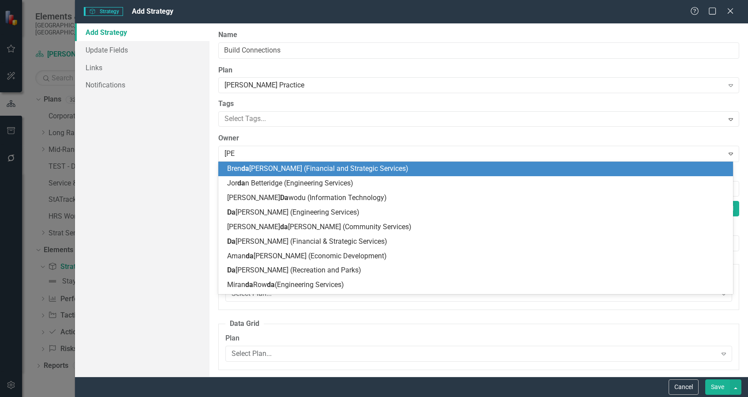
type input "Danie"
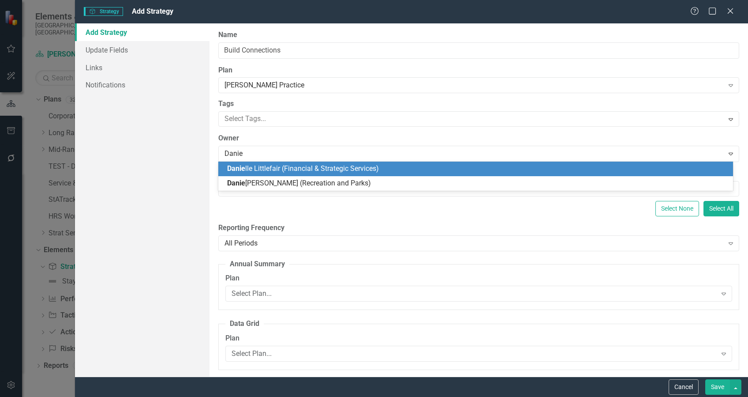
click at [289, 167] on span "Danie lle Littlefair (Financial & Strategic Services)" at bounding box center [303, 168] width 152 height 8
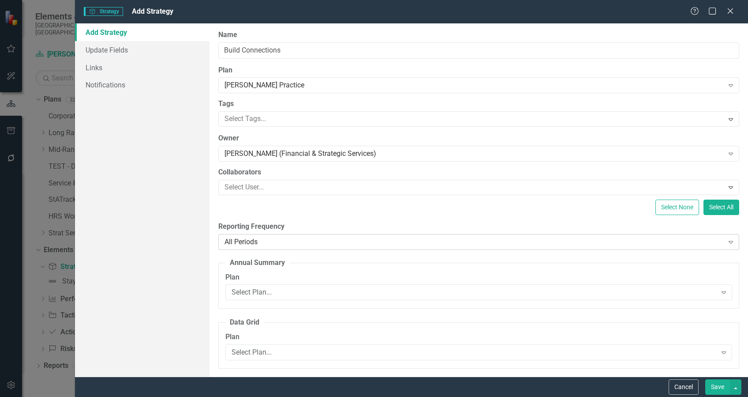
click at [333, 240] on div "All Periods" at bounding box center [474, 241] width 499 height 10
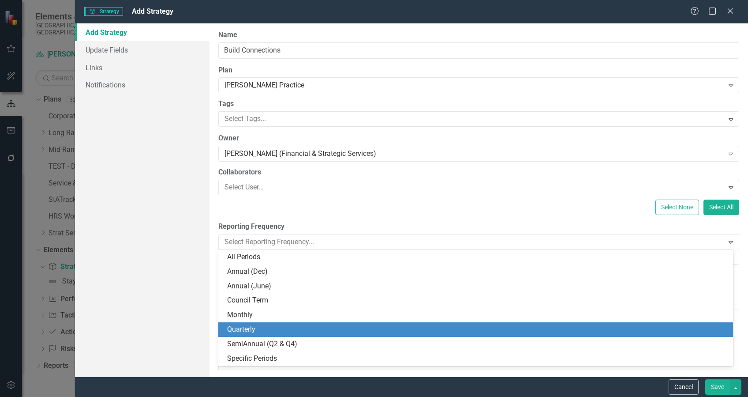
click at [263, 326] on div "Quarterly" at bounding box center [477, 329] width 501 height 10
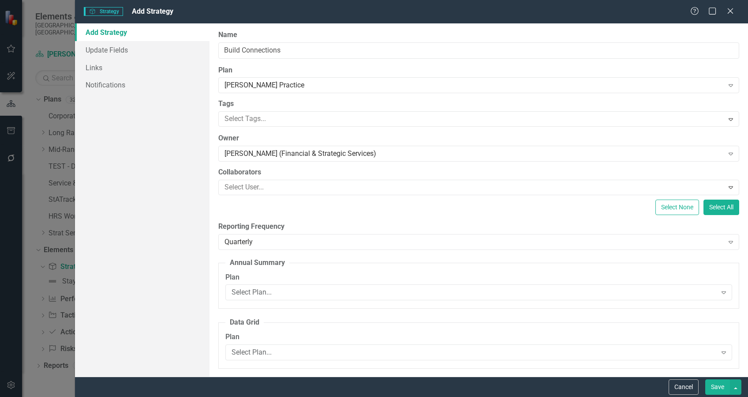
click at [718, 382] on button "Save" at bounding box center [717, 386] width 25 height 15
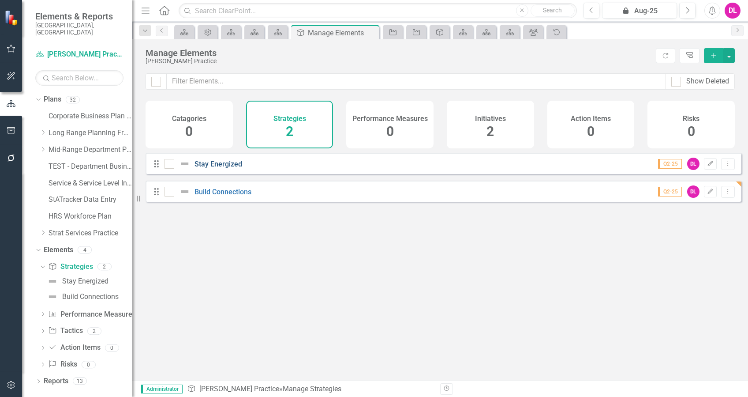
click at [217, 168] on link "Stay Energized" at bounding box center [219, 164] width 48 height 8
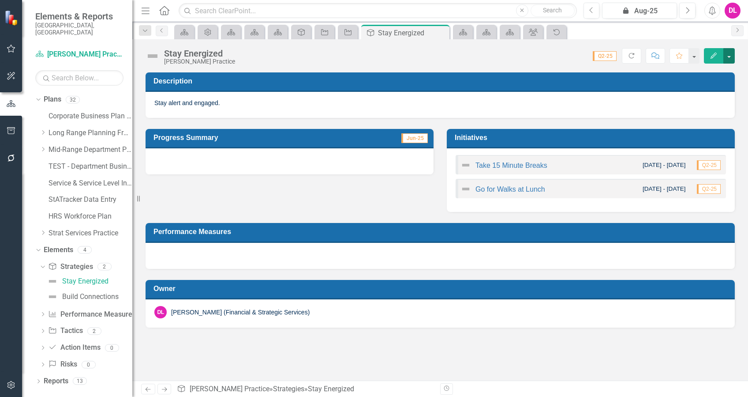
click at [729, 55] on button "button" at bounding box center [729, 55] width 11 height 15
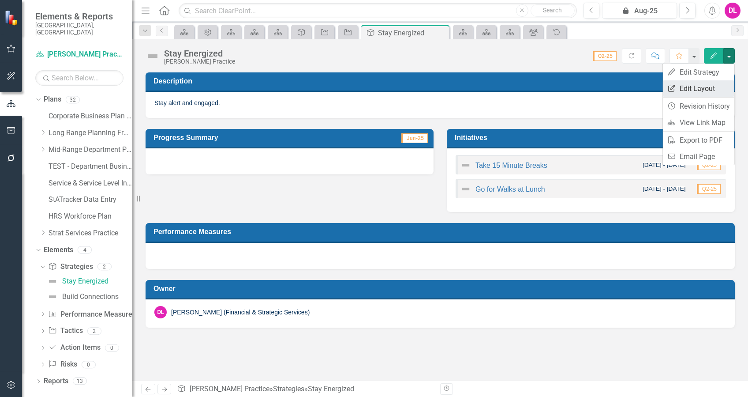
click at [709, 87] on link "Edit Report Edit Layout" at bounding box center [698, 88] width 71 height 16
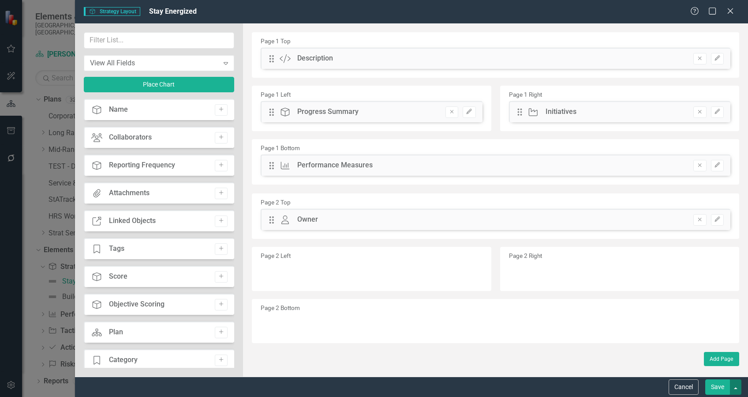
click at [735, 388] on button "button" at bounding box center [735, 386] width 11 height 15
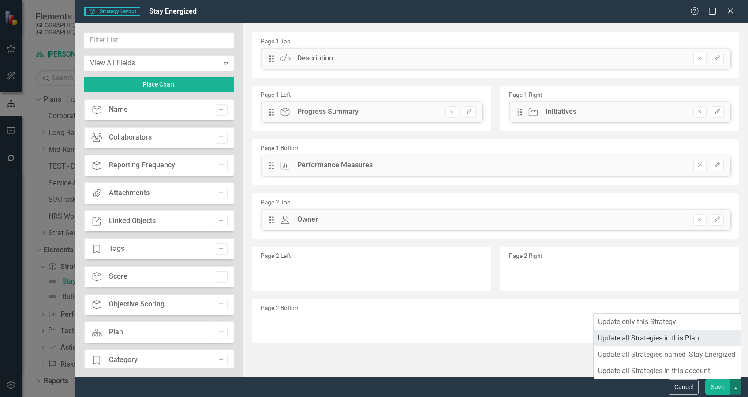
click at [689, 338] on link "Update all Strategies in this Plan" at bounding box center [667, 338] width 147 height 16
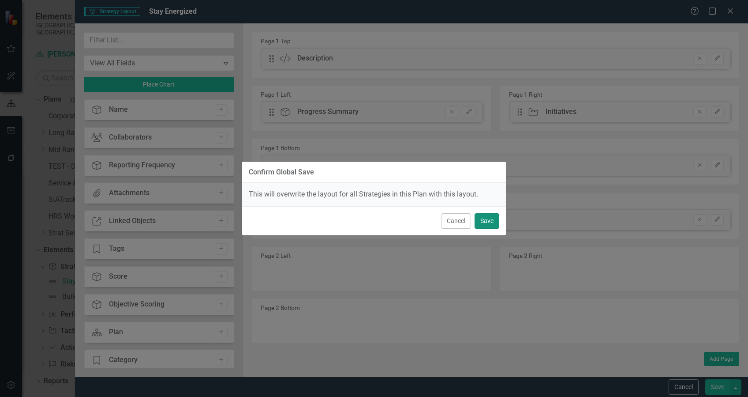
click at [488, 223] on button "Save" at bounding box center [487, 220] width 25 height 15
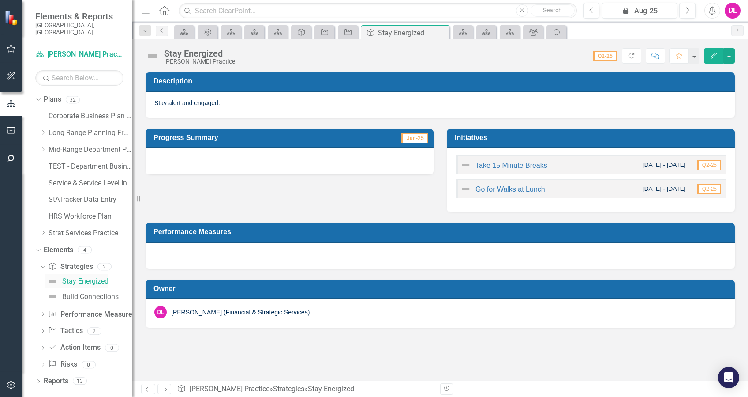
click at [82, 277] on div "Stay Energized" at bounding box center [85, 281] width 46 height 8
click at [74, 262] on link "Strategy Strategies" at bounding box center [70, 267] width 45 height 10
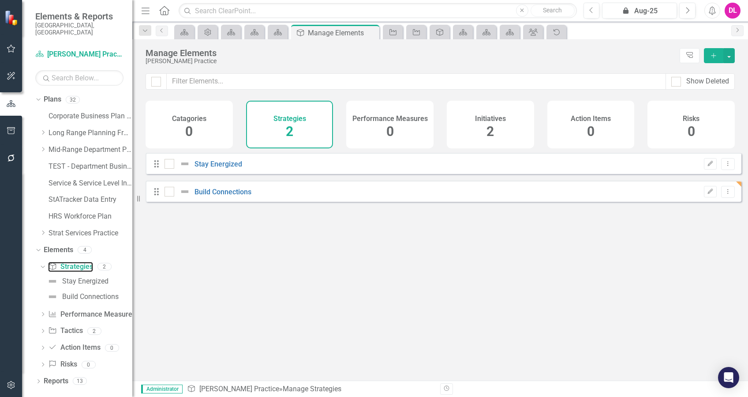
checkbox input "false"
click at [213, 194] on link "Build Connections" at bounding box center [223, 191] width 57 height 8
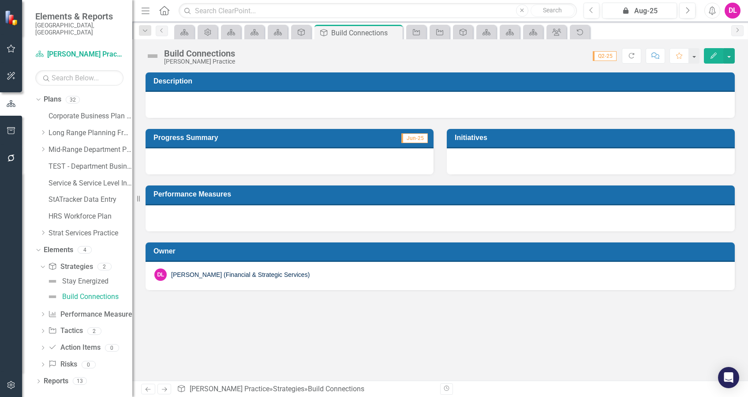
click at [259, 105] on div at bounding box center [440, 105] width 589 height 26
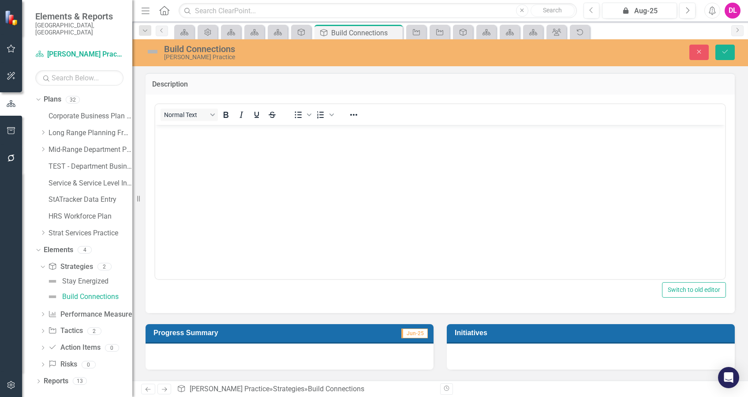
click at [244, 140] on body "Rich Text Area. Press ALT-0 for help." at bounding box center [440, 190] width 570 height 132
click at [727, 55] on button "Save" at bounding box center [725, 52] width 19 height 15
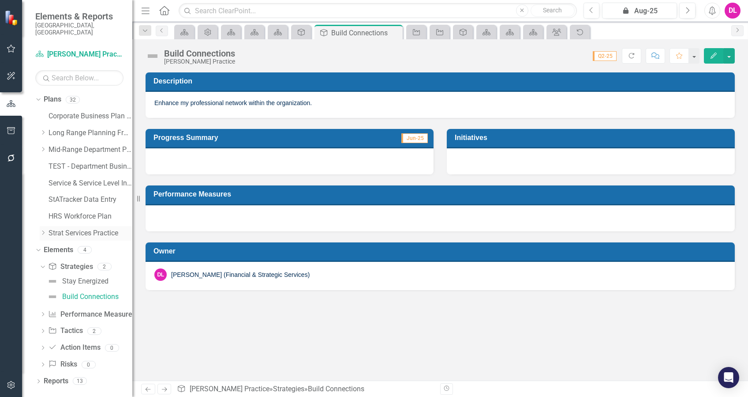
click at [44, 231] on icon at bounding box center [43, 233] width 2 height 4
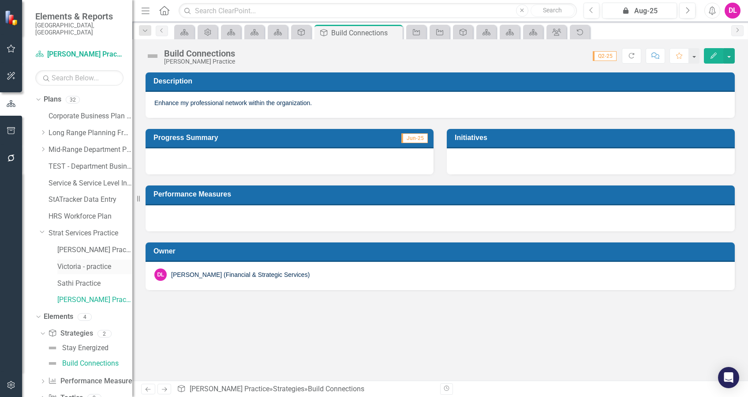
click at [73, 262] on link "Victoria - practice" at bounding box center [94, 267] width 75 height 10
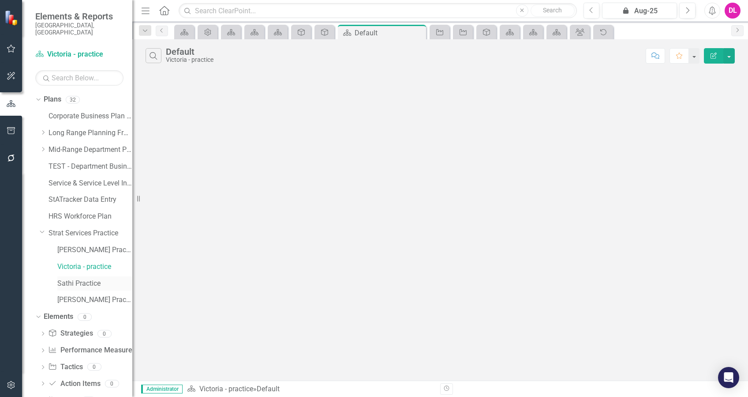
click at [78, 278] on link "Sathi Practice" at bounding box center [94, 283] width 75 height 10
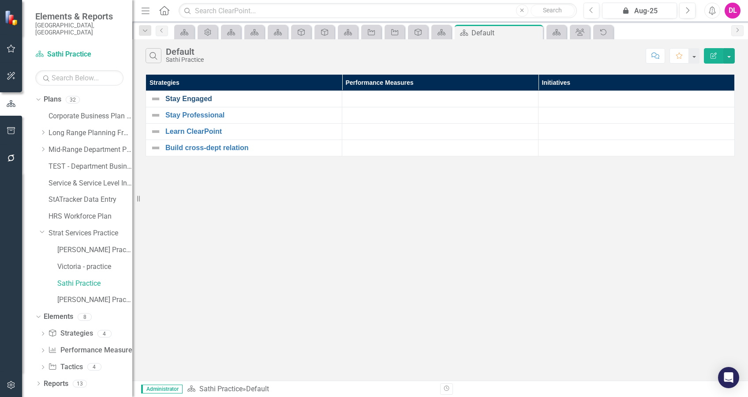
click at [204, 98] on link "Stay Engaged" at bounding box center [251, 99] width 172 height 8
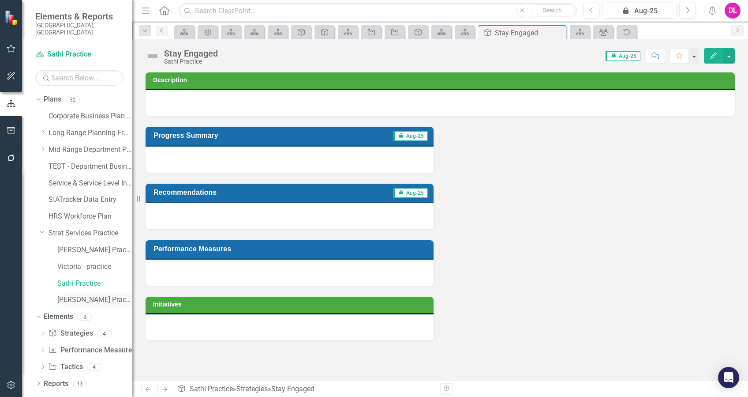
click at [97, 295] on link "[PERSON_NAME] Practice" at bounding box center [94, 300] width 75 height 10
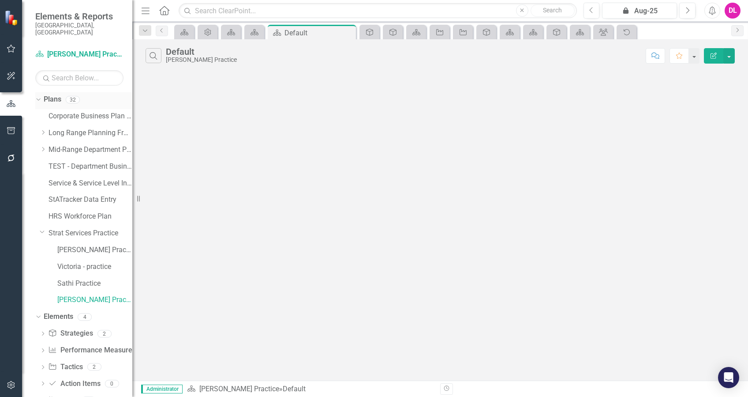
click at [35, 96] on icon "Dropdown" at bounding box center [37, 99] width 5 height 6
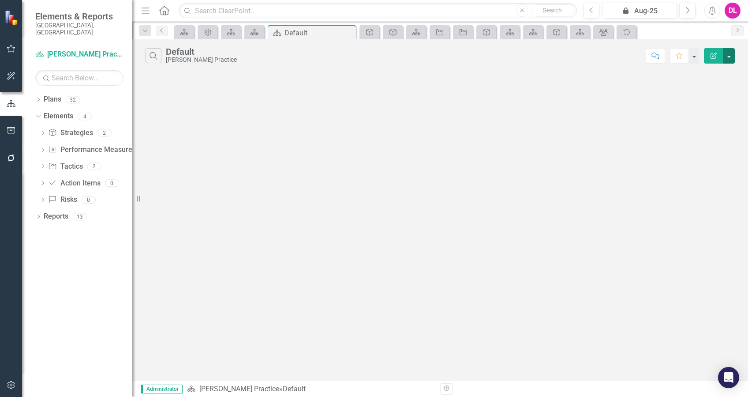
click at [732, 56] on button "button" at bounding box center [729, 55] width 11 height 15
drag, startPoint x: 352, startPoint y: 147, endPoint x: 329, endPoint y: 147, distance: 22.9
click at [352, 147] on div "Search Default Danielle Practice Comment Favorite Edit Report" at bounding box center [440, 209] width 616 height 341
click at [38, 98] on icon "Dropdown" at bounding box center [38, 100] width 6 height 5
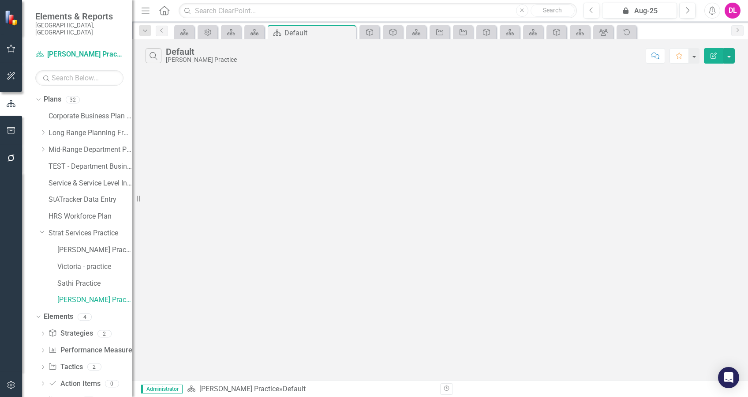
click at [716, 59] on button "Edit Report" at bounding box center [713, 55] width 19 height 15
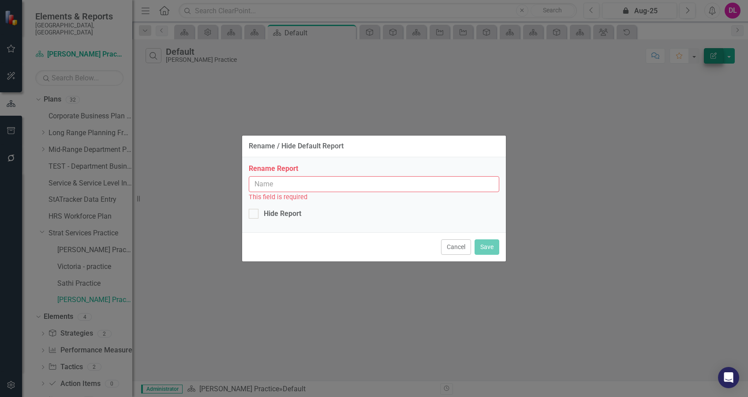
type input "Default"
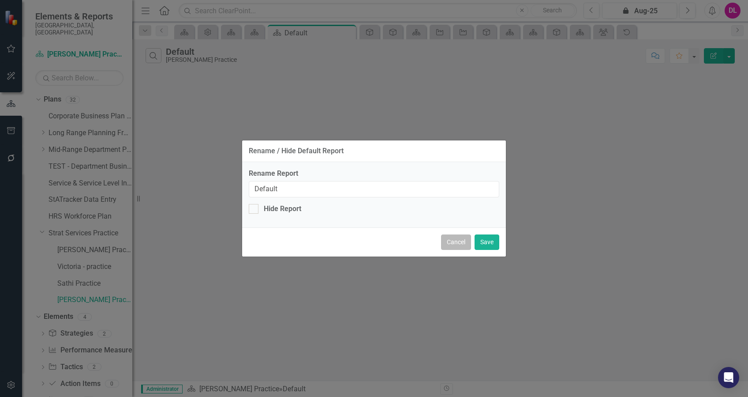
click at [451, 242] on button "Cancel" at bounding box center [456, 241] width 30 height 15
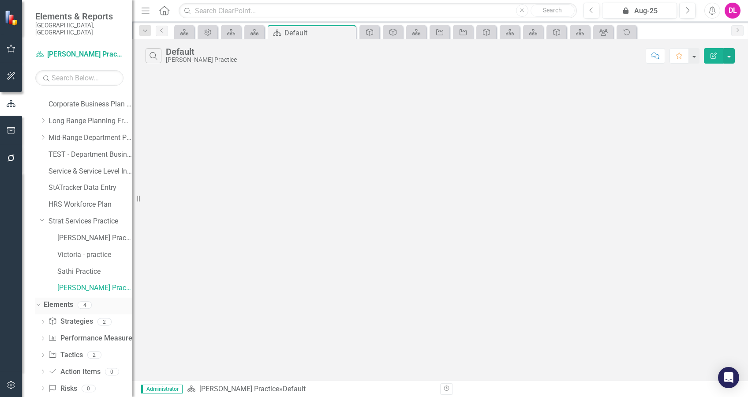
scroll to position [22, 0]
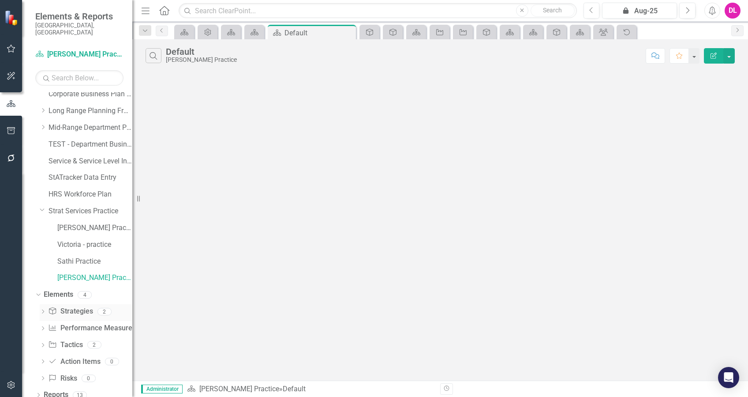
click at [41, 310] on icon "Dropdown" at bounding box center [43, 312] width 6 height 5
click at [73, 337] on div "Build Connections" at bounding box center [90, 341] width 56 height 8
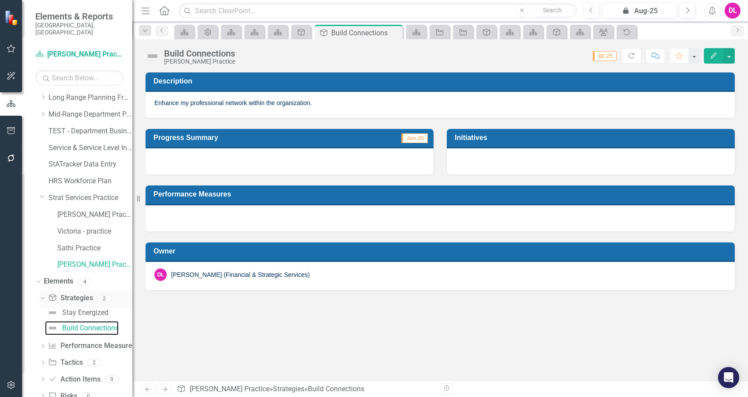
scroll to position [53, 0]
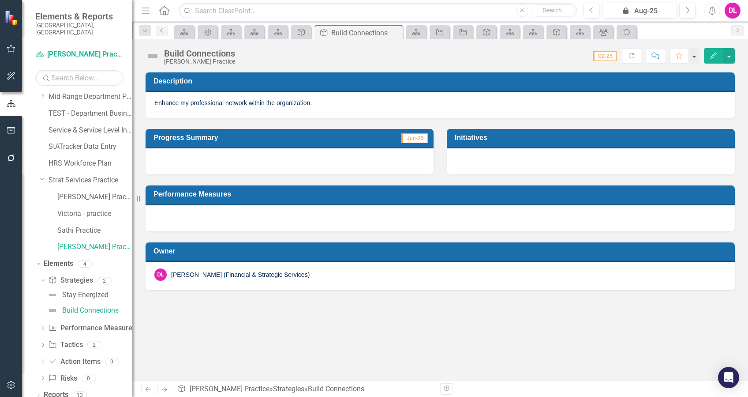
click at [39, 338] on div "Dropdown Strategy Strategies 2 Stay Energized Build Connections Dropdown Perfor…" at bounding box center [83, 330] width 97 height 114
click at [42, 343] on icon "Dropdown" at bounding box center [43, 345] width 6 height 5
click at [71, 309] on link "Initiative Tactics" at bounding box center [65, 314] width 34 height 10
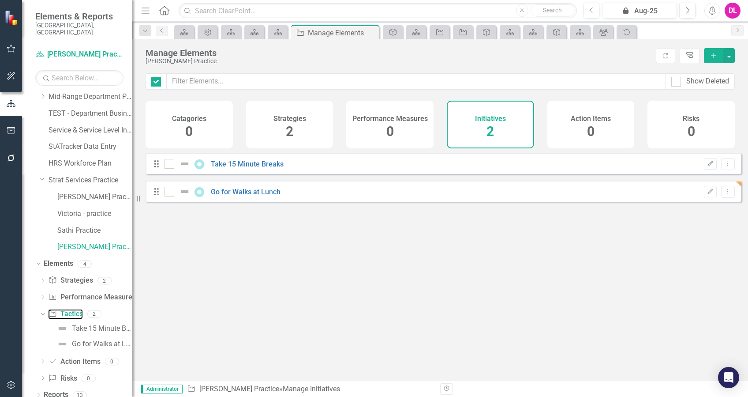
checkbox input "false"
click at [716, 57] on icon "Add" at bounding box center [714, 55] width 8 height 6
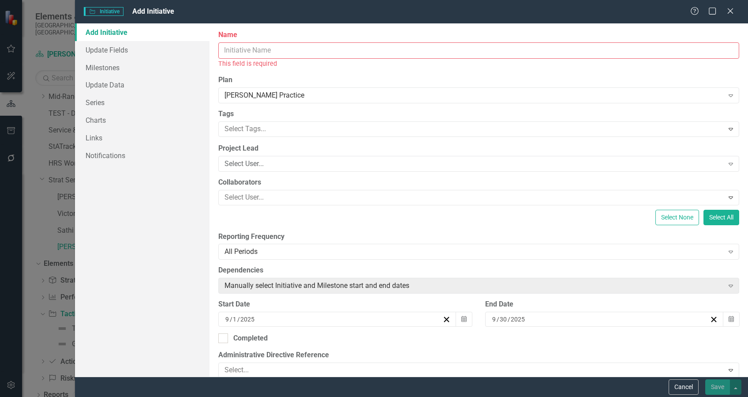
click at [264, 54] on input "Name" at bounding box center [478, 50] width 521 height 16
click at [288, 45] on input "Name" at bounding box center [478, 50] width 521 height 16
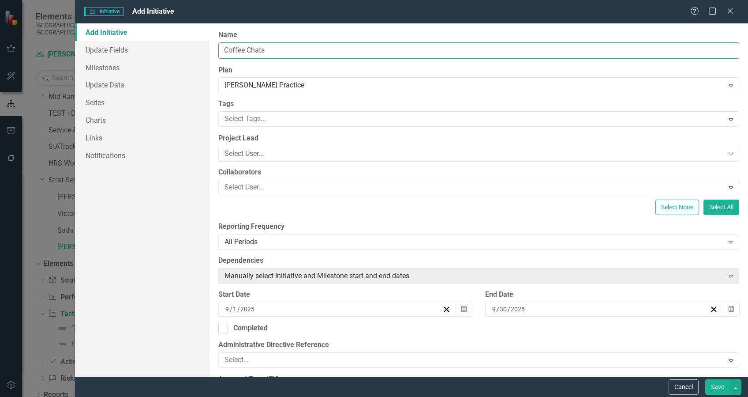
drag, startPoint x: 278, startPoint y: 48, endPoint x: 219, endPoint y: 49, distance: 59.1
click at [219, 49] on input "Coffee Chats" at bounding box center [478, 50] width 521 height 16
type input "Team Building Events"
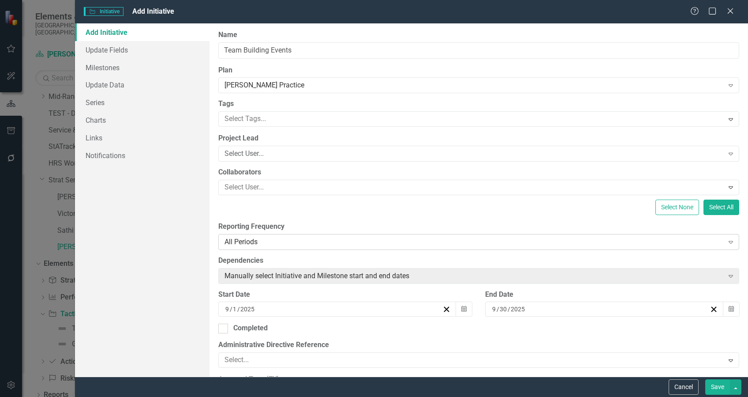
click at [371, 243] on div "All Periods" at bounding box center [474, 241] width 499 height 10
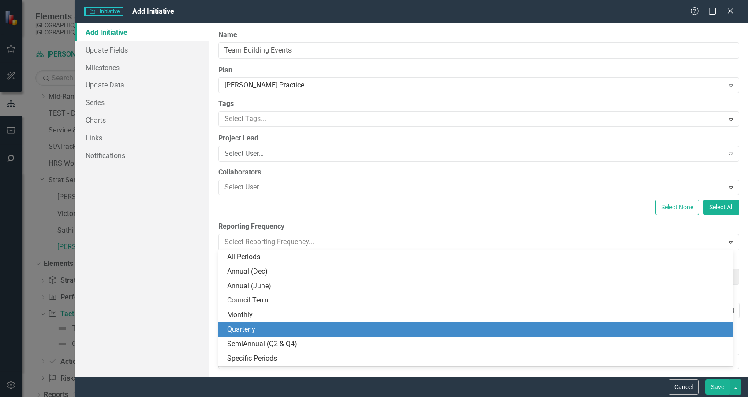
click at [299, 329] on div "Quarterly" at bounding box center [477, 329] width 501 height 10
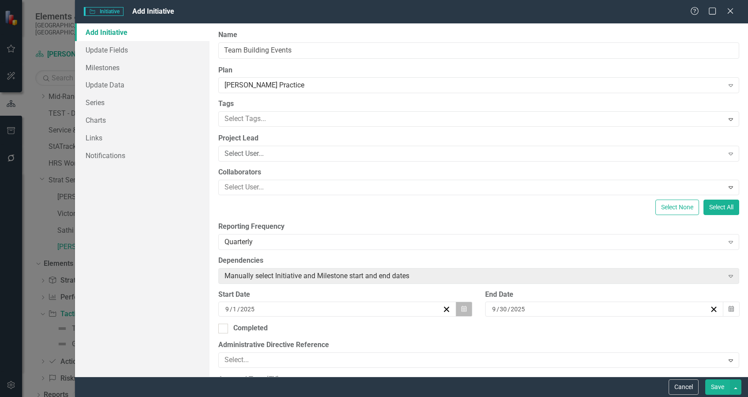
click at [461, 310] on icon "button" at bounding box center [463, 309] width 5 height 6
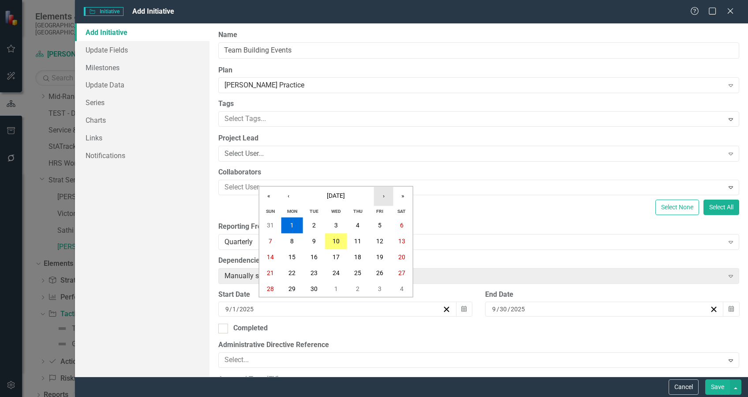
click at [388, 199] on button "›" at bounding box center [383, 195] width 19 height 19
click at [293, 202] on button "‹" at bounding box center [288, 195] width 19 height 19
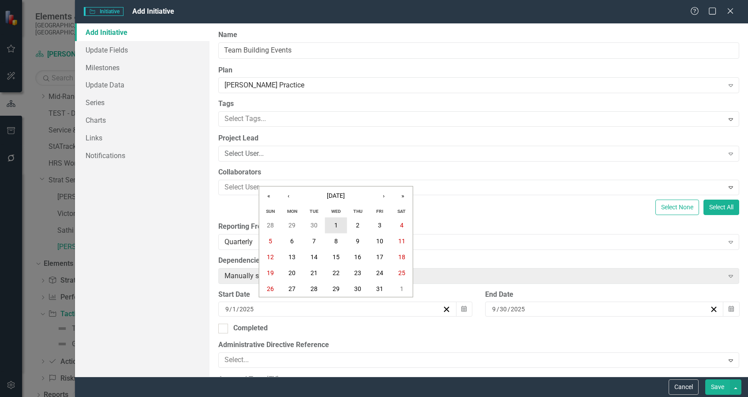
click at [336, 222] on abbr "1" at bounding box center [336, 225] width 4 height 7
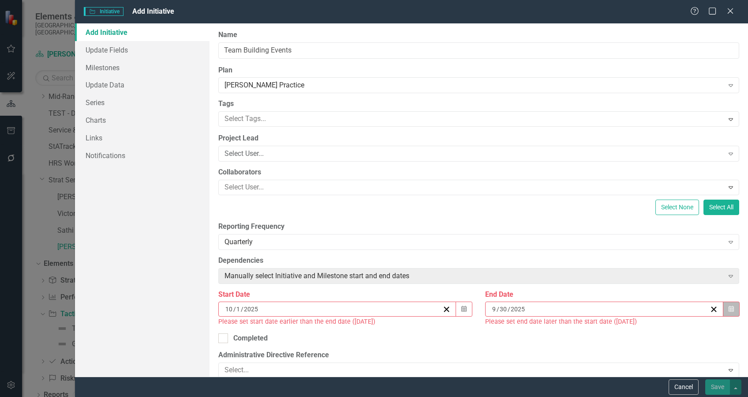
click at [729, 310] on icon "button" at bounding box center [731, 309] width 5 height 6
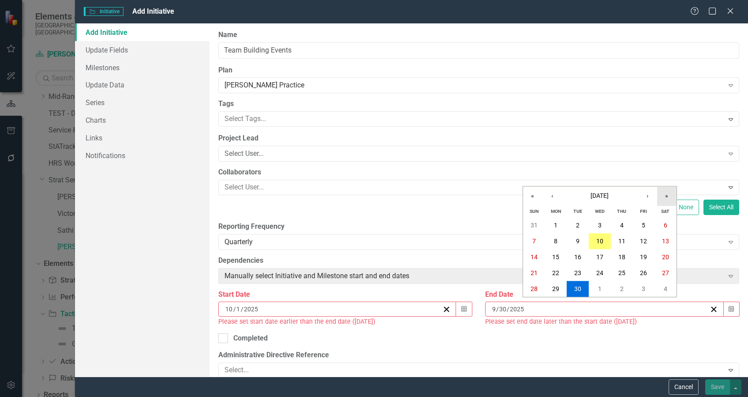
click at [668, 196] on button "»" at bounding box center [666, 195] width 19 height 19
click at [667, 199] on button "»" at bounding box center [666, 195] width 19 height 19
click at [648, 201] on button "›" at bounding box center [647, 195] width 19 height 19
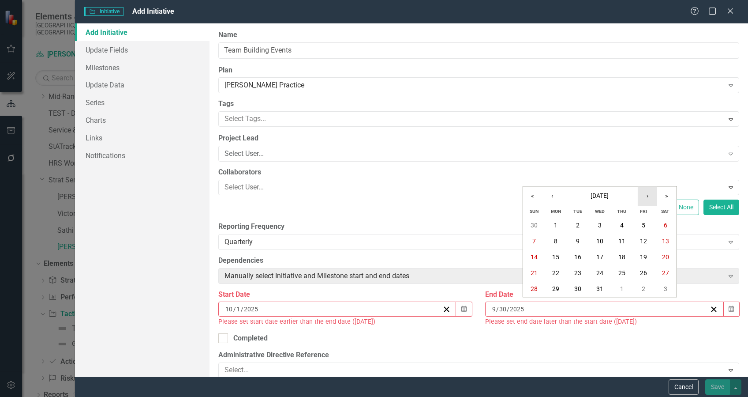
click at [648, 201] on button "›" at bounding box center [647, 195] width 19 height 19
click at [554, 198] on button "‹" at bounding box center [552, 195] width 19 height 19
click at [554, 307] on abbr "31" at bounding box center [555, 304] width 7 height 7
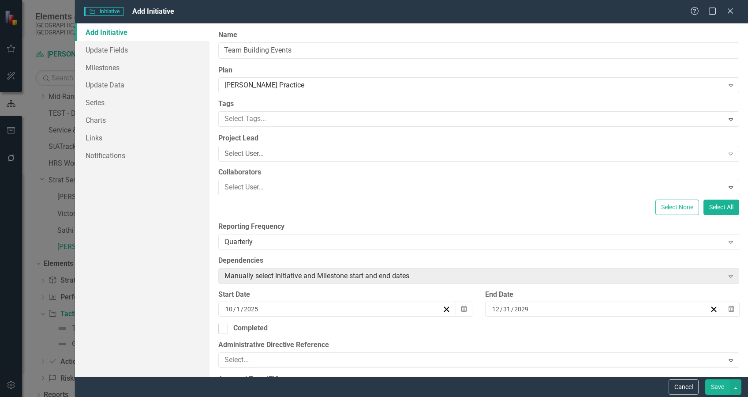
click at [718, 385] on button "Save" at bounding box center [717, 386] width 25 height 15
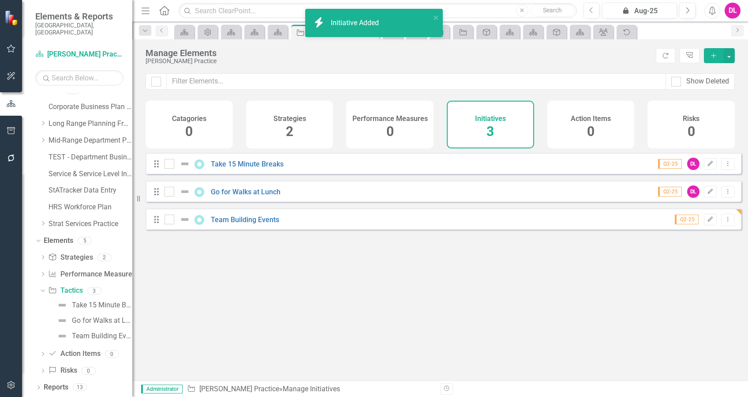
scroll to position [2, 0]
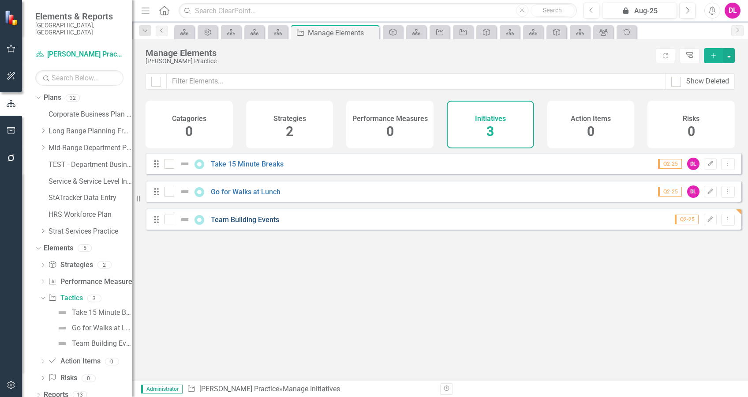
click at [254, 224] on link "Team Building Events" at bounding box center [245, 219] width 68 height 8
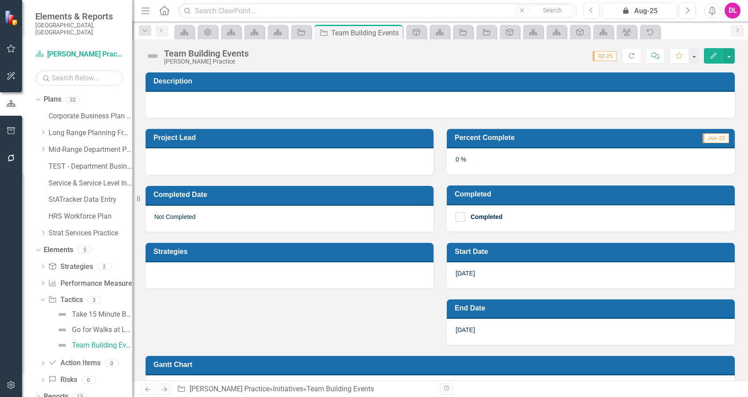
click at [230, 165] on div at bounding box center [290, 161] width 288 height 26
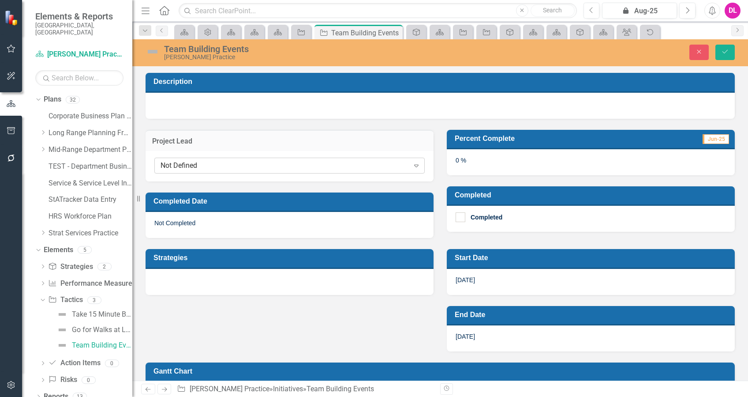
click at [268, 166] on div "Not Defined" at bounding box center [285, 166] width 249 height 10
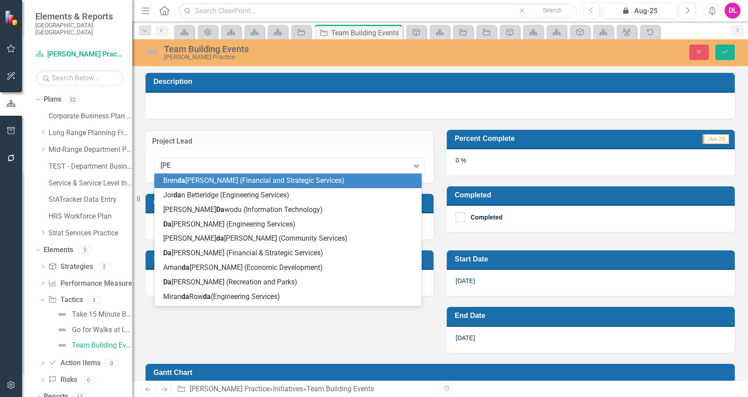
type input "[PERSON_NAME]"
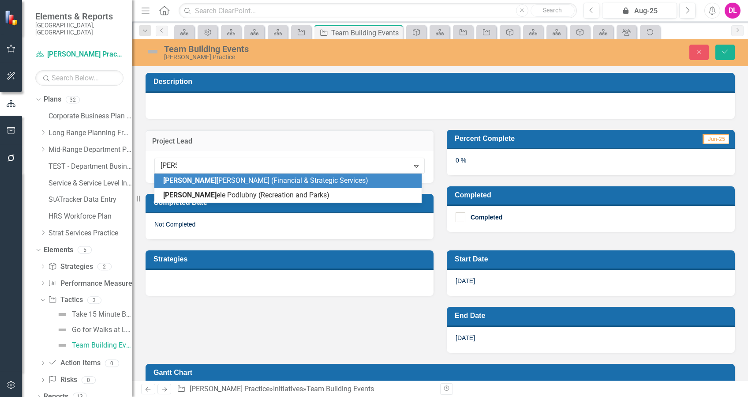
click at [248, 179] on span "Dani elle Littlefair (Financial & Strategic Services)" at bounding box center [265, 180] width 205 height 8
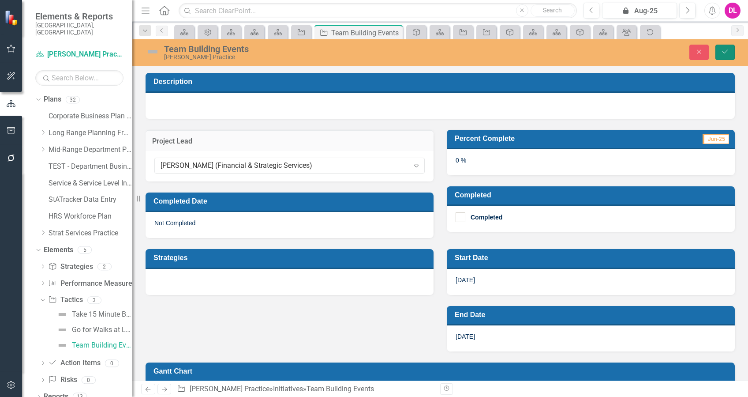
click at [723, 46] on button "Save" at bounding box center [725, 52] width 19 height 15
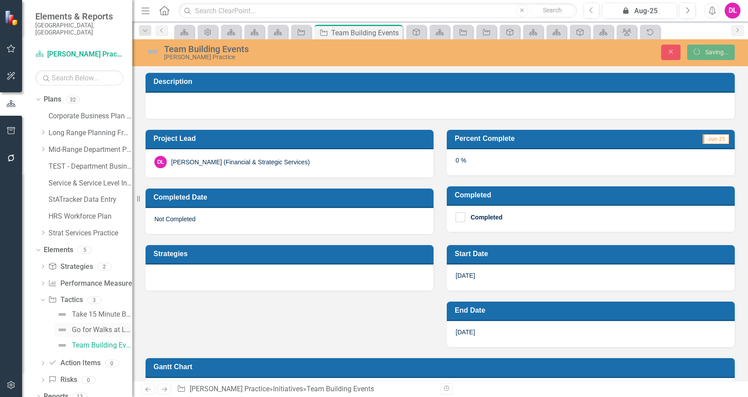
click at [85, 326] on div "Go for Walks at Lunch" at bounding box center [102, 330] width 60 height 8
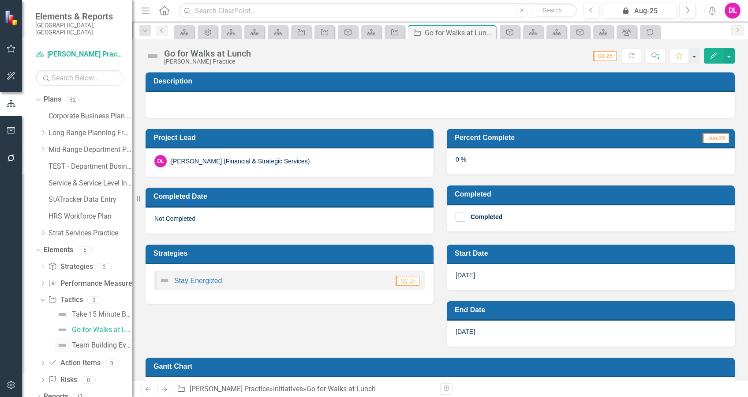
click at [84, 341] on div "Team Building Events" at bounding box center [102, 345] width 60 height 8
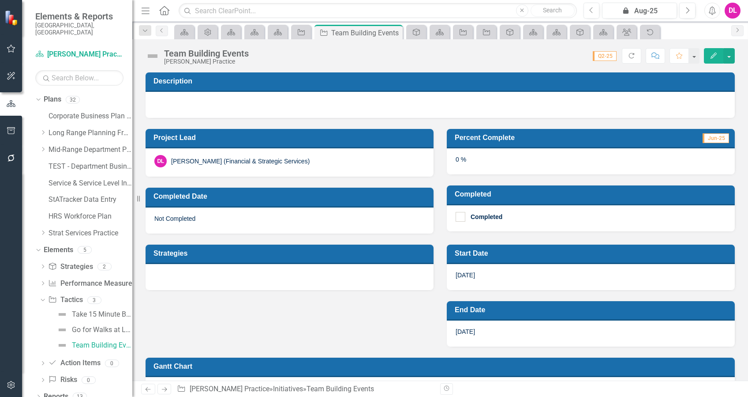
click at [210, 278] on div at bounding box center [290, 277] width 288 height 26
click at [212, 278] on div at bounding box center [290, 277] width 288 height 26
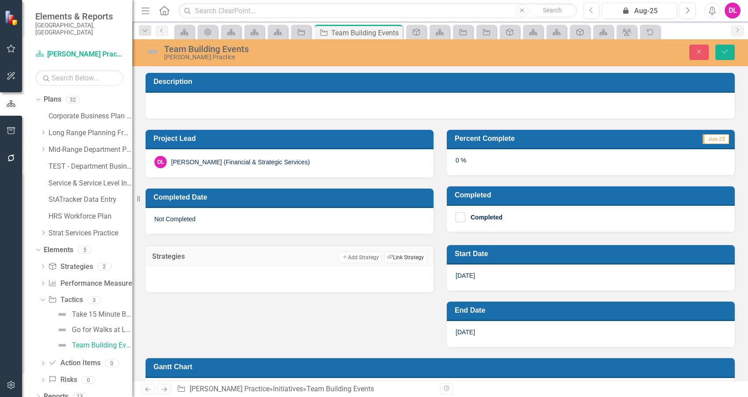
click at [411, 256] on button "Link Tag Link Strategy" at bounding box center [405, 256] width 43 height 11
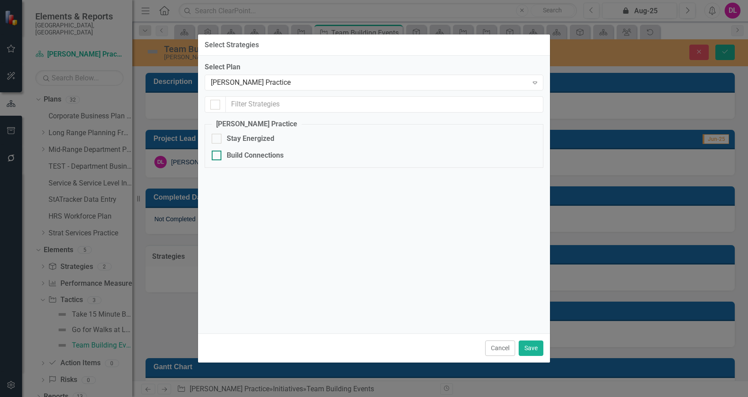
click at [220, 155] on div at bounding box center [217, 155] width 10 height 10
click at [217, 155] on input "Build Connections" at bounding box center [215, 153] width 6 height 6
checkbox input "true"
click at [534, 349] on button "Save" at bounding box center [531, 347] width 25 height 15
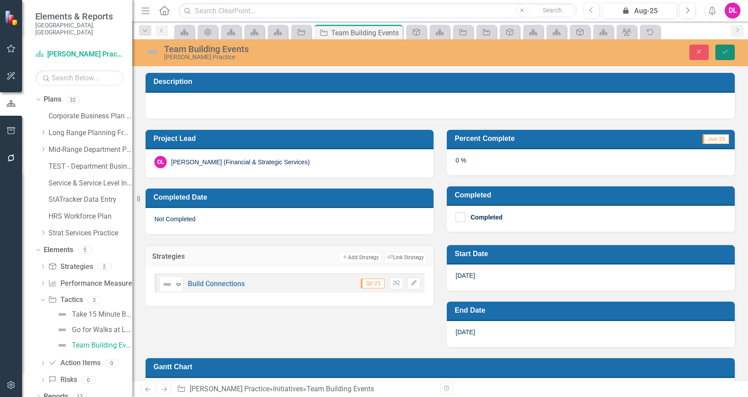
click at [725, 50] on icon "Save" at bounding box center [725, 52] width 8 height 6
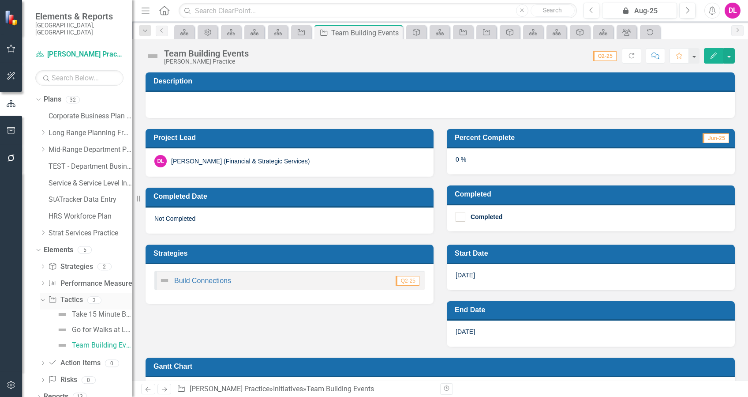
click at [41, 296] on icon "Dropdown" at bounding box center [41, 299] width 5 height 6
click at [43, 281] on icon "Dropdown" at bounding box center [43, 283] width 6 height 5
click at [83, 278] on link "Performance Measure Performance Measures" at bounding box center [91, 283] width 87 height 10
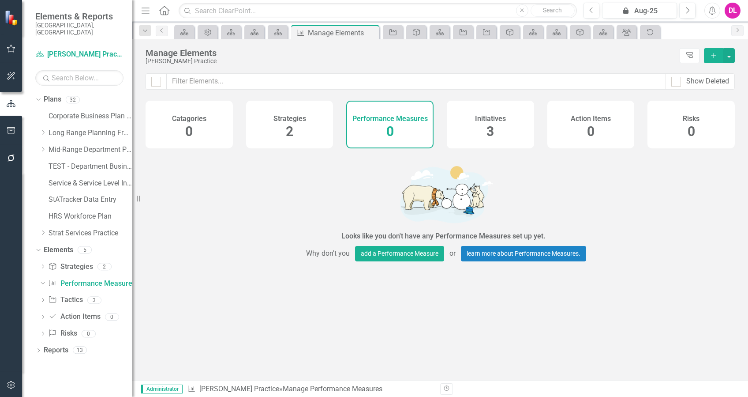
click at [714, 56] on icon "button" at bounding box center [713, 55] width 5 height 5
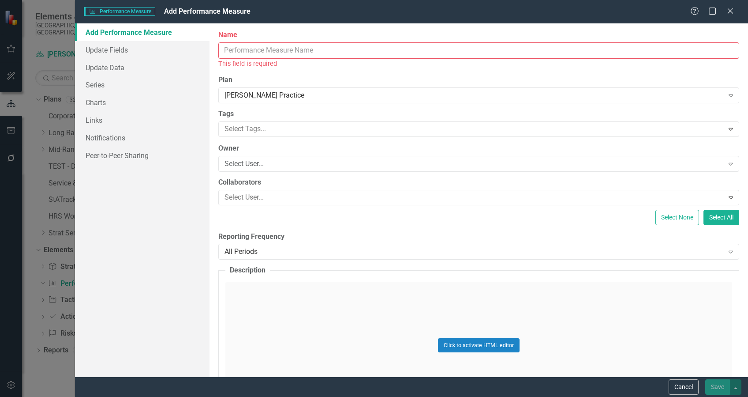
click at [276, 51] on input "Name" at bounding box center [478, 50] width 521 height 16
type input "W"
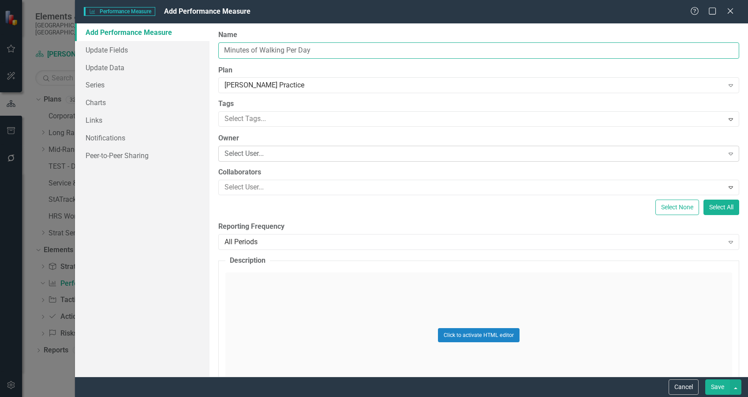
type input "Minutes of Walking Per Day"
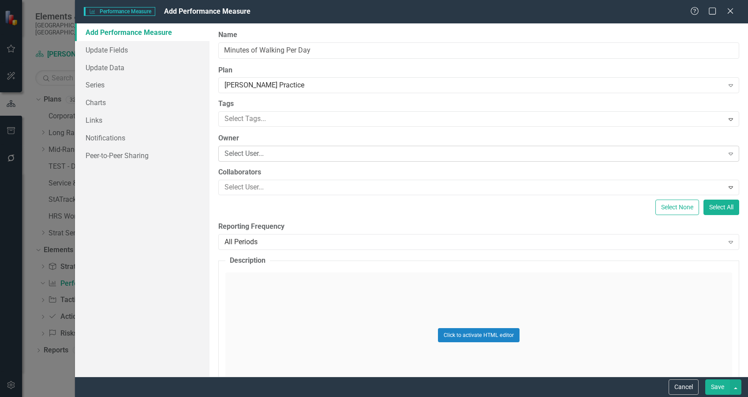
click at [293, 154] on div "Select User..." at bounding box center [474, 154] width 499 height 10
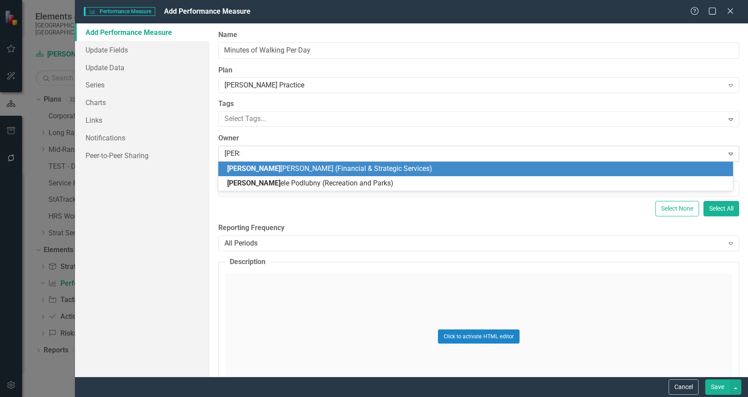
type input "danie"
click at [300, 167] on span "Danie lle Littlefair (Financial & Strategic Services)" at bounding box center [303, 168] width 152 height 8
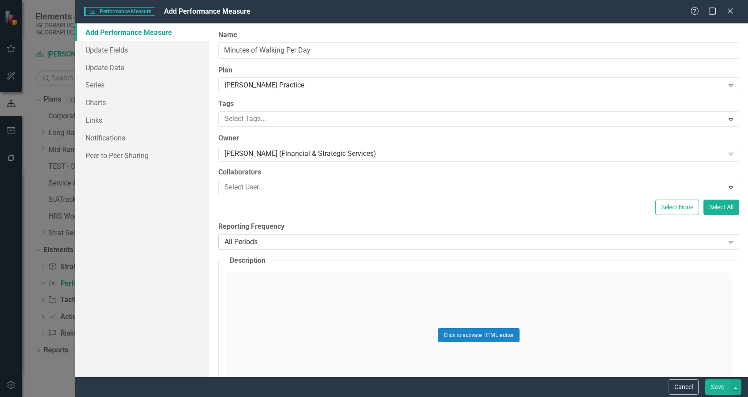
click at [444, 243] on div "All Periods" at bounding box center [474, 241] width 499 height 10
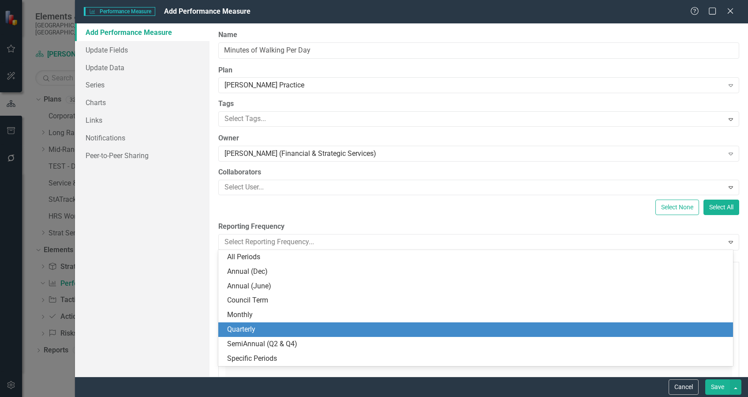
click at [237, 334] on div "Quarterly" at bounding box center [477, 329] width 501 height 10
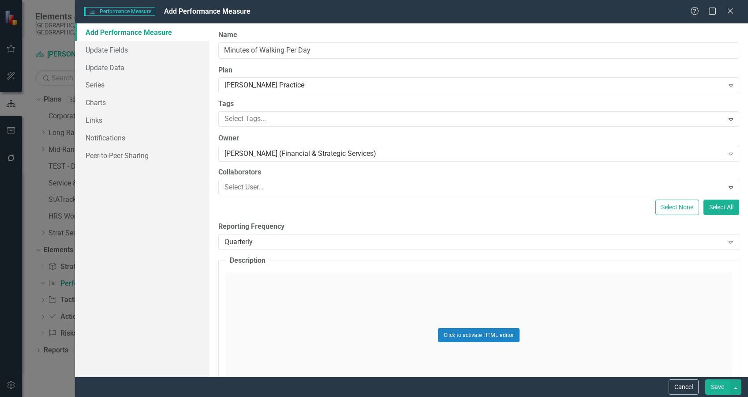
click at [716, 386] on button "Save" at bounding box center [717, 386] width 25 height 15
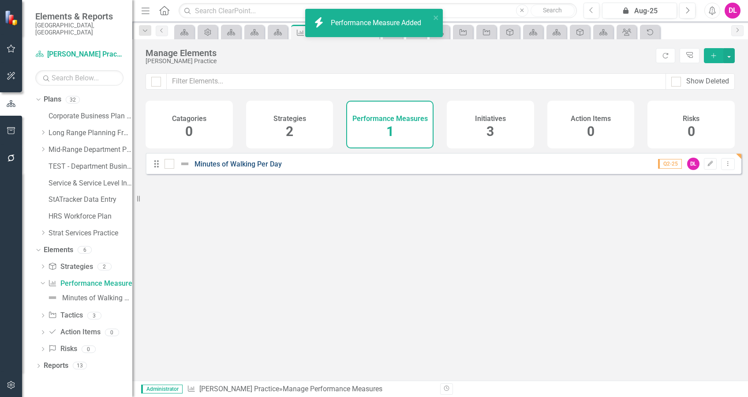
click at [232, 168] on link "Minutes of Walking Per Day" at bounding box center [238, 164] width 87 height 8
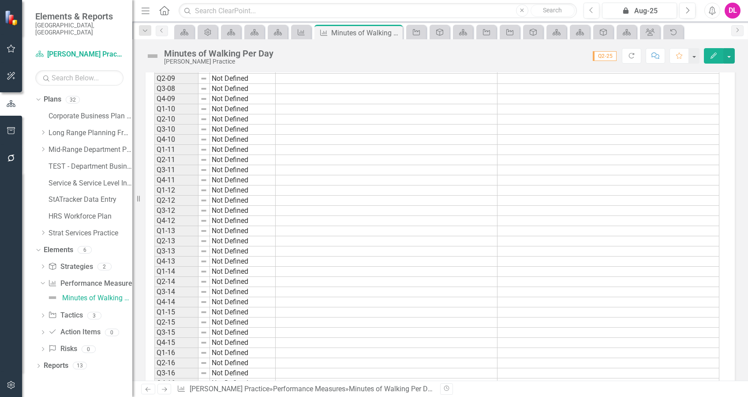
scroll to position [235, 0]
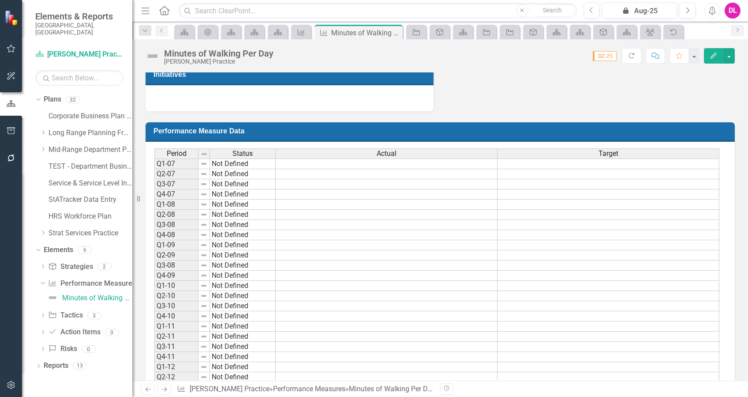
click at [187, 153] on div "Period" at bounding box center [176, 154] width 43 height 10
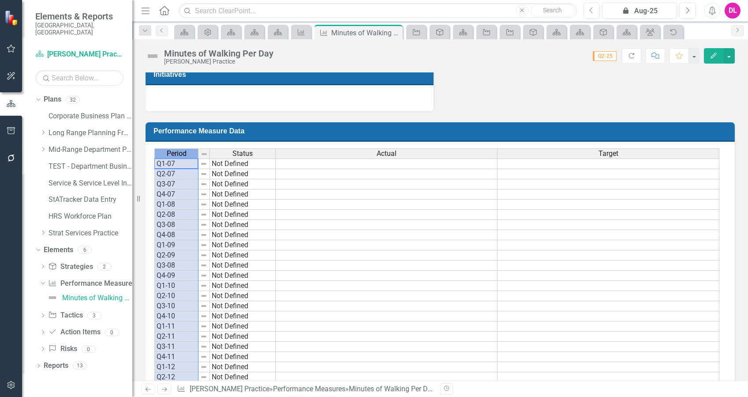
click at [187, 153] on div "Period" at bounding box center [176, 154] width 43 height 10
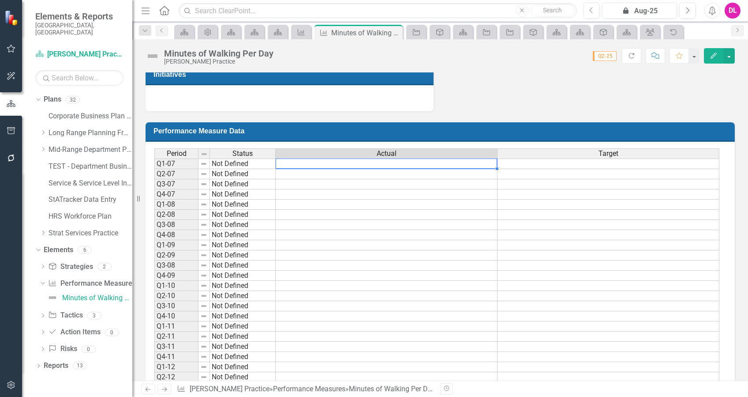
click at [330, 165] on td at bounding box center [387, 163] width 222 height 11
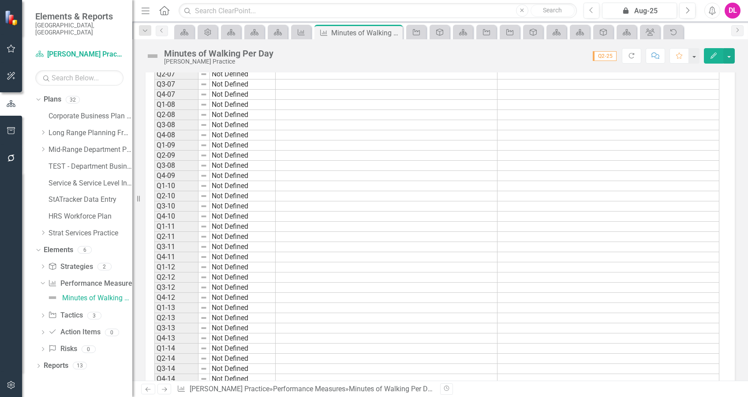
scroll to position [158, 0]
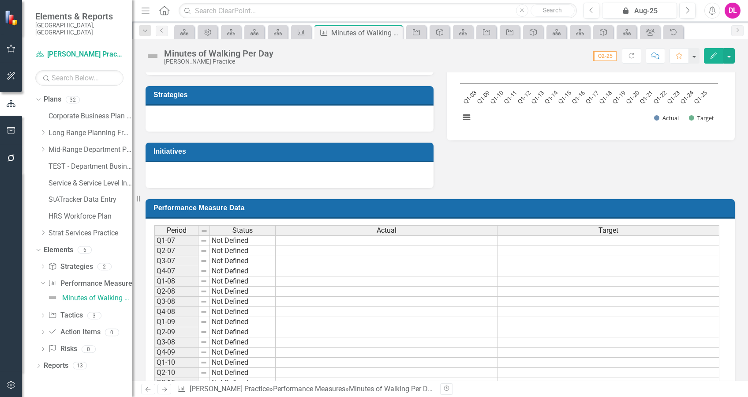
click at [702, 211] on td "Performance Measure Data" at bounding box center [442, 208] width 577 height 15
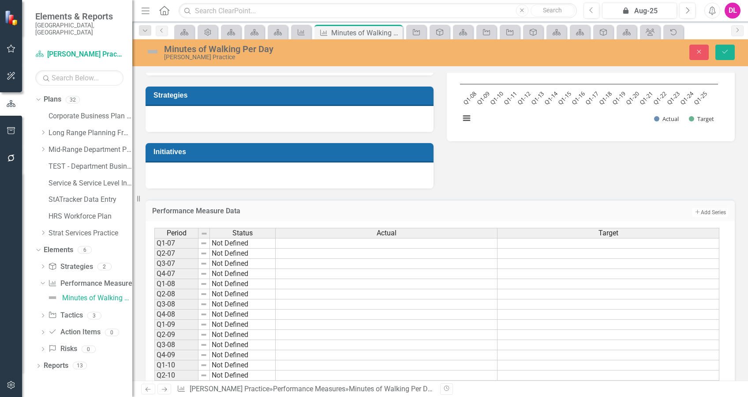
click at [488, 211] on h3 "Performance Measure Data" at bounding box center [356, 211] width 408 height 8
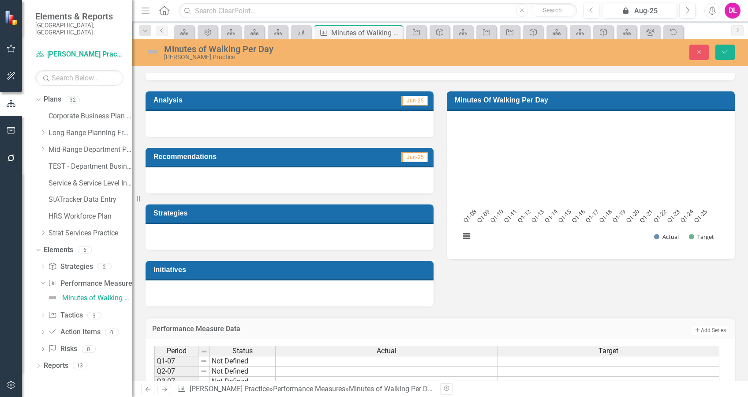
click at [186, 296] on div at bounding box center [290, 293] width 288 height 26
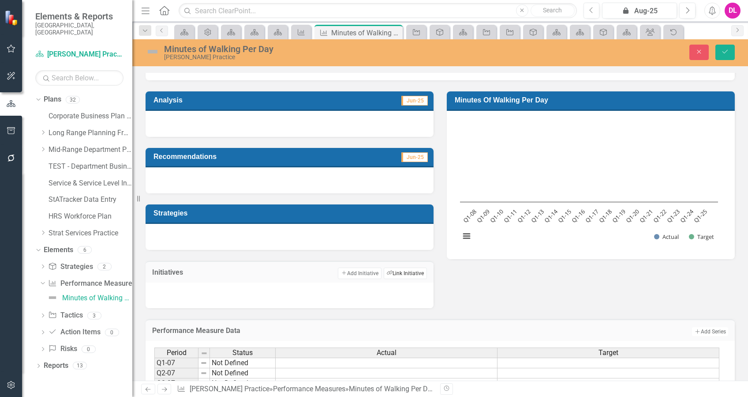
click at [401, 274] on button "Link Tag Link Initiative" at bounding box center [405, 272] width 43 height 11
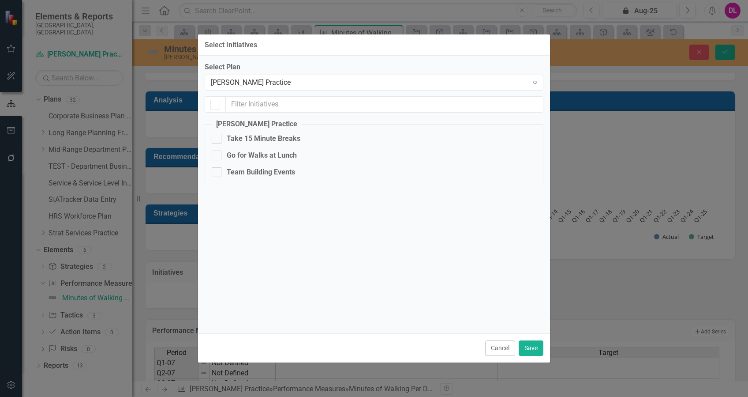
checkbox input "false"
click at [218, 140] on div at bounding box center [217, 139] width 10 height 10
click at [217, 139] on input "Take 15 Minute Breaks" at bounding box center [215, 137] width 6 height 6
checkbox input "true"
click at [214, 154] on input "Go for Walks at Lunch" at bounding box center [215, 153] width 6 height 6
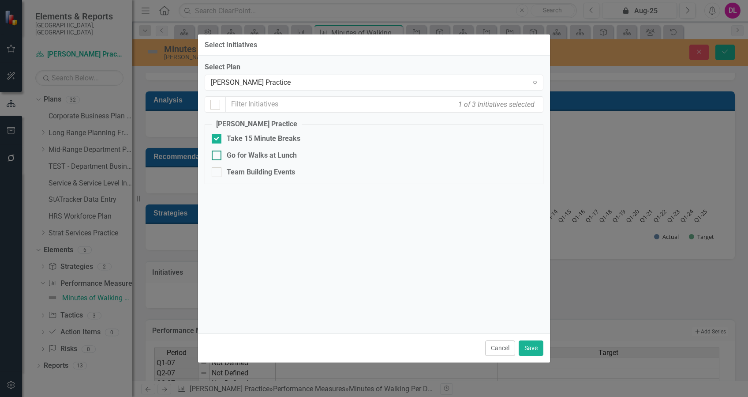
checkbox input "true"
click at [217, 139] on div at bounding box center [217, 139] width 10 height 10
click at [217, 139] on input "Take 15 Minute Breaks" at bounding box center [215, 137] width 6 height 6
checkbox input "false"
click at [535, 346] on button "Save" at bounding box center [531, 347] width 25 height 15
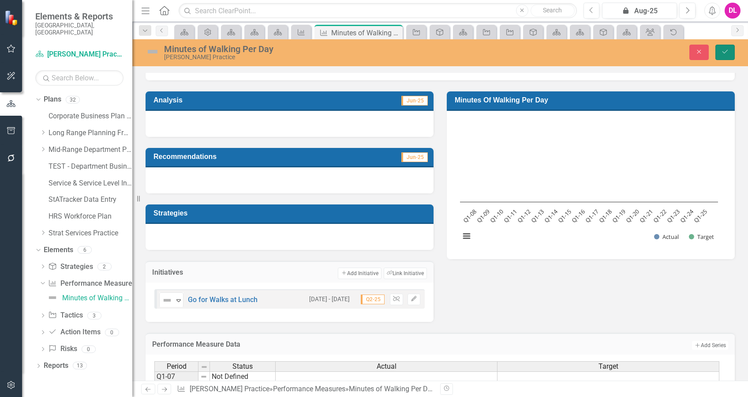
click at [725, 53] on icon "Save" at bounding box center [725, 52] width 8 height 6
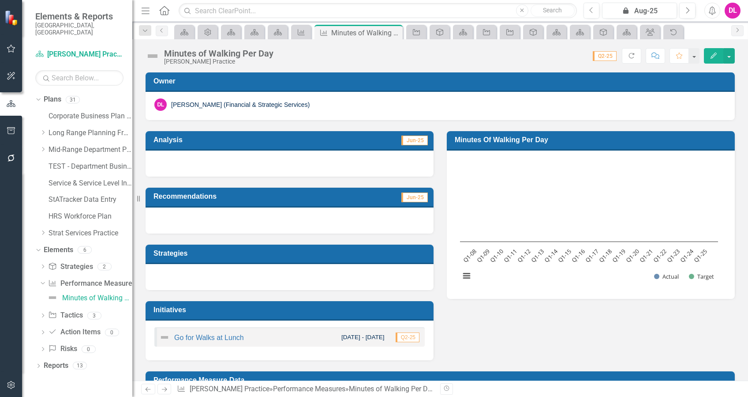
click at [614, 162] on rect "Interactive chart" at bounding box center [589, 223] width 267 height 132
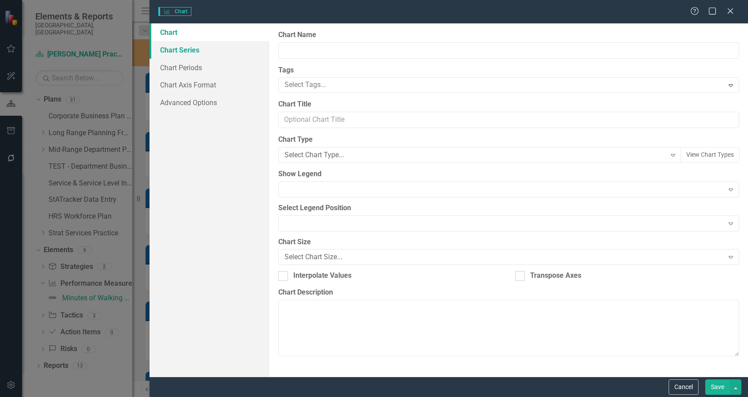
type input "Minutes of Walking Per Day"
